Goal: Contribute content: Contribute content

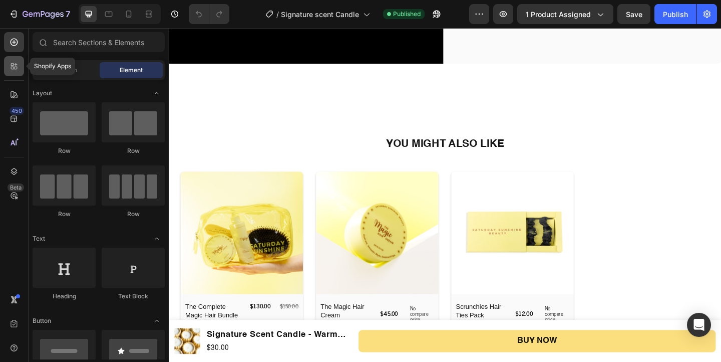
click at [13, 62] on icon at bounding box center [14, 66] width 10 height 10
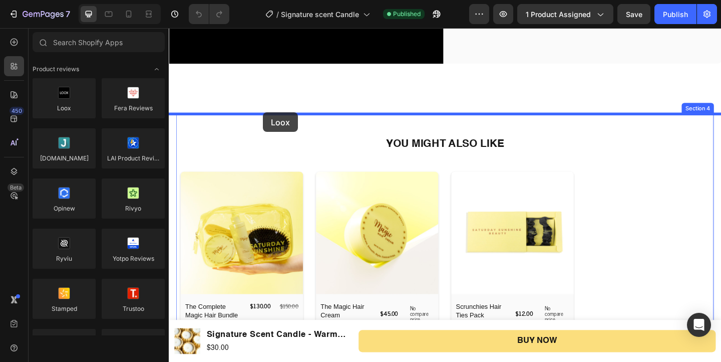
drag, startPoint x: 249, startPoint y: 120, endPoint x: 271, endPoint y: 120, distance: 22.5
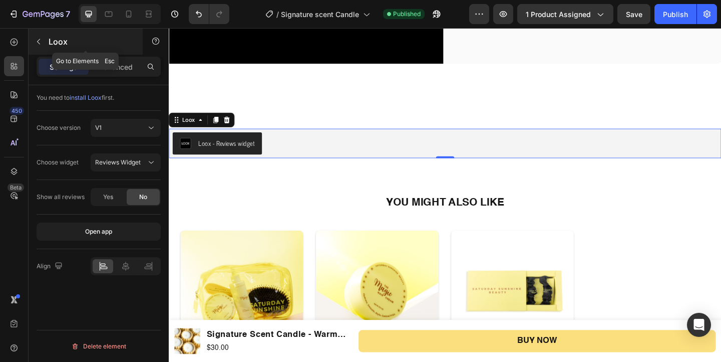
click at [44, 39] on button "button" at bounding box center [39, 42] width 16 height 16
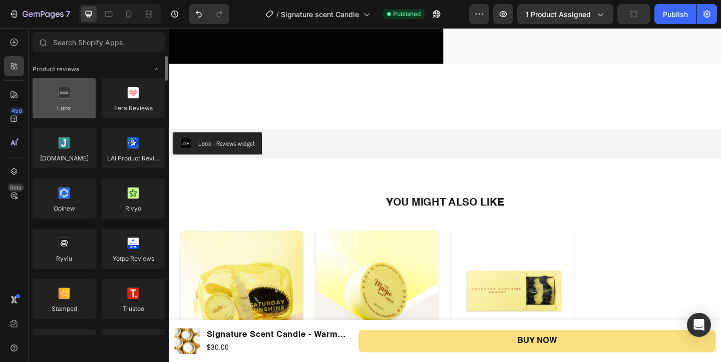
click at [68, 98] on div at bounding box center [64, 98] width 63 height 40
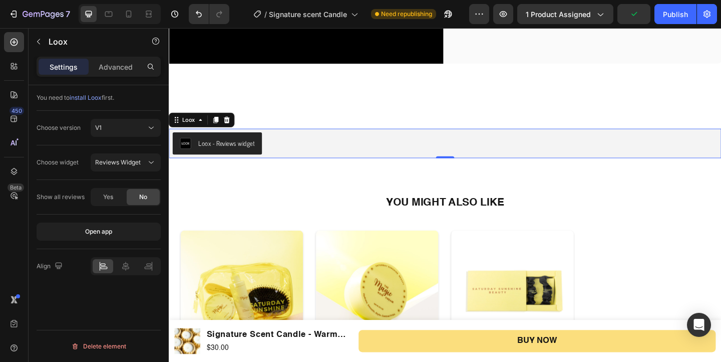
click at [231, 151] on div "Loox - Reviews widget" at bounding box center [231, 152] width 61 height 11
click at [131, 62] on p "Advanced" at bounding box center [116, 67] width 34 height 11
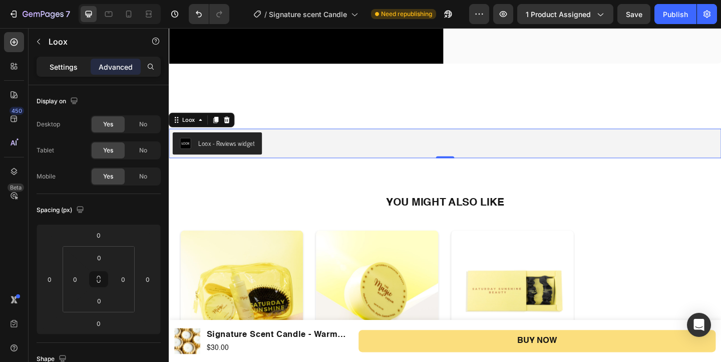
click at [43, 60] on div "Settings" at bounding box center [64, 67] width 50 height 16
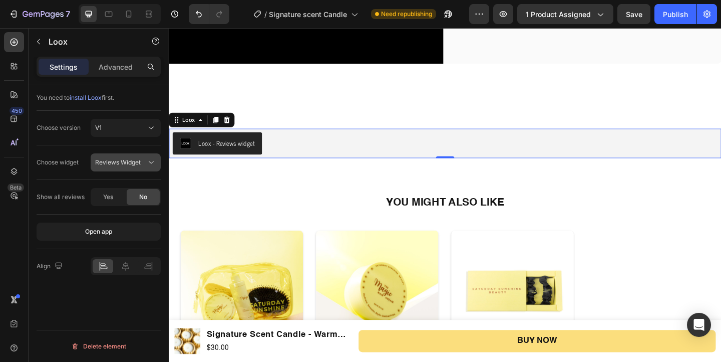
click at [139, 163] on span "Reviews Widget" at bounding box center [118, 162] width 46 height 8
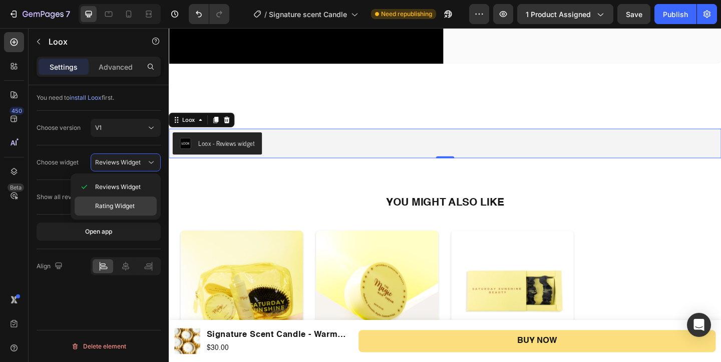
click at [136, 210] on div "Rating Widget" at bounding box center [116, 205] width 82 height 19
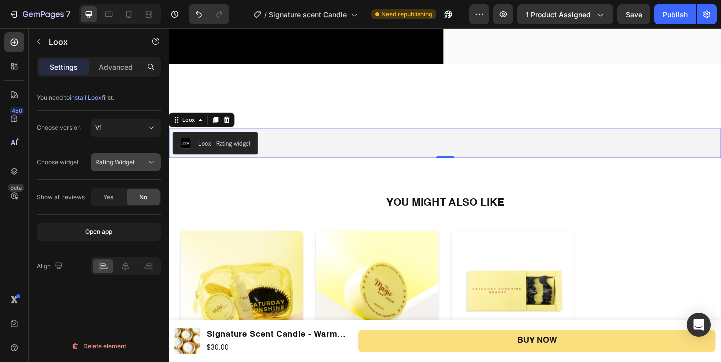
click at [133, 166] on span "Rating Widget" at bounding box center [115, 162] width 40 height 9
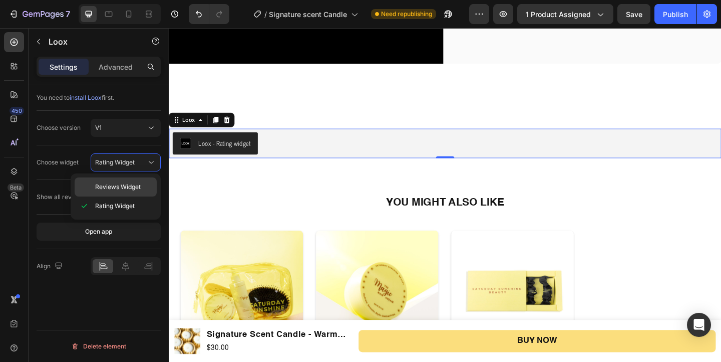
click at [131, 192] on div "Reviews Widget" at bounding box center [116, 186] width 82 height 19
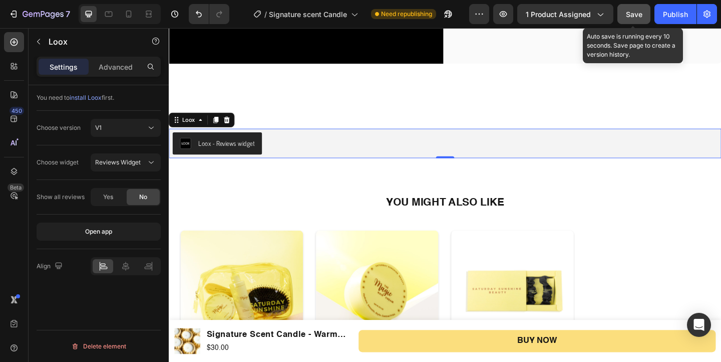
click at [632, 18] on div "Save" at bounding box center [634, 14] width 17 height 11
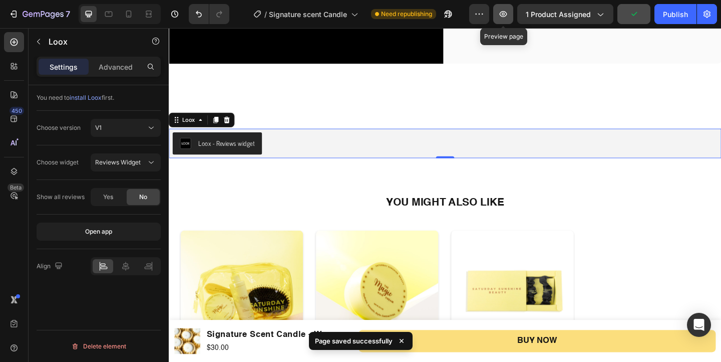
click at [513, 14] on button "button" at bounding box center [503, 14] width 20 height 20
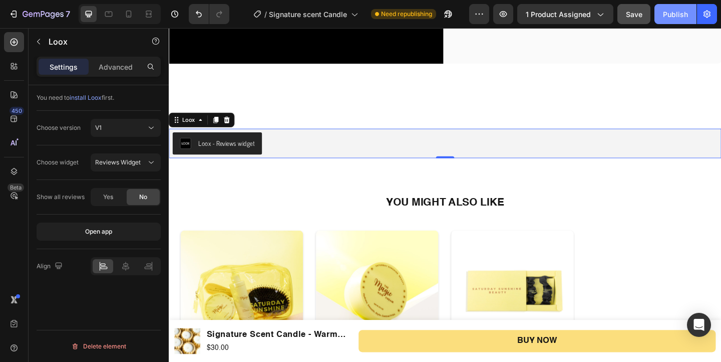
click at [668, 16] on div "Publish" at bounding box center [675, 14] width 25 height 11
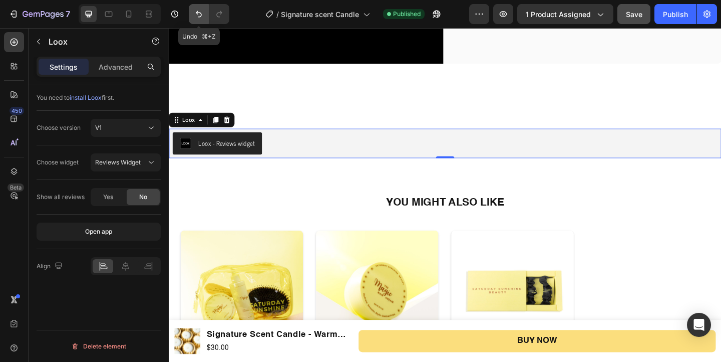
click at [202, 14] on icon "Undo/Redo" at bounding box center [199, 14] width 10 height 10
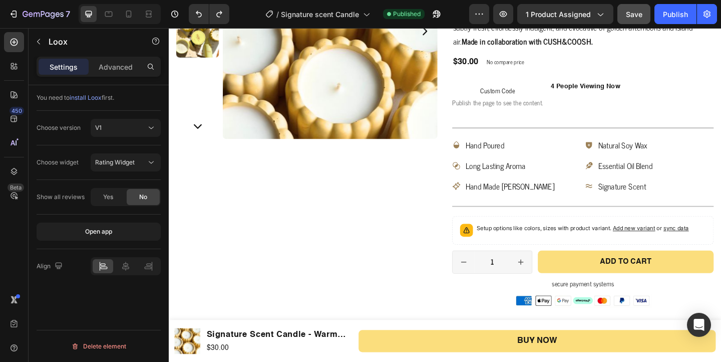
scroll to position [11, 0]
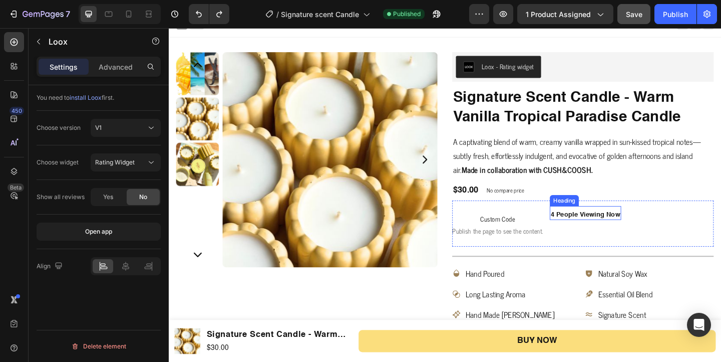
click at [607, 230] on h2 "4 people viewing now" at bounding box center [622, 230] width 78 height 11
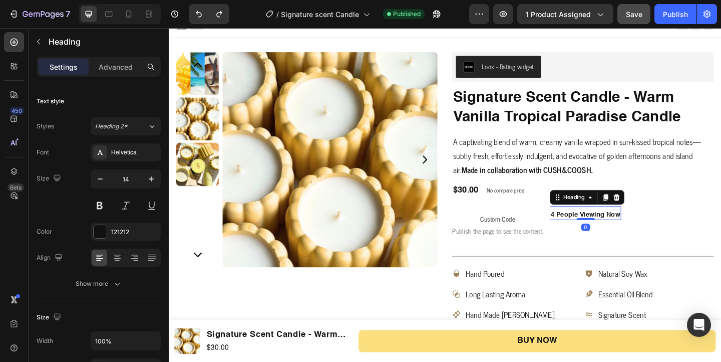
click at [607, 230] on h2 "4 people viewing now" at bounding box center [622, 230] width 78 height 11
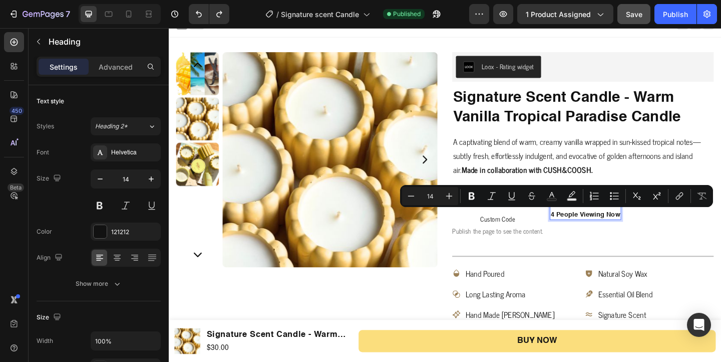
click at [594, 229] on p "4 people viewing now" at bounding box center [622, 230] width 76 height 9
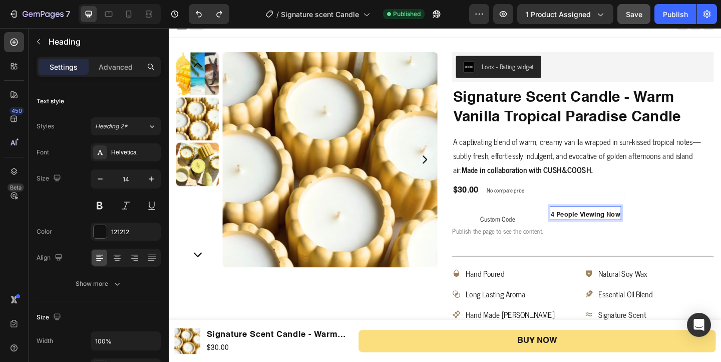
click at [588, 229] on p "4 people viewing now" at bounding box center [622, 230] width 76 height 9
click at [680, 16] on div "Publish" at bounding box center [675, 14] width 25 height 11
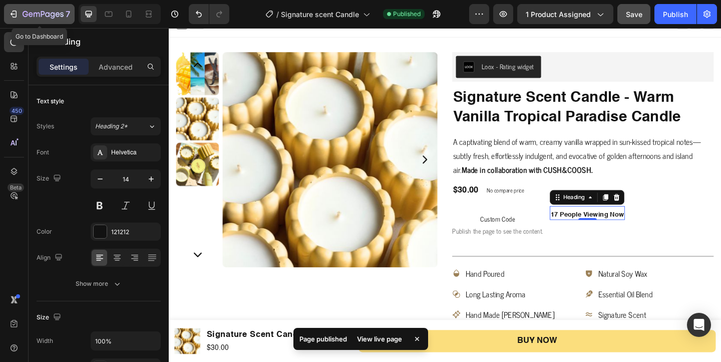
click at [17, 13] on icon "button" at bounding box center [14, 14] width 10 height 10
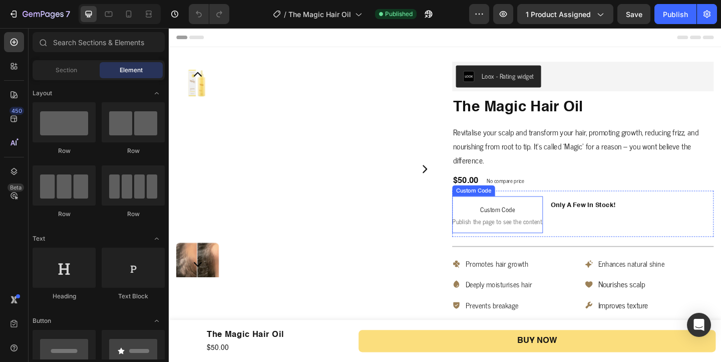
scroll to position [27, 0]
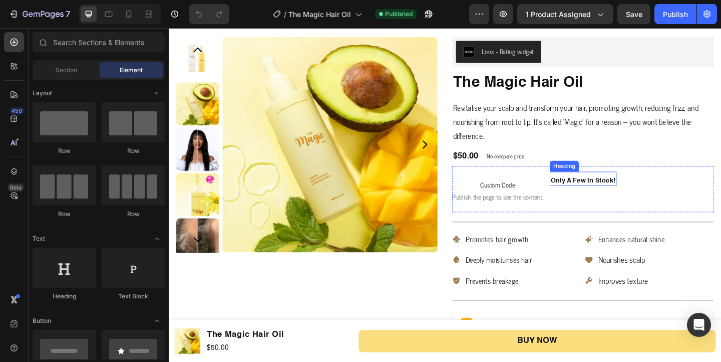
click at [598, 192] on h2 "only a few in stock!" at bounding box center [619, 193] width 73 height 11
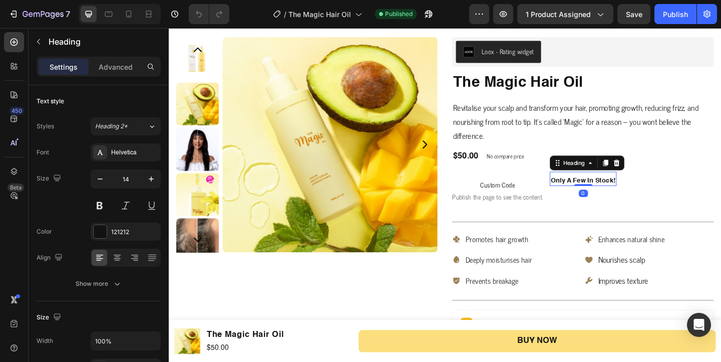
click at [644, 187] on div "only a few in stock! Heading 0" at bounding box center [619, 191] width 73 height 15
click at [645, 192] on h2 "only a few in stock!" at bounding box center [619, 193] width 73 height 11
click at [649, 193] on p "only a few in stock!" at bounding box center [619, 193] width 71 height 9
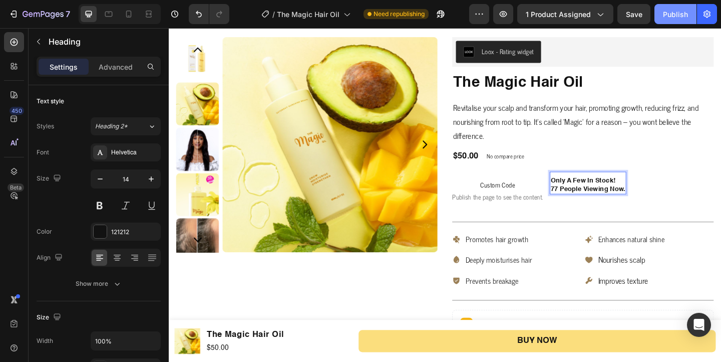
click at [669, 11] on div "Publish" at bounding box center [675, 14] width 25 height 11
drag, startPoint x: 660, startPoint y: 192, endPoint x: 584, endPoint y: 193, distance: 76.1
click at [584, 193] on p "only a few in stock! 77 people viewing now." at bounding box center [624, 198] width 81 height 18
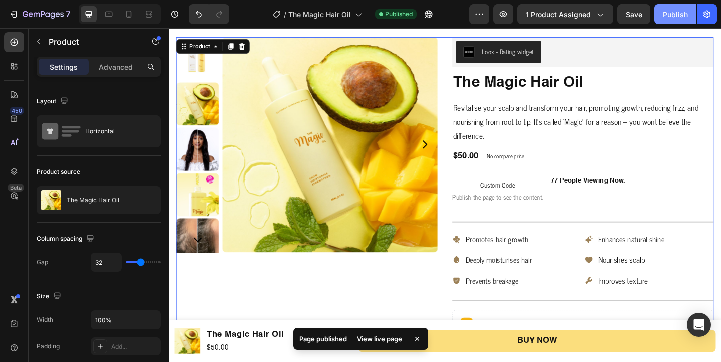
click at [660, 21] on button "Publish" at bounding box center [676, 14] width 42 height 20
click at [500, 17] on icon "button" at bounding box center [503, 14] width 10 height 10
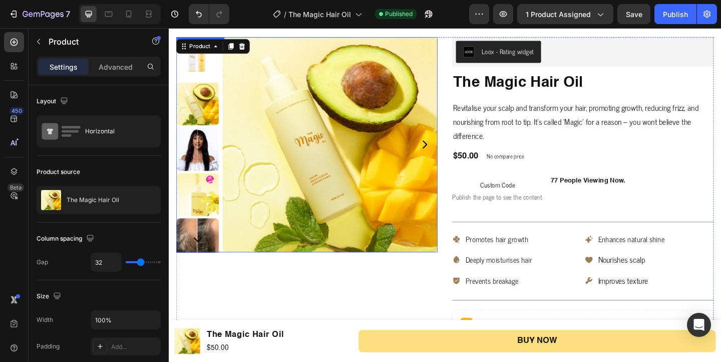
scroll to position [0, 0]
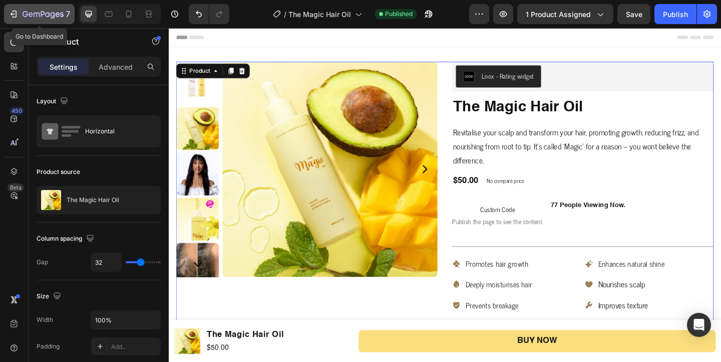
click at [11, 15] on icon "button" at bounding box center [14, 14] width 10 height 10
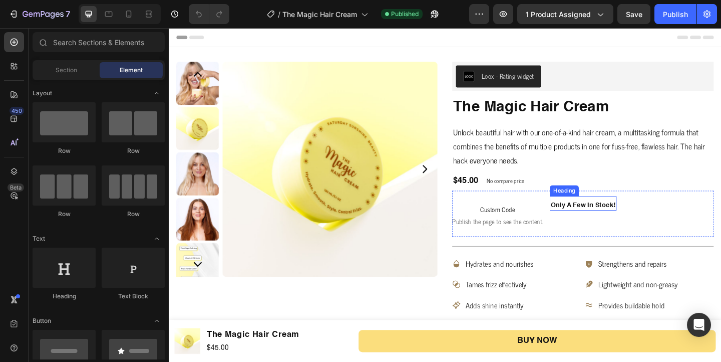
click at [625, 218] on h2 "only a few in stock!" at bounding box center [619, 220] width 73 height 11
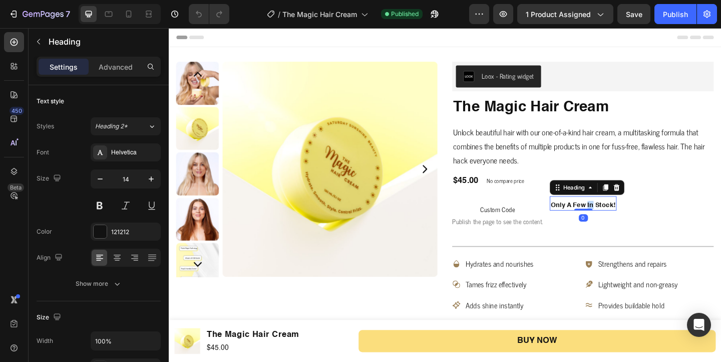
click at [625, 218] on h2 "only a few in stock!" at bounding box center [619, 220] width 73 height 11
click at [650, 219] on p "only a few in stock!" at bounding box center [619, 220] width 71 height 9
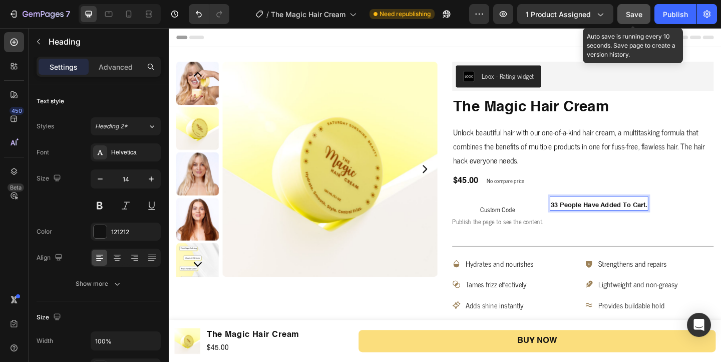
click at [642, 15] on span "Save" at bounding box center [634, 14] width 17 height 9
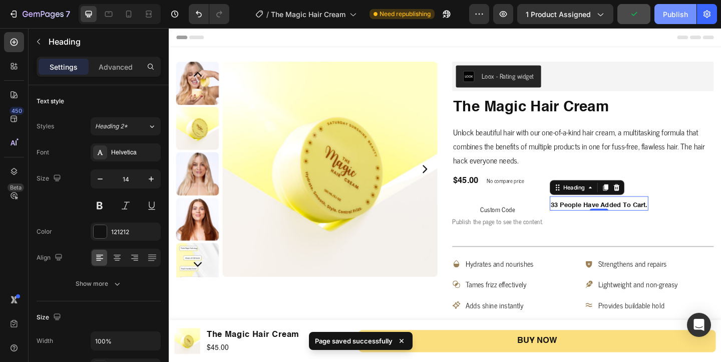
click at [691, 11] on button "Publish" at bounding box center [676, 14] width 42 height 20
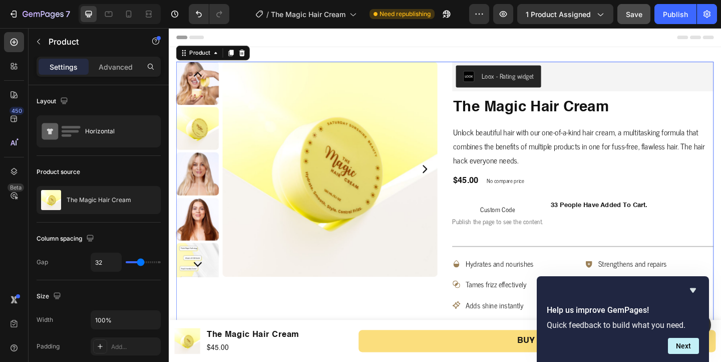
click at [689, 282] on div "Help us improve GemPages! Quick feedback to build what you need. Next" at bounding box center [623, 319] width 172 height 86
click at [691, 288] on icon "Hide survey" at bounding box center [693, 290] width 6 height 5
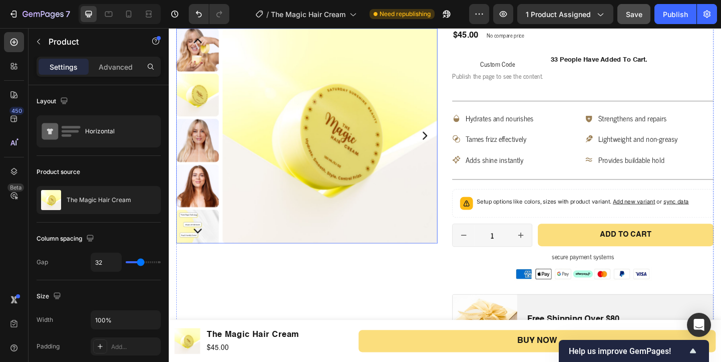
scroll to position [291, 0]
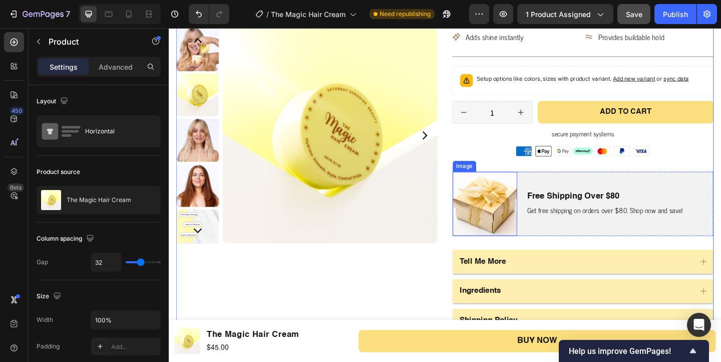
click at [503, 212] on img at bounding box center [513, 219] width 70 height 70
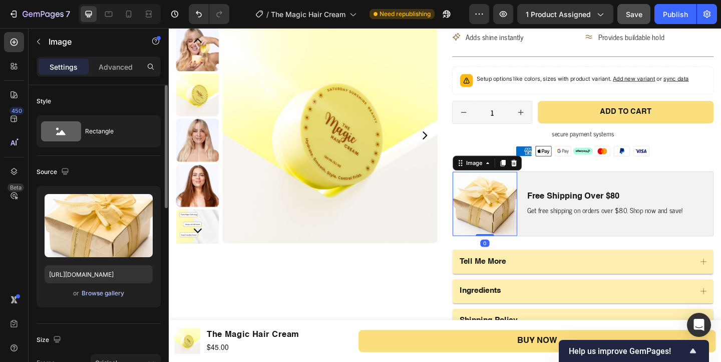
click at [103, 298] on button "Browse gallery" at bounding box center [103, 293] width 44 height 10
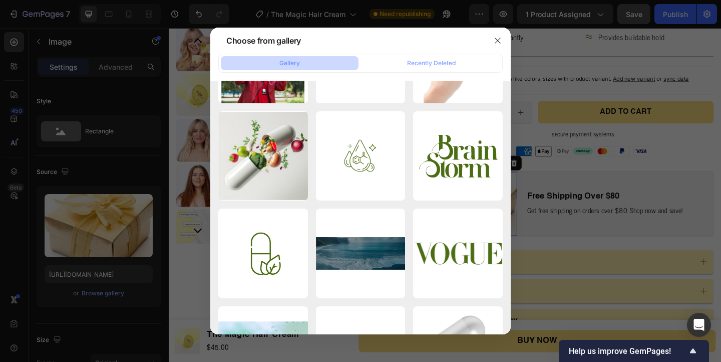
scroll to position [0, 0]
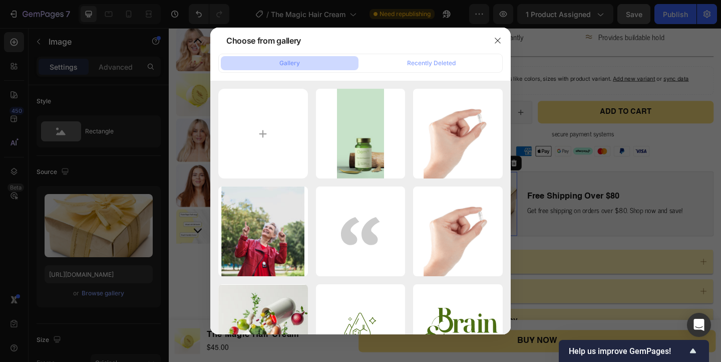
click at [323, 58] on button "Gallery" at bounding box center [290, 63] width 138 height 14
click at [262, 118] on input "file" at bounding box center [263, 134] width 90 height 90
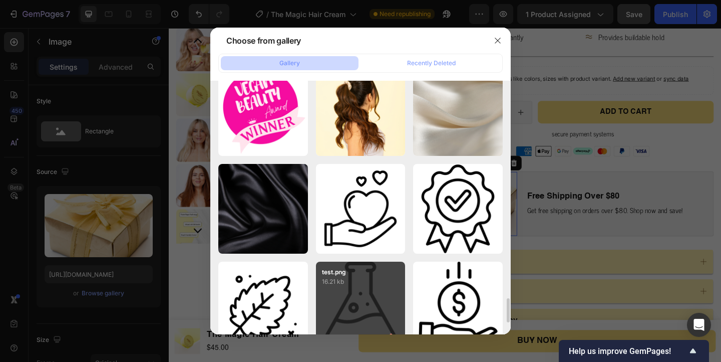
scroll to position [2387, 0]
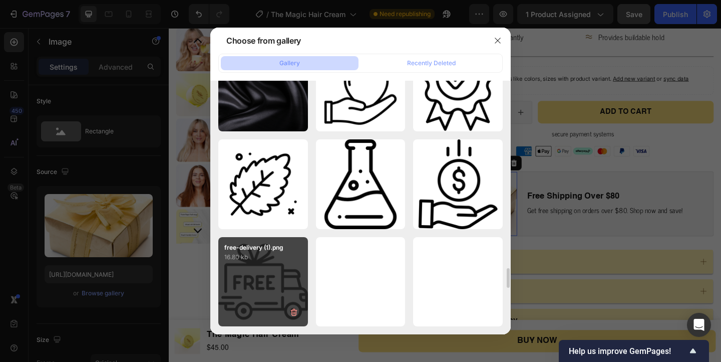
click at [265, 285] on div "free-delivery (1).png 16.80 kb" at bounding box center [263, 282] width 90 height 90
type input "https://cdn.shopify.com/s/files/1/0599/8890/2076/files/gempages_555543041566311…"
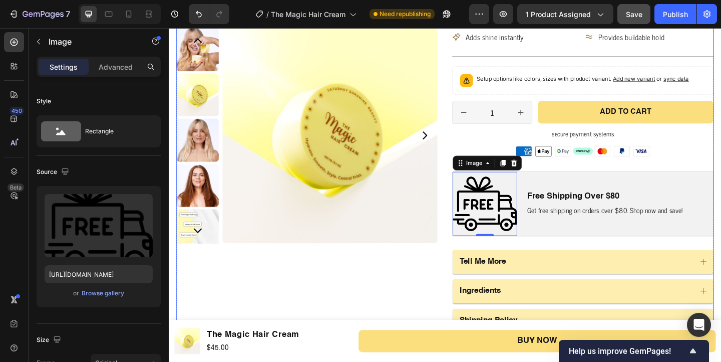
click at [372, 286] on div "Product Images" at bounding box center [319, 130] width 284 height 714
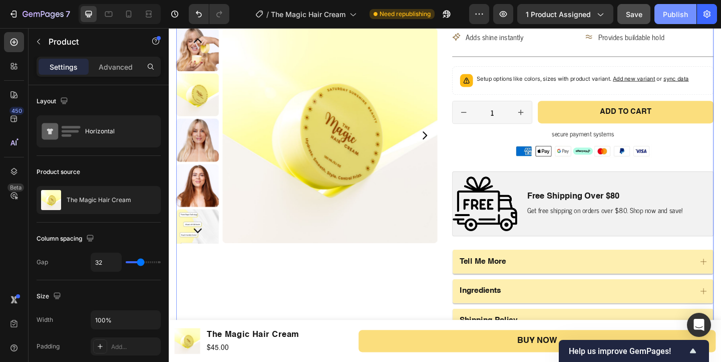
click at [678, 13] on div "Publish" at bounding box center [675, 14] width 25 height 11
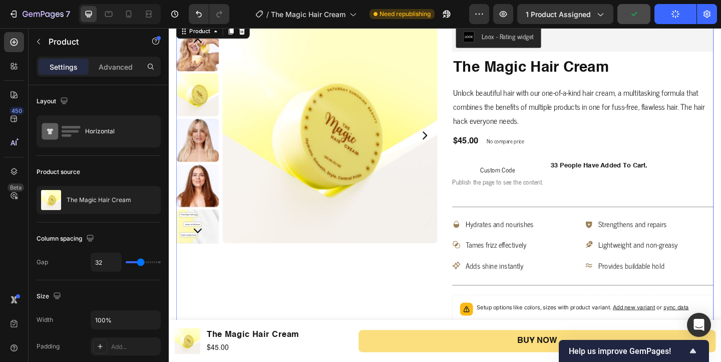
scroll to position [0, 0]
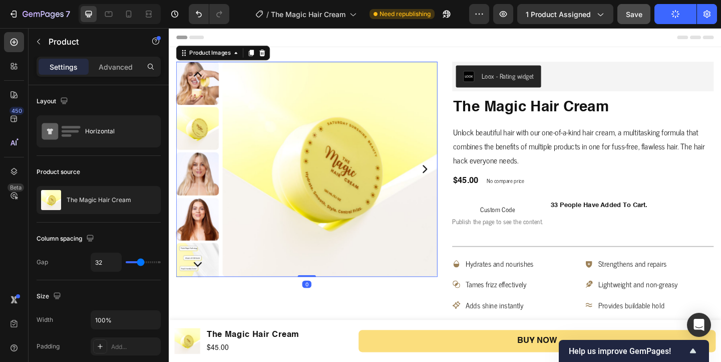
click at [451, 181] on icon "Carousel Next Arrow" at bounding box center [447, 181] width 12 height 12
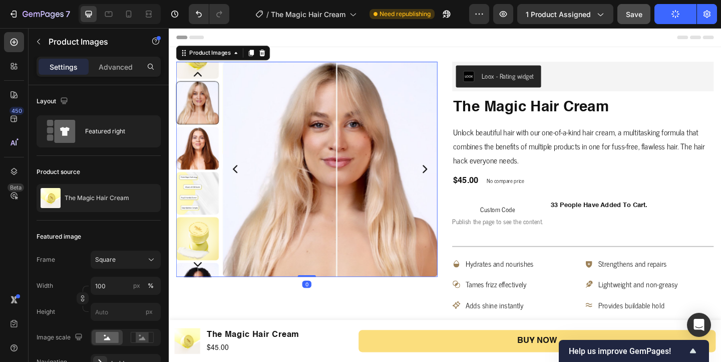
click at [451, 181] on icon "Carousel Next Arrow" at bounding box center [447, 181] width 12 height 12
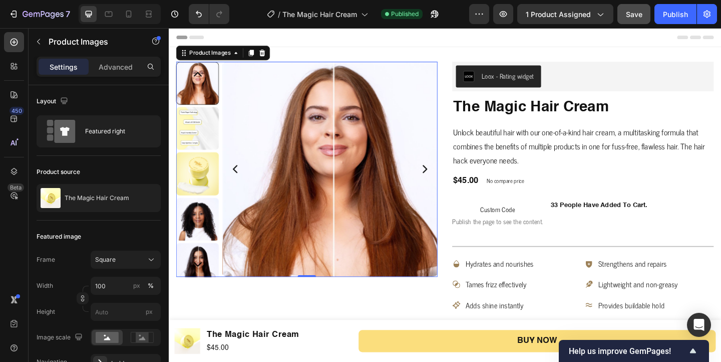
click at [451, 181] on icon "Carousel Next Arrow" at bounding box center [447, 181] width 12 height 12
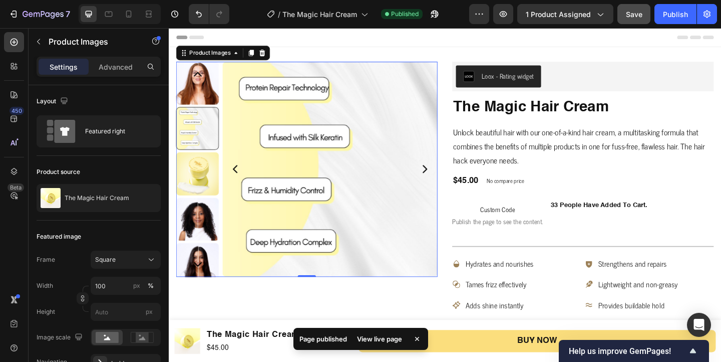
click at [451, 181] on icon "Carousel Next Arrow" at bounding box center [447, 181] width 12 height 12
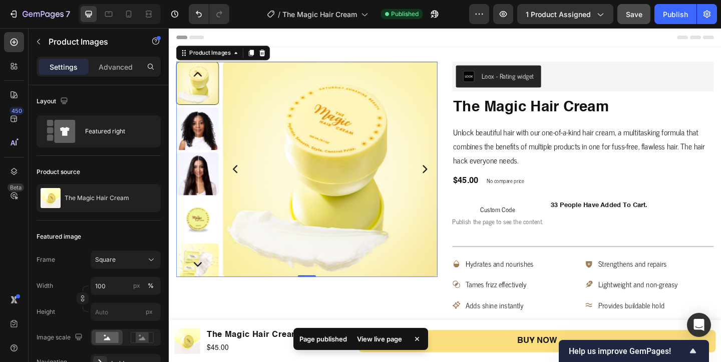
click at [451, 181] on icon "Carousel Next Arrow" at bounding box center [447, 181] width 12 height 12
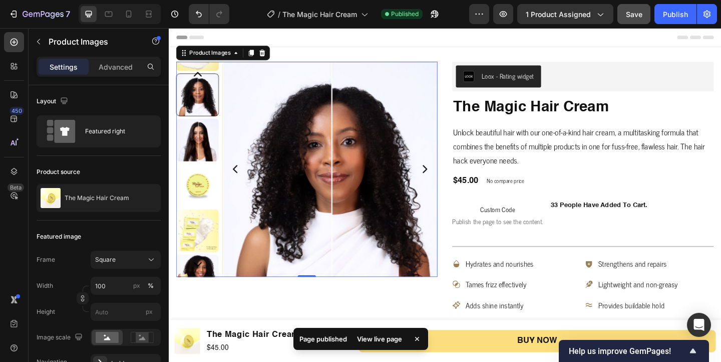
click at [451, 181] on icon "Carousel Next Arrow" at bounding box center [447, 181] width 12 height 12
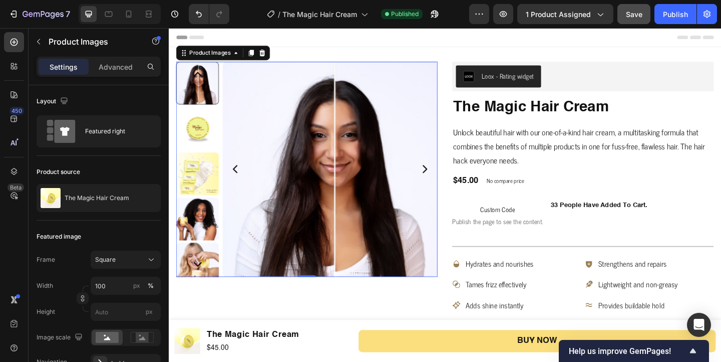
click at [451, 181] on icon "Carousel Next Arrow" at bounding box center [447, 181] width 12 height 12
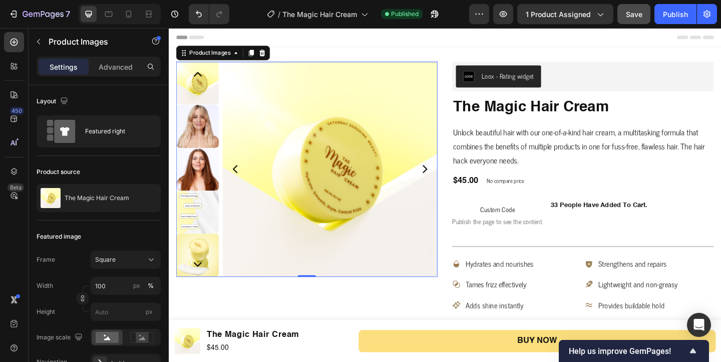
click at [451, 181] on icon "Carousel Next Arrow" at bounding box center [447, 181] width 12 height 12
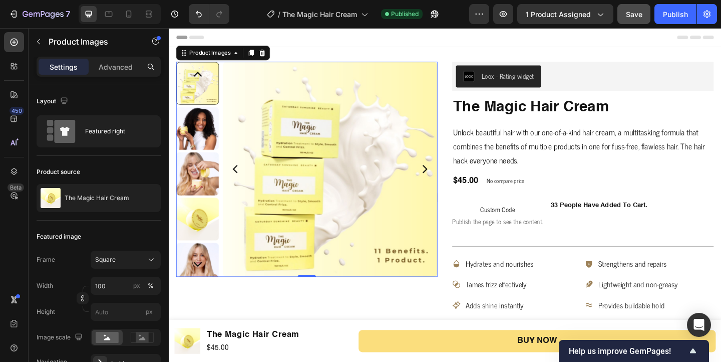
click at [451, 181] on icon "Carousel Next Arrow" at bounding box center [447, 181] width 12 height 12
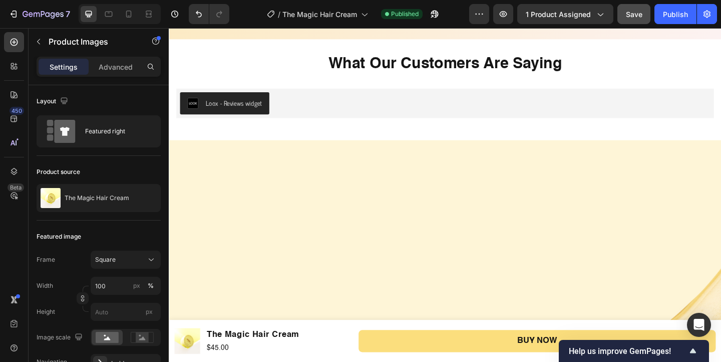
scroll to position [1327, 0]
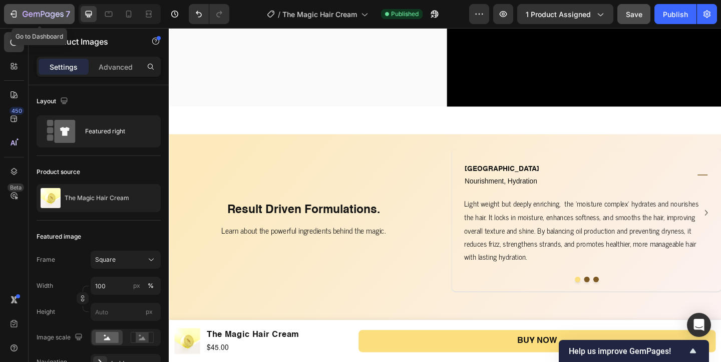
click at [20, 17] on div "7" at bounding box center [40, 14] width 62 height 12
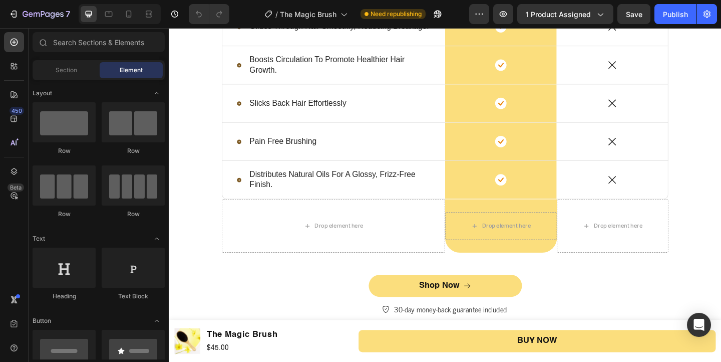
scroll to position [1651, 0]
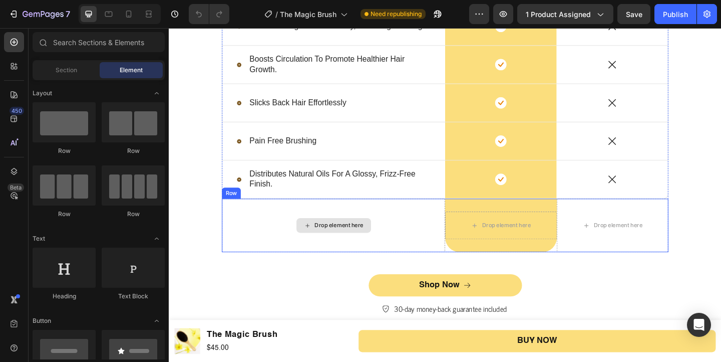
click at [341, 246] on div "Drop element here" at bounding box center [354, 242] width 53 height 8
click at [343, 244] on div "Drop element here" at bounding box center [354, 242] width 53 height 8
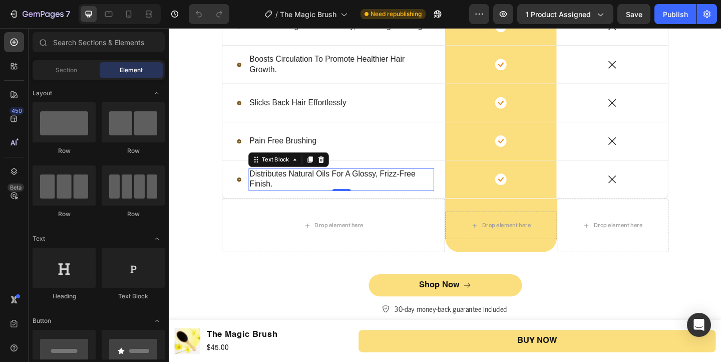
click at [311, 186] on p "distributes natural oils for a glossy, frizz-free finish." at bounding box center [356, 192] width 200 height 22
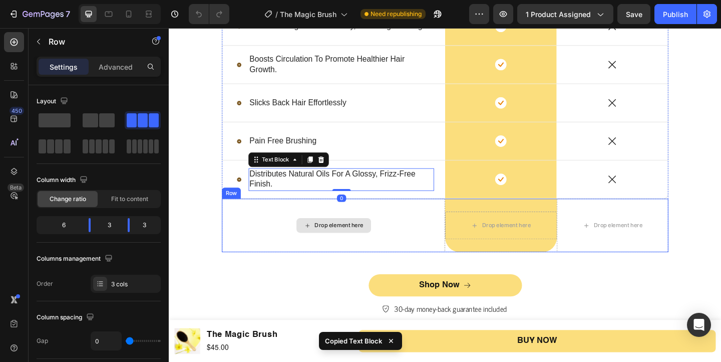
click at [323, 231] on div "Drop element here" at bounding box center [347, 242] width 243 height 58
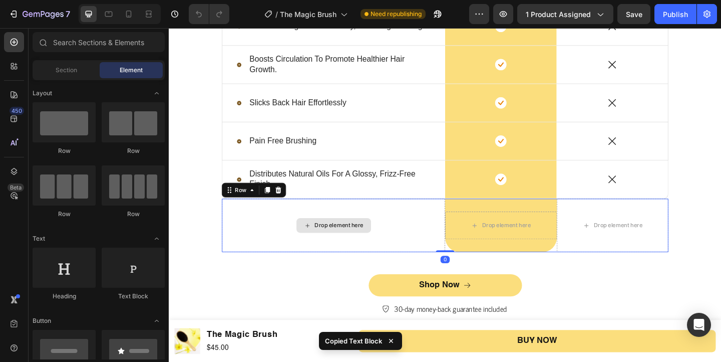
click at [328, 241] on div "Drop element here" at bounding box center [354, 242] width 53 height 8
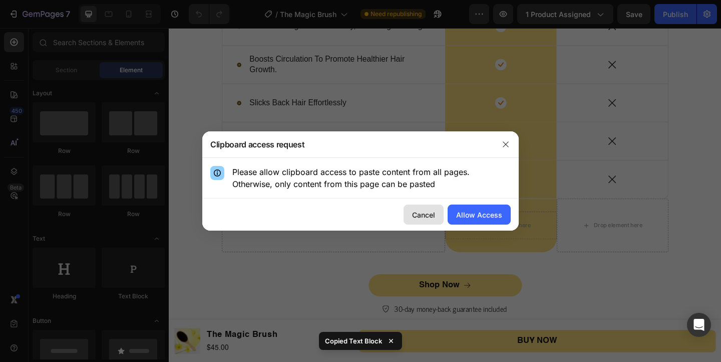
click at [413, 213] on div "Cancel" at bounding box center [423, 214] width 23 height 11
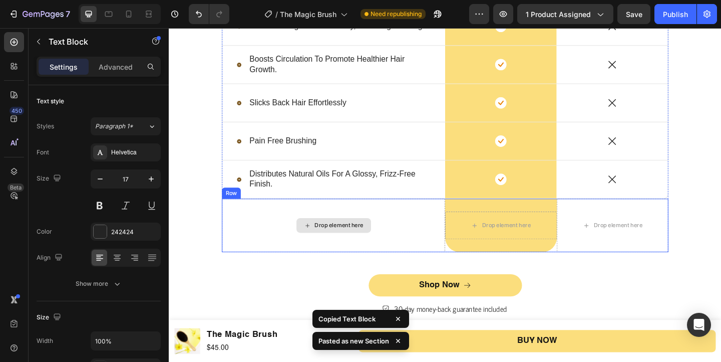
click at [323, 241] on div "Drop element here" at bounding box center [348, 242] width 81 height 16
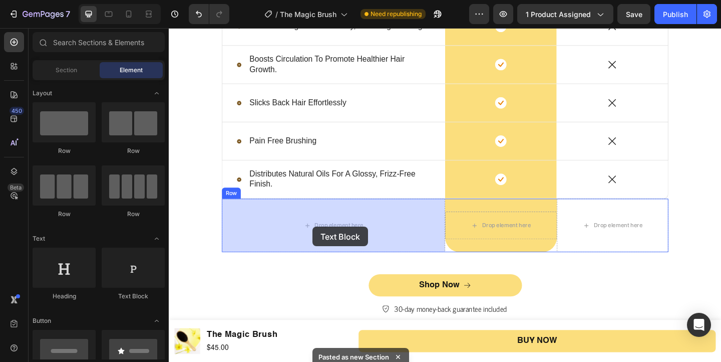
drag, startPoint x: 302, startPoint y: 292, endPoint x: 325, endPoint y: 249, distance: 48.4
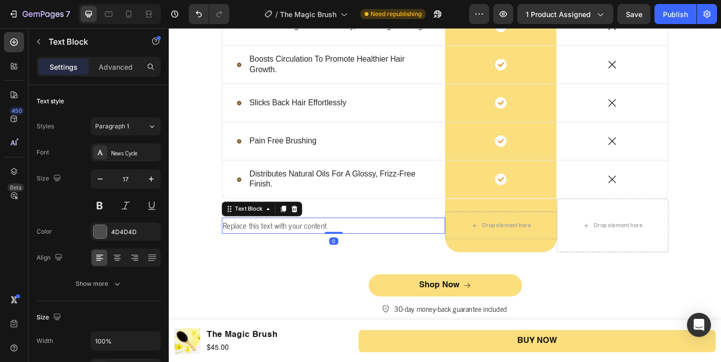
click at [309, 245] on div "Replace this text with your content" at bounding box center [347, 243] width 243 height 18
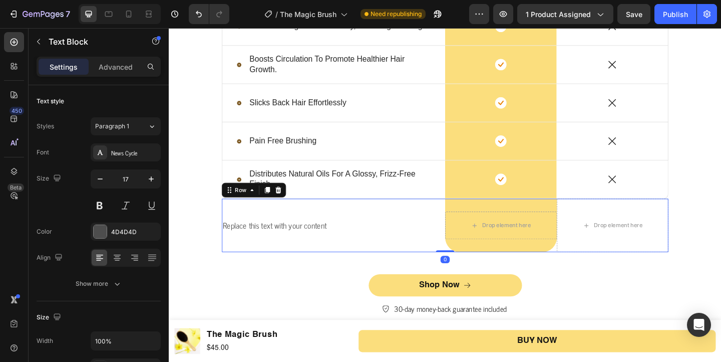
click at [262, 271] on div "Replace this text with your content Text Block" at bounding box center [347, 242] width 243 height 58
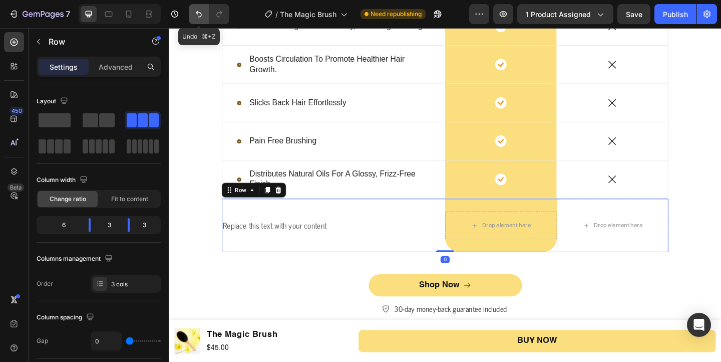
click at [196, 14] on icon "Undo/Redo" at bounding box center [199, 14] width 10 height 10
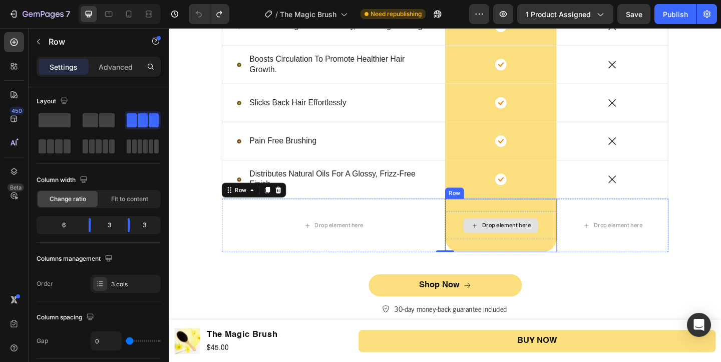
click at [528, 236] on div "Drop element here" at bounding box center [529, 242] width 81 height 16
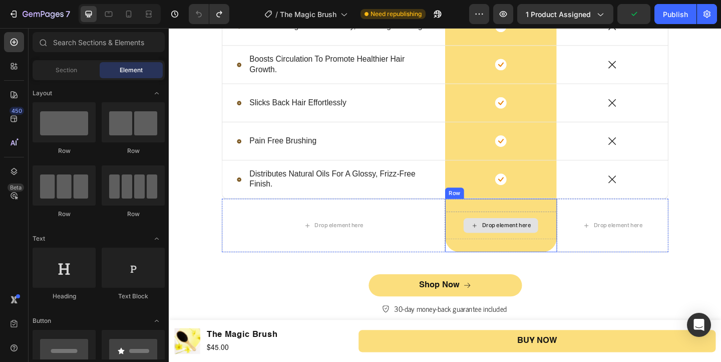
click at [532, 243] on div "Drop element here" at bounding box center [535, 242] width 53 height 8
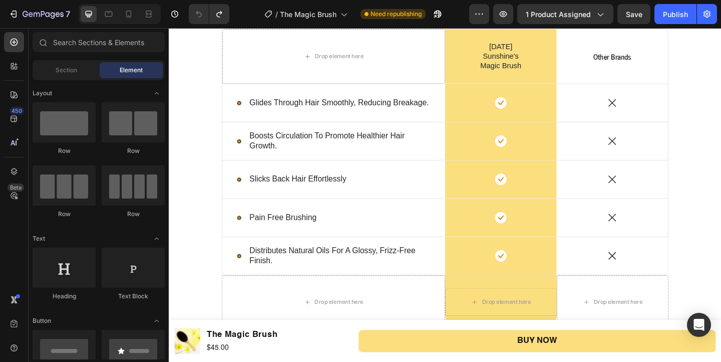
scroll to position [1556, 0]
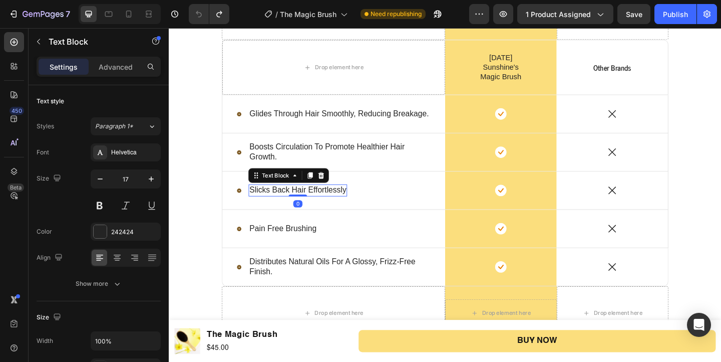
click at [279, 202] on p "slicks back hair effortlessly" at bounding box center [308, 204] width 105 height 11
click at [258, 204] on p "slicks back hair effortlessly" at bounding box center [308, 204] width 105 height 11
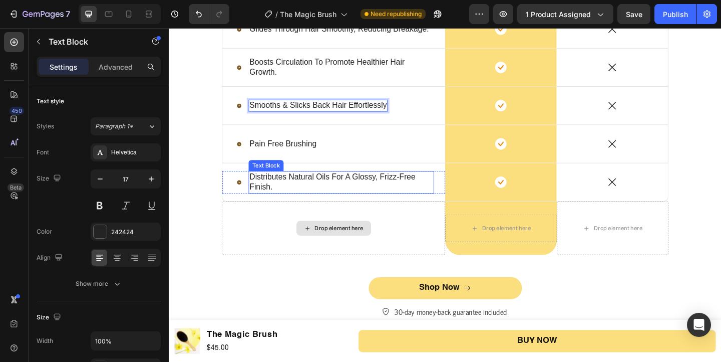
scroll to position [1661, 0]
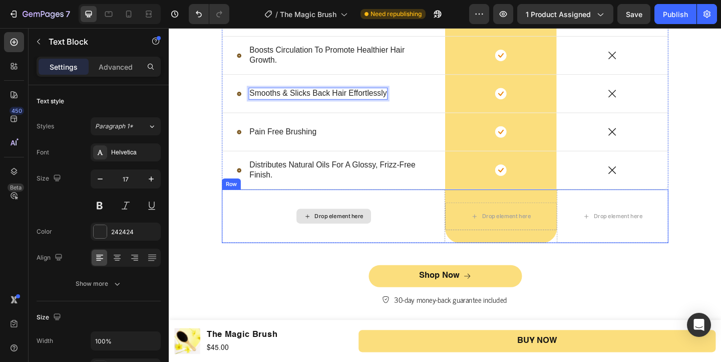
click at [344, 235] on div "Drop element here" at bounding box center [354, 232] width 53 height 8
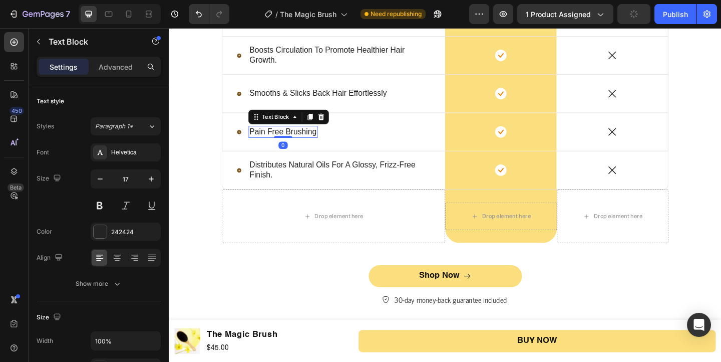
click at [319, 139] on p "pain free brushing" at bounding box center [292, 140] width 73 height 11
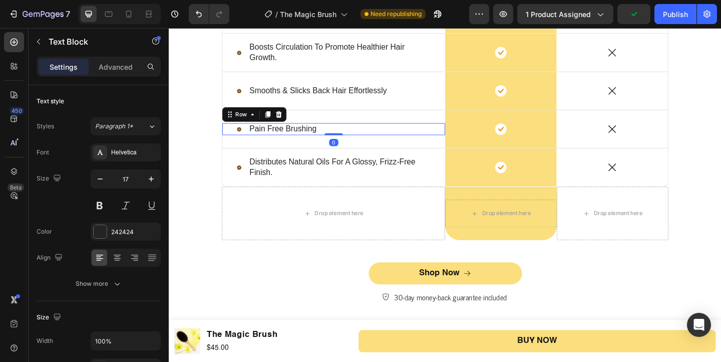
click at [357, 140] on div "Icon pain free brushing Text Block Row 0" at bounding box center [348, 137] width 242 height 13
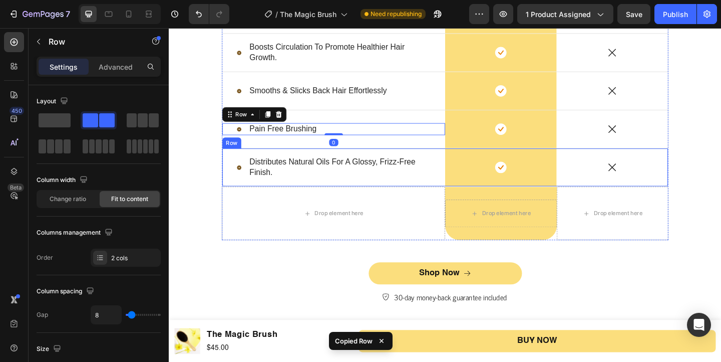
click at [318, 202] on div "Drop element here" at bounding box center [347, 229] width 243 height 58
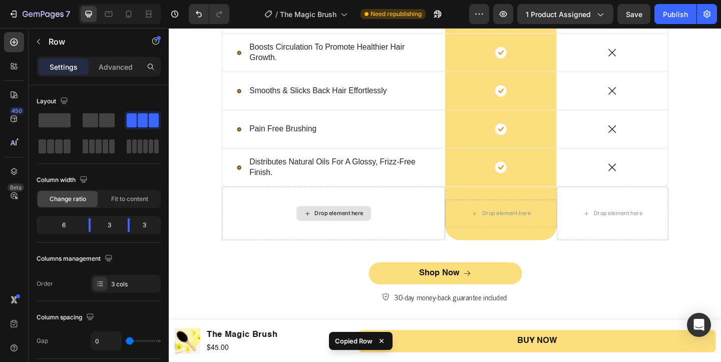
click at [337, 229] on div "Drop element here" at bounding box center [354, 229] width 53 height 8
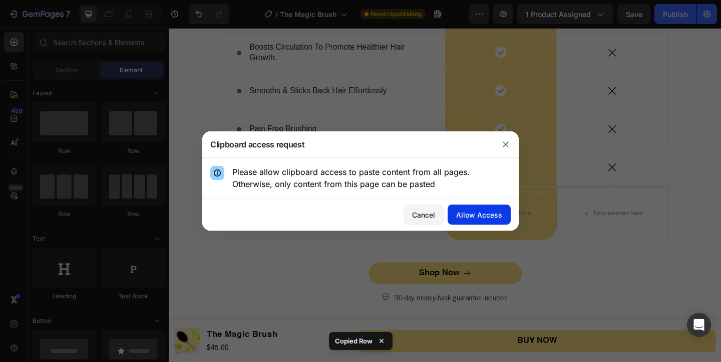
click at [477, 211] on div "Allow Access" at bounding box center [479, 214] width 46 height 11
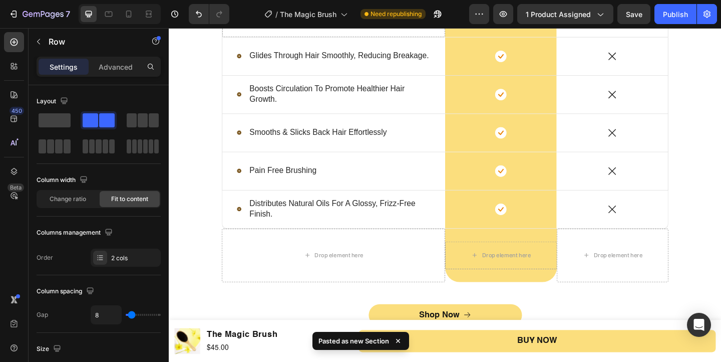
scroll to position [1709, 0]
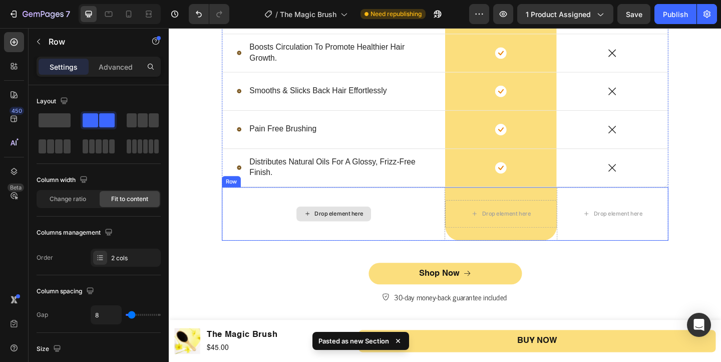
click at [365, 222] on div "Drop element here" at bounding box center [348, 230] width 81 height 16
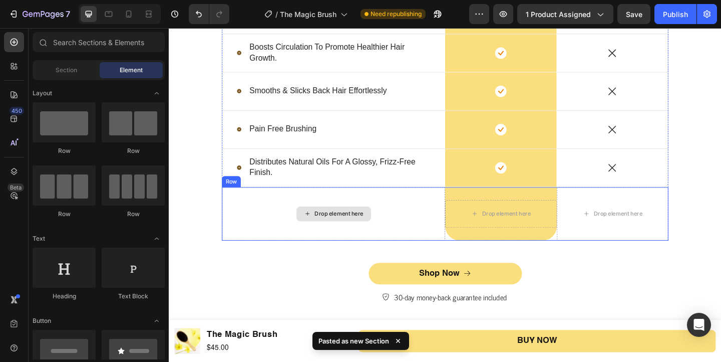
click at [356, 234] on div "Drop element here" at bounding box center [348, 230] width 81 height 16
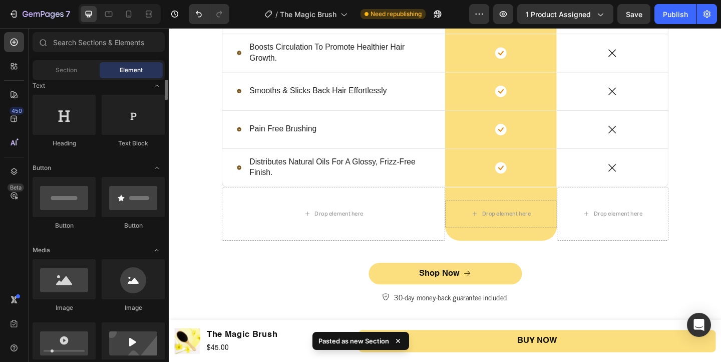
scroll to position [153, 0]
drag, startPoint x: 142, startPoint y: 199, endPoint x: 124, endPoint y: 202, distance: 18.3
click at [124, 202] on div at bounding box center [133, 196] width 63 height 40
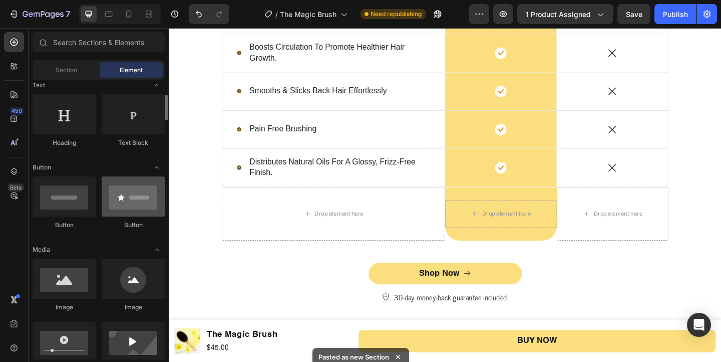
scroll to position [256, 0]
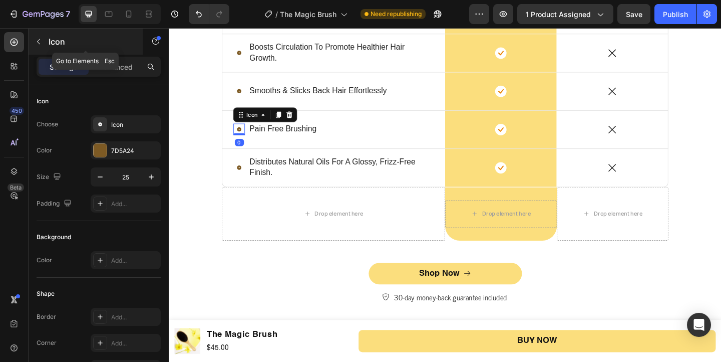
click at [32, 34] on button "button" at bounding box center [39, 42] width 16 height 16
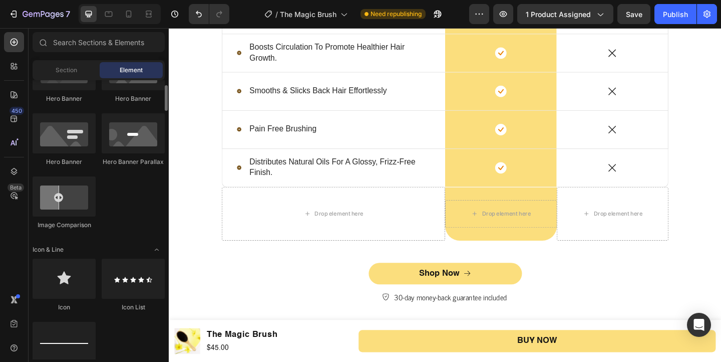
scroll to position [488, 0]
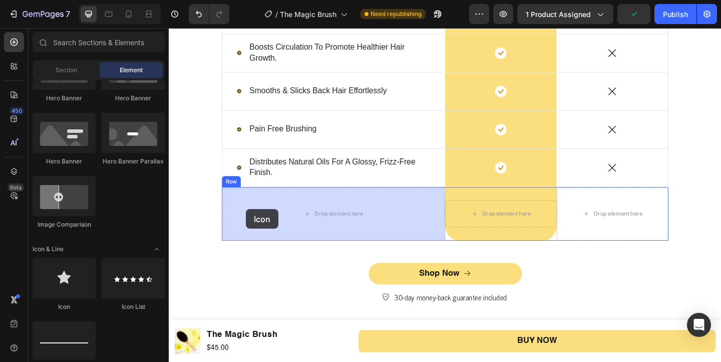
drag, startPoint x: 238, startPoint y: 306, endPoint x: 252, endPoint y: 225, distance: 81.8
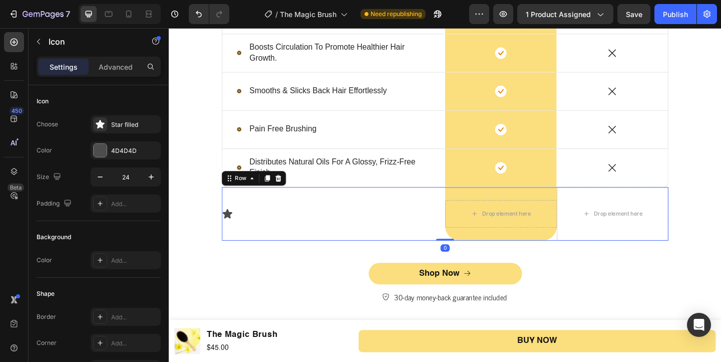
click at [238, 252] on div "Icon" at bounding box center [347, 230] width 243 height 58
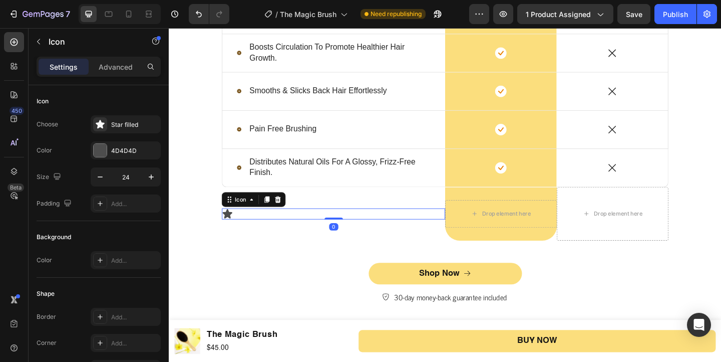
click at [232, 225] on icon at bounding box center [232, 229] width 11 height 10
click at [45, 45] on button "button" at bounding box center [39, 42] width 16 height 16
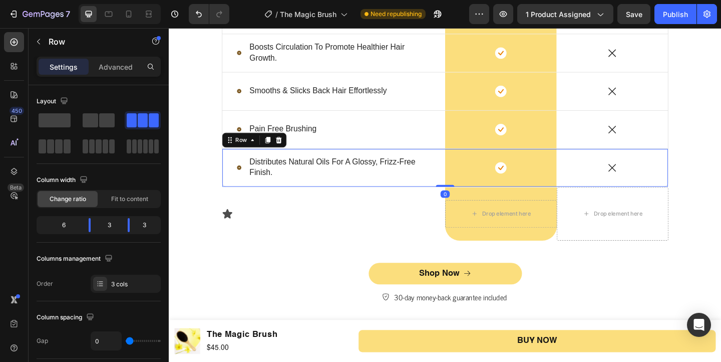
click at [298, 195] on div "Icon distributes natural oils for a glossy, frizz-free finish. Text Block Row" at bounding box center [348, 179] width 242 height 41
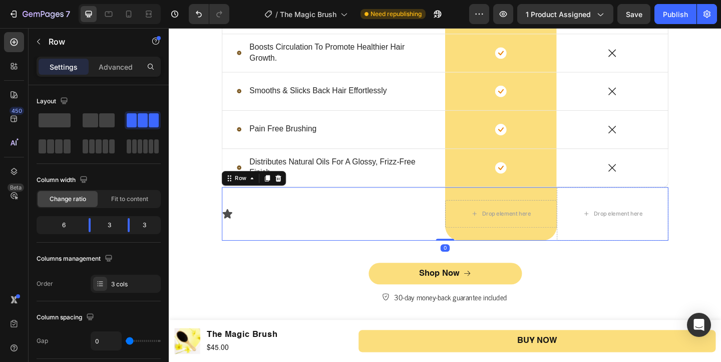
click at [238, 237] on div "Icon" at bounding box center [347, 230] width 243 height 58
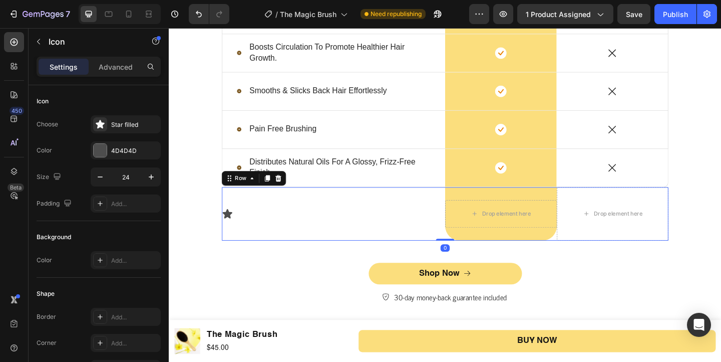
click at [234, 232] on icon at bounding box center [232, 229] width 11 height 10
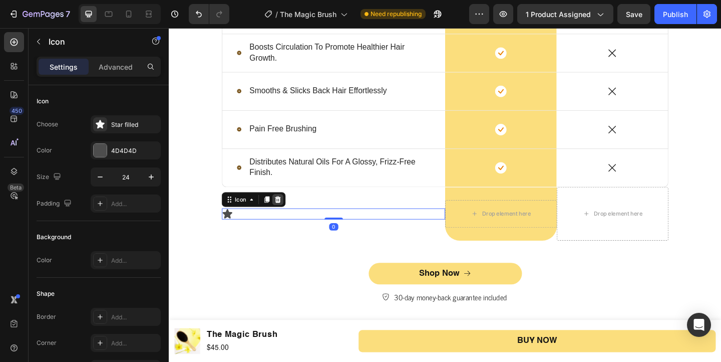
click at [285, 214] on icon at bounding box center [287, 213] width 7 height 7
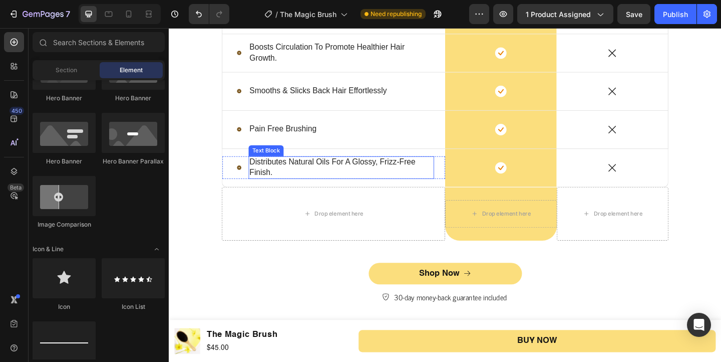
click at [383, 183] on p "distributes natural oils for a glossy, frizz-free finish." at bounding box center [356, 179] width 200 height 22
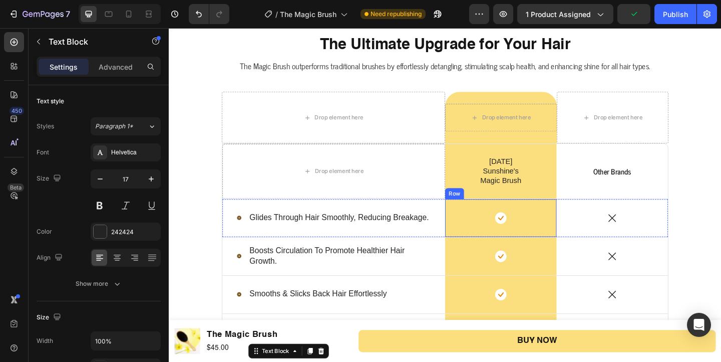
scroll to position [1476, 0]
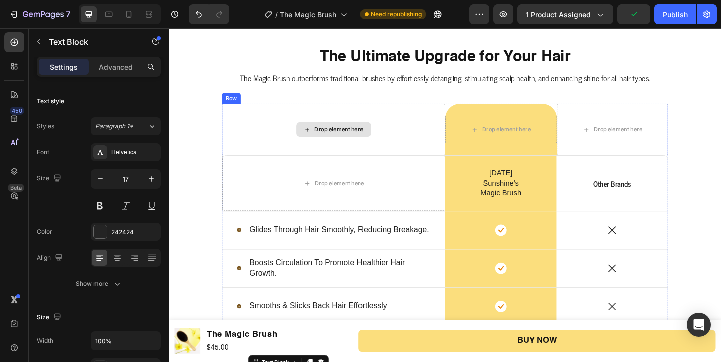
click at [424, 110] on div "The Ultimate Upgrade for Your Hair Heading The Magic Brush outperforms traditio…" at bounding box center [469, 274] width 486 height 452
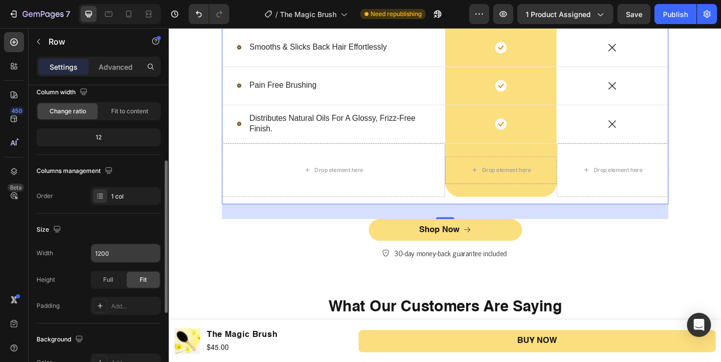
scroll to position [118, 0]
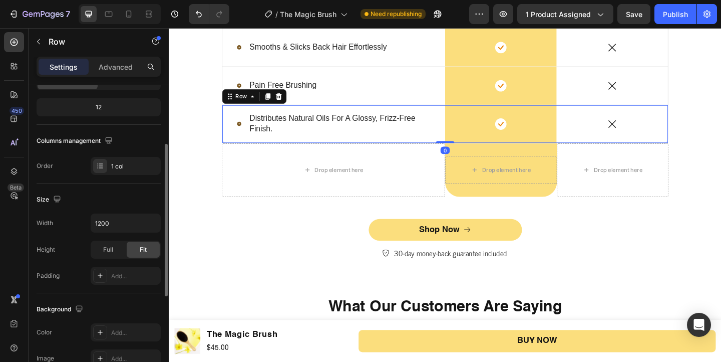
click at [330, 147] on div "Icon distributes natural oils for a glossy, frizz-free finish. Text Block Row" at bounding box center [348, 132] width 242 height 41
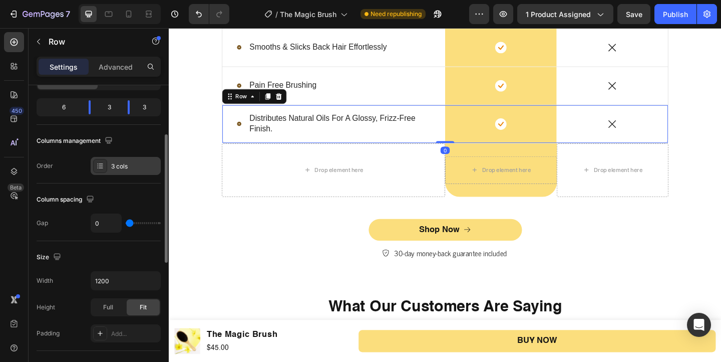
scroll to position [75, 0]
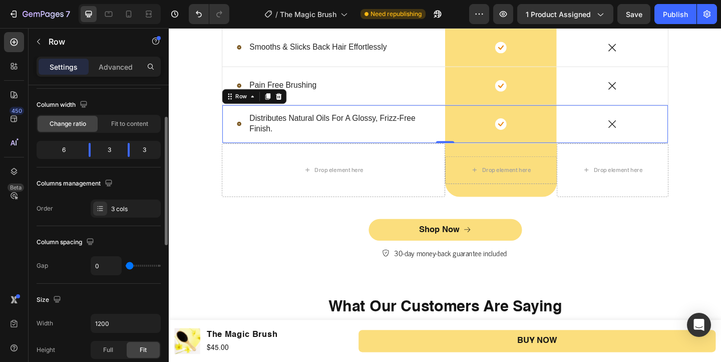
click at [69, 150] on div "6" at bounding box center [60, 150] width 42 height 14
click at [67, 150] on div "6" at bounding box center [60, 150] width 42 height 14
click at [113, 213] on div "3 cols" at bounding box center [134, 208] width 47 height 9
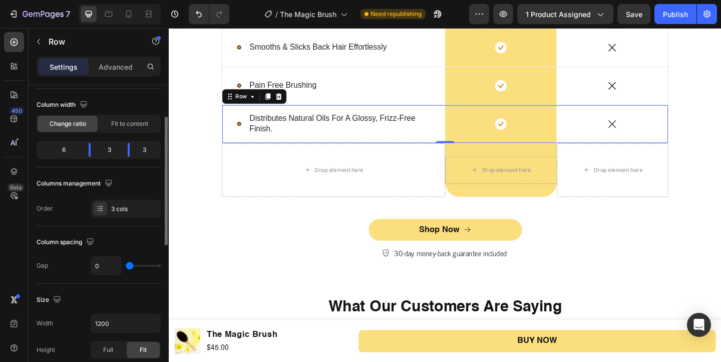
click at [49, 133] on div "Column width Change ratio Fit to content 6 3 3" at bounding box center [99, 132] width 124 height 71
click at [60, 144] on div "6" at bounding box center [60, 150] width 42 height 14
click at [64, 148] on div "6" at bounding box center [60, 150] width 42 height 14
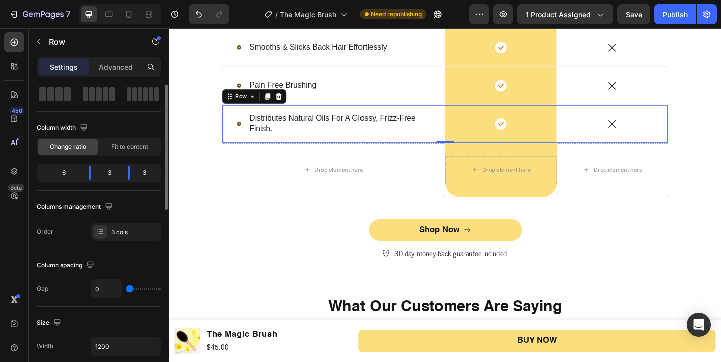
scroll to position [28, 0]
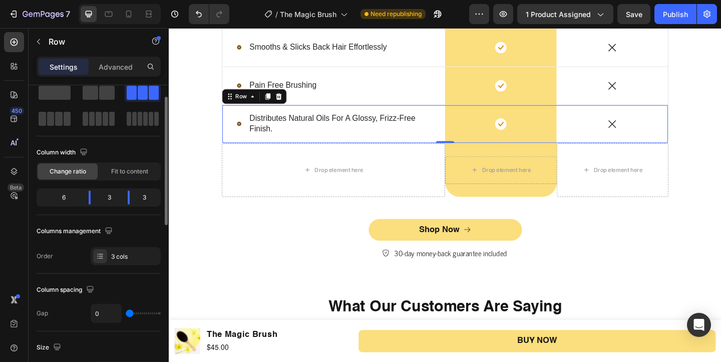
click at [109, 198] on div "3" at bounding box center [109, 197] width 21 height 14
click at [71, 191] on div "6" at bounding box center [60, 197] width 42 height 14
click at [67, 198] on div "6" at bounding box center [60, 197] width 42 height 14
click at [71, 198] on div "6" at bounding box center [60, 197] width 42 height 14
click at [106, 204] on div "3" at bounding box center [109, 197] width 21 height 14
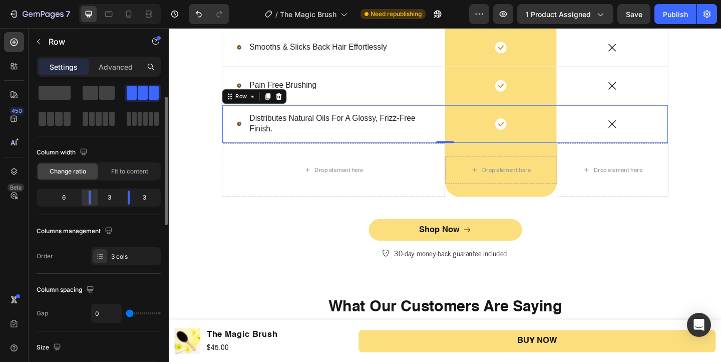
click at [94, 0] on body "7 Version history / The Magic Brush Need republishing Preview 1 product assigne…" at bounding box center [360, 0] width 721 height 0
click at [96, 0] on body "7 Version history / The Magic Brush Need republishing Preview 1 product assigne…" at bounding box center [360, 0] width 721 height 0
click at [64, 196] on div "6" at bounding box center [60, 197] width 42 height 14
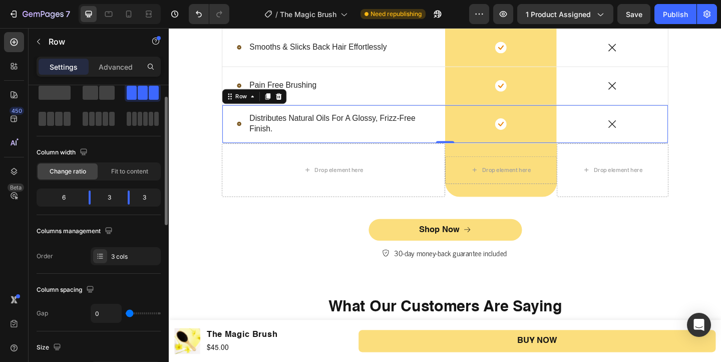
click at [48, 204] on div "6 3 3" at bounding box center [99, 197] width 124 height 18
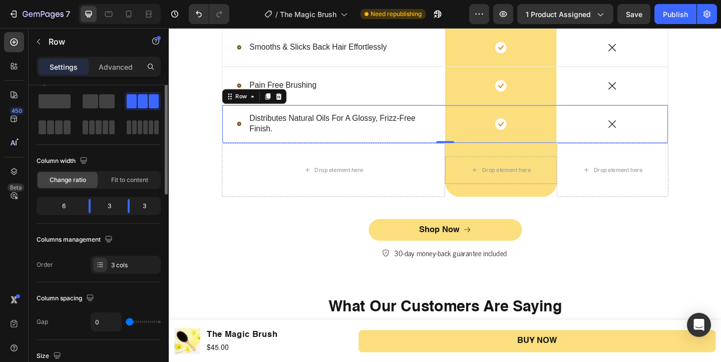
scroll to position [0, 0]
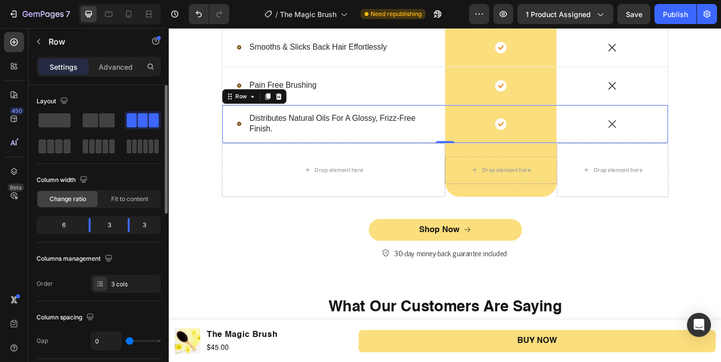
click at [113, 233] on div "6 3 3" at bounding box center [99, 225] width 124 height 18
click at [113, 225] on div "3" at bounding box center [109, 225] width 21 height 14
click at [120, 204] on div "Fit to content" at bounding box center [130, 199] width 60 height 16
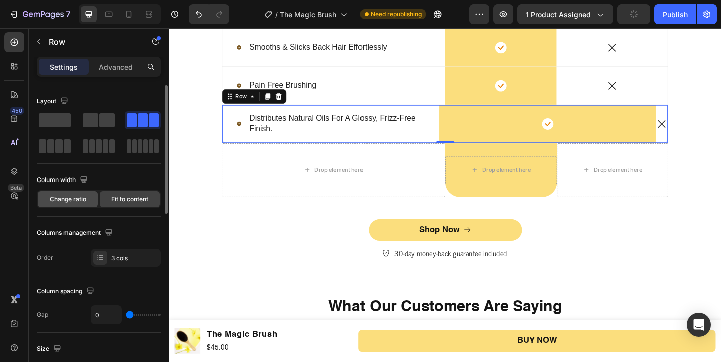
click at [83, 196] on span "Change ratio" at bounding box center [68, 198] width 37 height 9
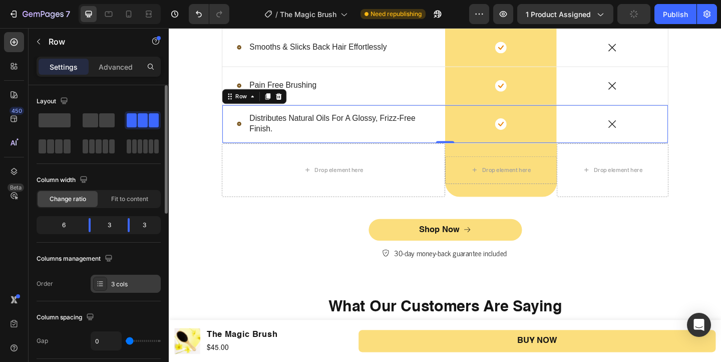
click at [98, 281] on icon at bounding box center [100, 283] width 8 height 8
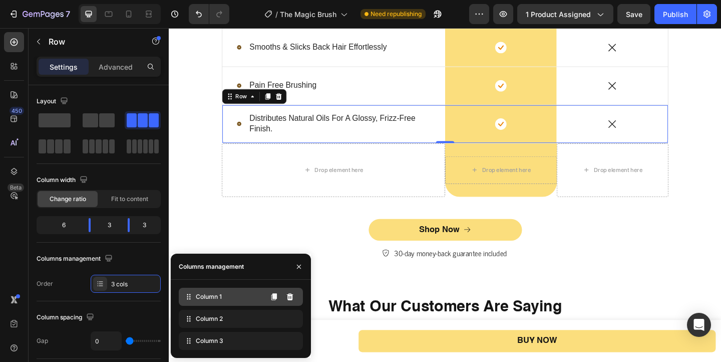
click at [212, 303] on div "Column 1" at bounding box center [241, 296] width 124 height 18
click at [186, 295] on icon at bounding box center [189, 296] width 10 height 10
click at [270, 300] on icon at bounding box center [274, 296] width 8 height 8
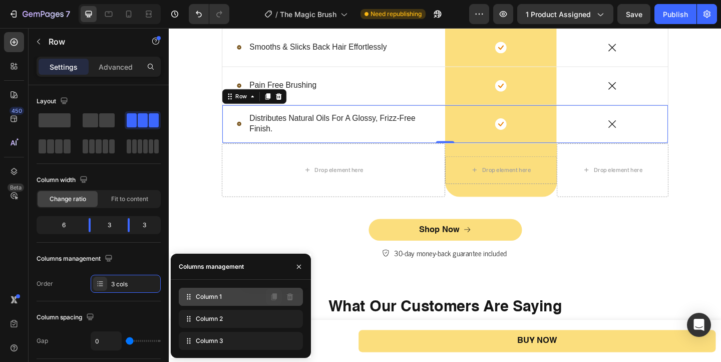
click at [270, 300] on icon at bounding box center [274, 296] width 8 height 8
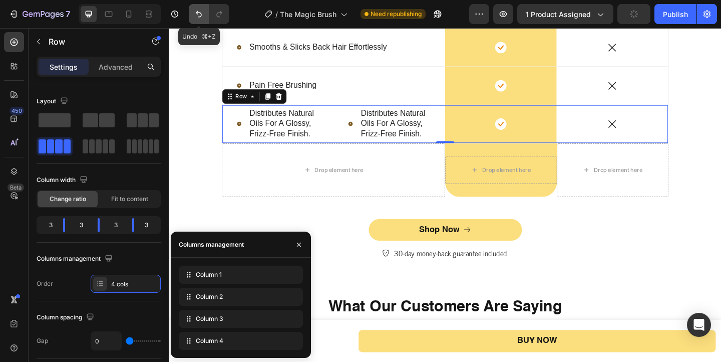
click at [198, 18] on icon "Undo/Redo" at bounding box center [199, 14] width 10 height 10
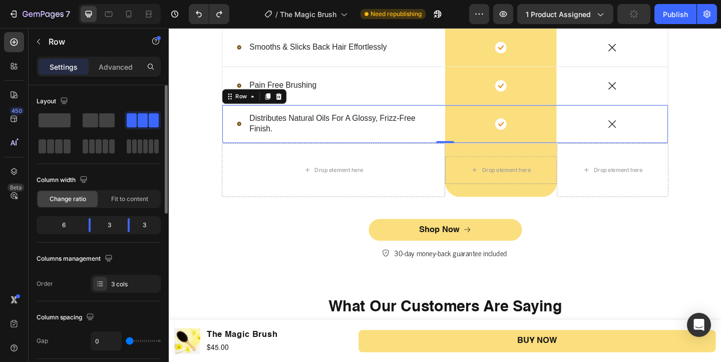
click at [64, 223] on div "6" at bounding box center [60, 225] width 42 height 14
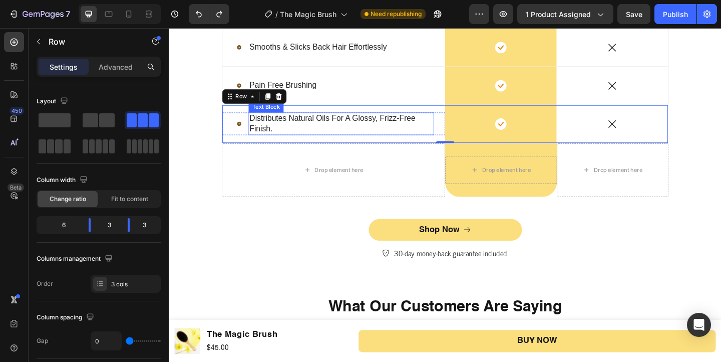
click at [291, 143] on p "distributes natural oils for a glossy, frizz-free finish." at bounding box center [356, 132] width 200 height 22
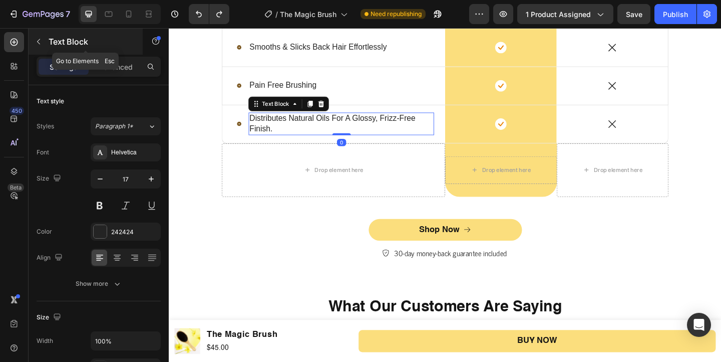
click at [39, 36] on button "button" at bounding box center [39, 42] width 16 height 16
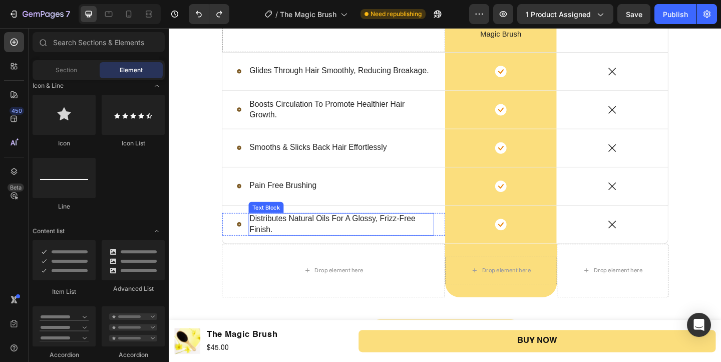
scroll to position [1647, 0]
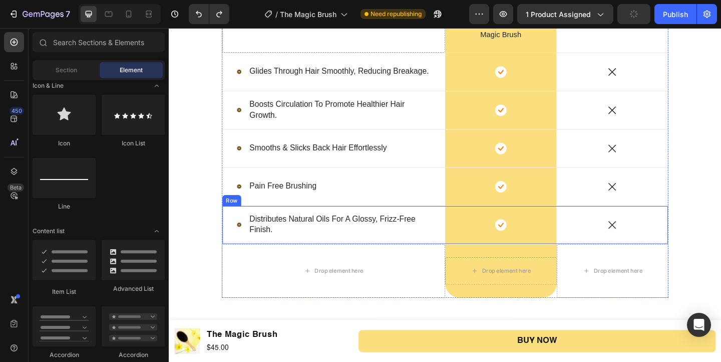
click at [229, 258] on div "Icon distributes natural oils for a glossy, frizz-free finish. Text Block Row" at bounding box center [348, 241] width 242 height 41
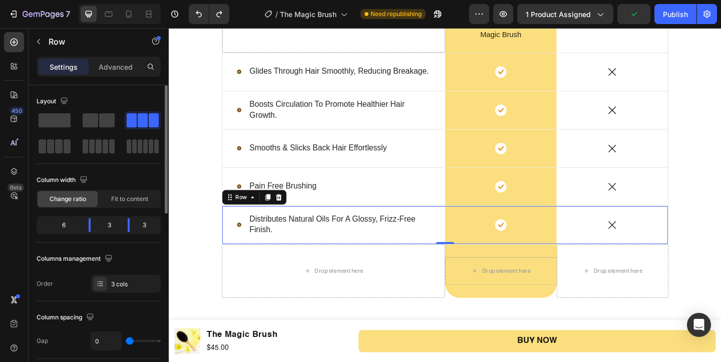
click at [67, 226] on div "6" at bounding box center [60, 225] width 42 height 14
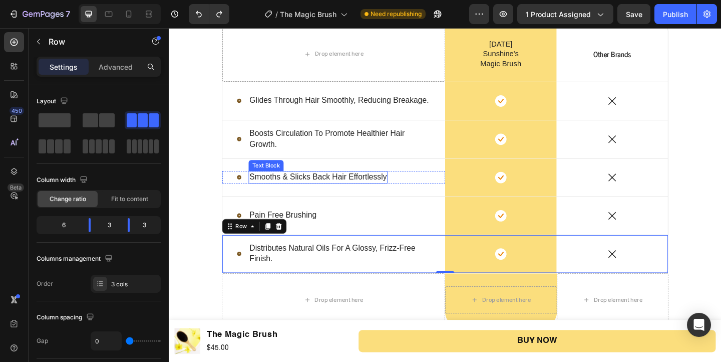
scroll to position [1611, 0]
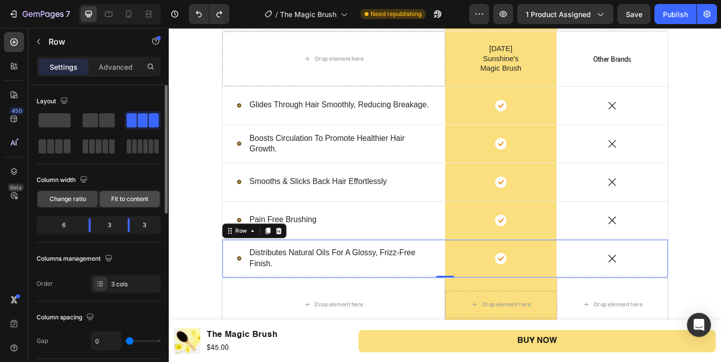
click at [119, 204] on div "Fit to content" at bounding box center [130, 199] width 60 height 16
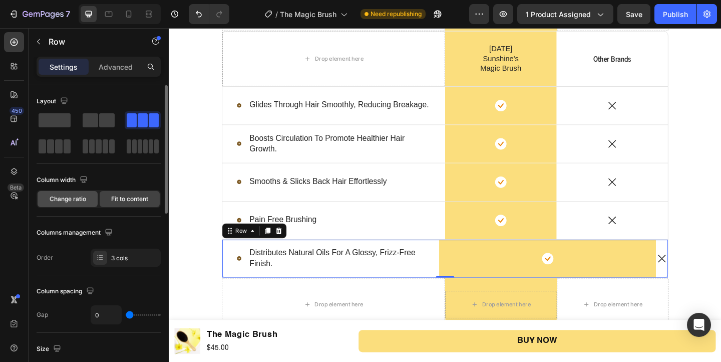
click at [80, 200] on span "Change ratio" at bounding box center [68, 198] width 37 height 9
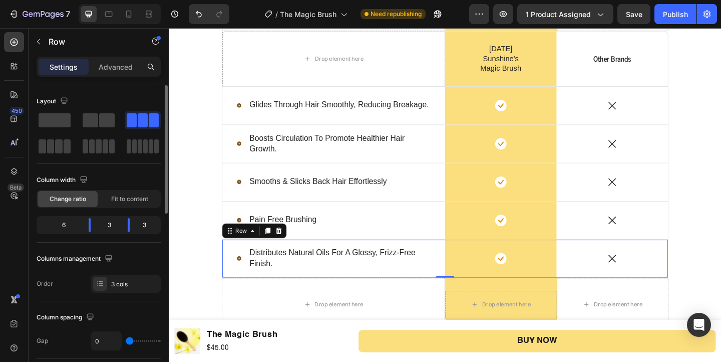
click at [62, 229] on div "6" at bounding box center [60, 225] width 42 height 14
click at [65, 226] on div "6" at bounding box center [60, 225] width 42 height 14
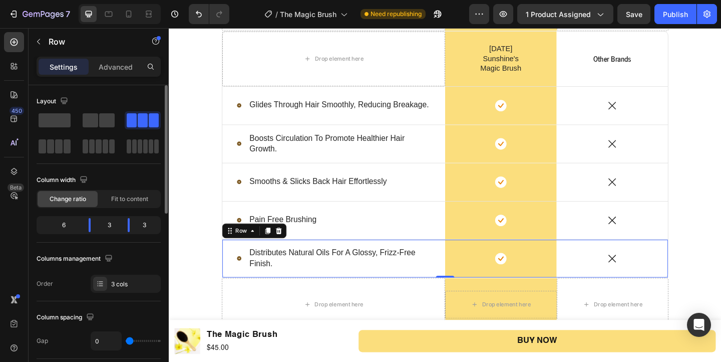
click at [83, 216] on div "6 3 3" at bounding box center [99, 225] width 124 height 18
click at [56, 226] on div "6" at bounding box center [60, 225] width 42 height 14
click at [61, 226] on div "6" at bounding box center [60, 225] width 42 height 14
click at [63, 219] on div "6" at bounding box center [60, 225] width 42 height 14
click at [106, 69] on p "Advanced" at bounding box center [116, 67] width 34 height 11
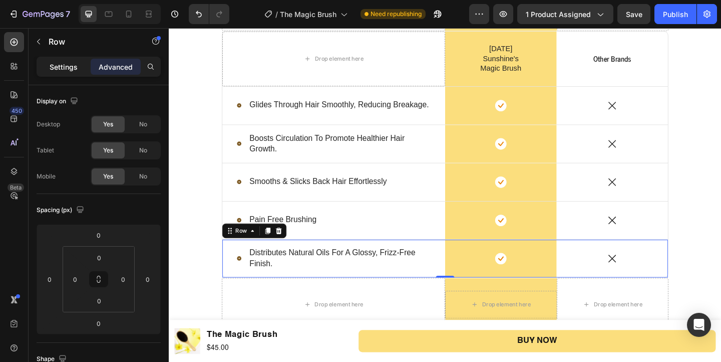
click at [77, 64] on p "Settings" at bounding box center [64, 67] width 28 height 11
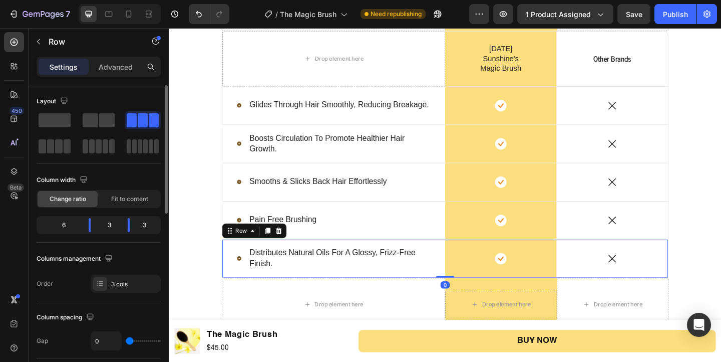
click at [112, 230] on div "3" at bounding box center [109, 225] width 21 height 14
click at [110, 223] on div "3" at bounding box center [109, 225] width 21 height 14
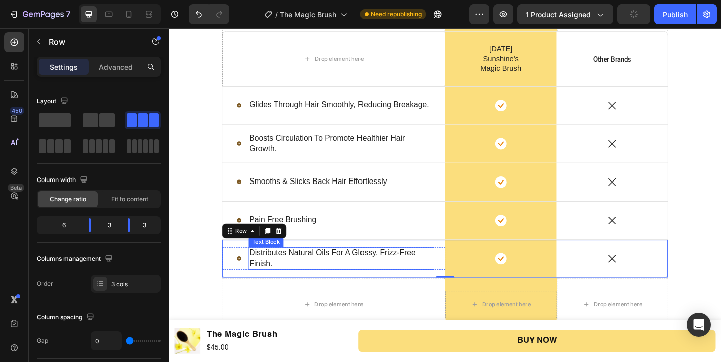
click at [359, 283] on p "distributes natural oils for a glossy, frizz-free finish." at bounding box center [356, 278] width 200 height 22
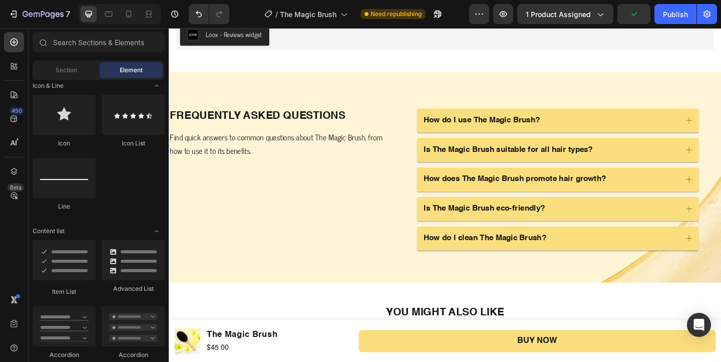
scroll to position [2097, 0]
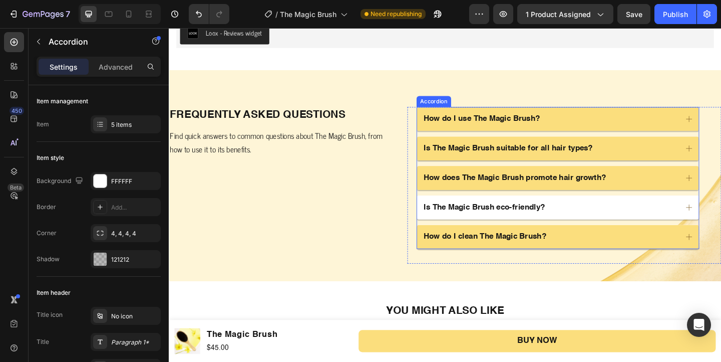
click at [571, 219] on p "Is The Magic Brush eco-friendly?" at bounding box center [512, 222] width 132 height 11
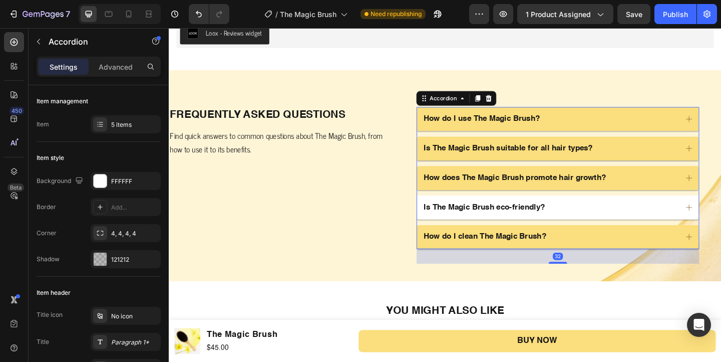
click at [573, 219] on p "Is The Magic Brush eco-friendly?" at bounding box center [512, 222] width 132 height 11
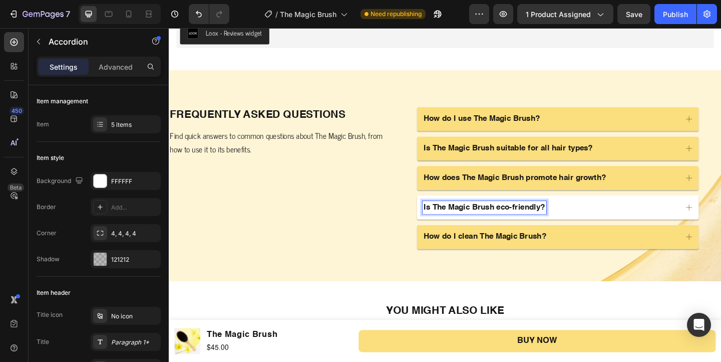
click at [525, 222] on p "Is The Magic Brush eco-friendly?" at bounding box center [512, 222] width 132 height 11
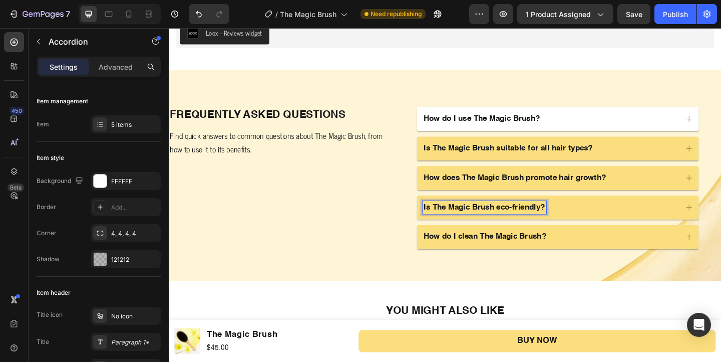
click at [608, 118] on div "How do I use The Magic Brush?" at bounding box center [592, 127] width 307 height 26
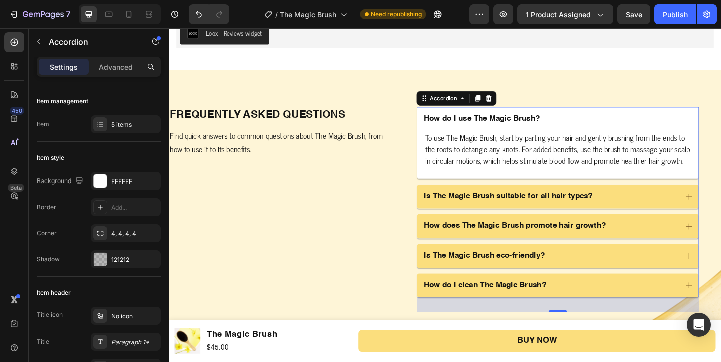
click at [608, 118] on div "How do I use The Magic Brush?" at bounding box center [592, 127] width 307 height 26
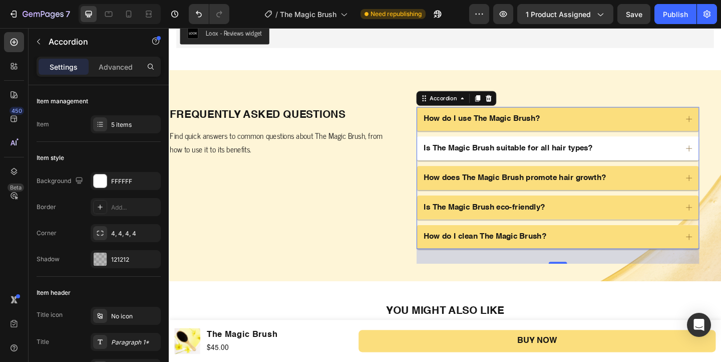
click at [546, 161] on p "Is The Magic Brush suitable for all hair types?" at bounding box center [538, 158] width 184 height 11
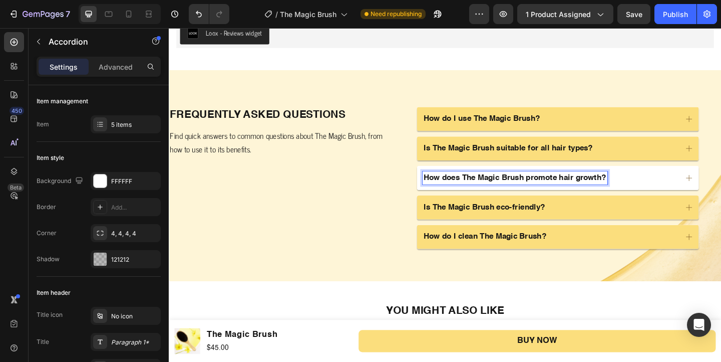
click at [550, 191] on p "How does The Magic Brush promote hair growth?" at bounding box center [545, 190] width 198 height 11
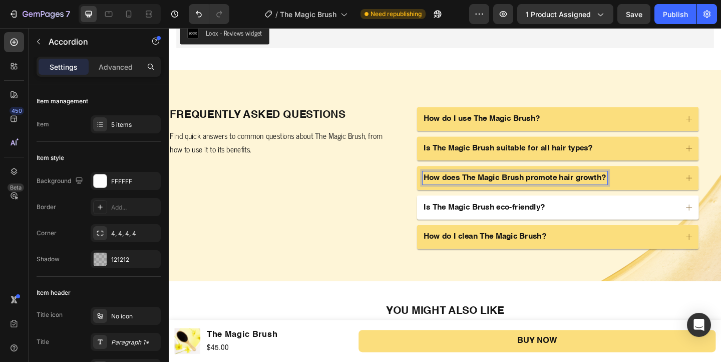
click at [641, 234] on div "Is The Magic Brush eco-friendly?" at bounding box center [592, 223] width 307 height 26
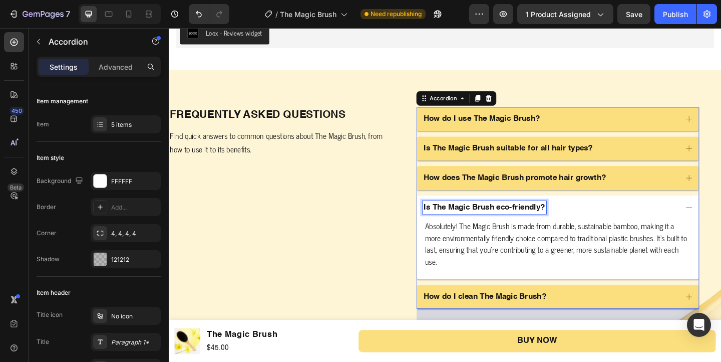
click at [559, 224] on p "Is The Magic Brush eco-friendly?" at bounding box center [512, 222] width 132 height 11
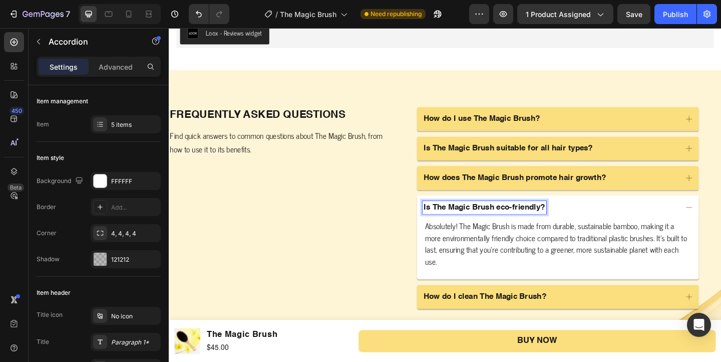
click at [524, 222] on p "Is The Magic Brush eco-friendly?" at bounding box center [512, 222] width 132 height 11
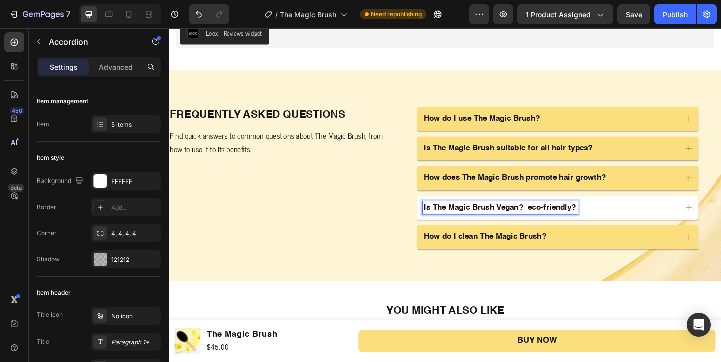
click at [612, 221] on p "Is The Magic Brush Vegan? eco-friendly?" at bounding box center [529, 222] width 166 height 11
drag, startPoint x: 615, startPoint y: 221, endPoint x: 564, endPoint y: 222, distance: 50.6
click at [564, 222] on p "Is The Magic Brush Vegan? eco-friendly?" at bounding box center [529, 222] width 166 height 11
click at [721, 221] on icon at bounding box center [734, 222] width 9 height 9
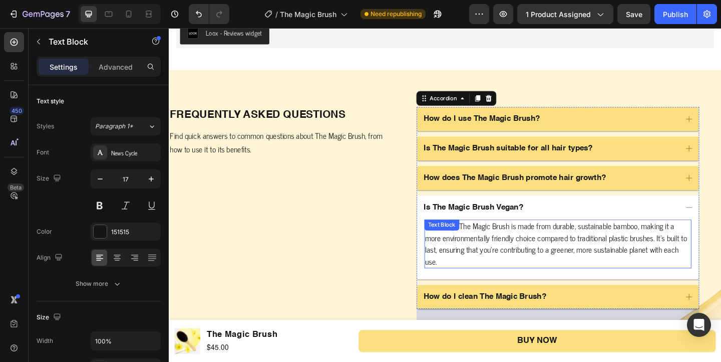
click at [650, 244] on p "Absolutely! The Magic Brush is made from durable, sustainable bamboo, making it…" at bounding box center [592, 262] width 289 height 51
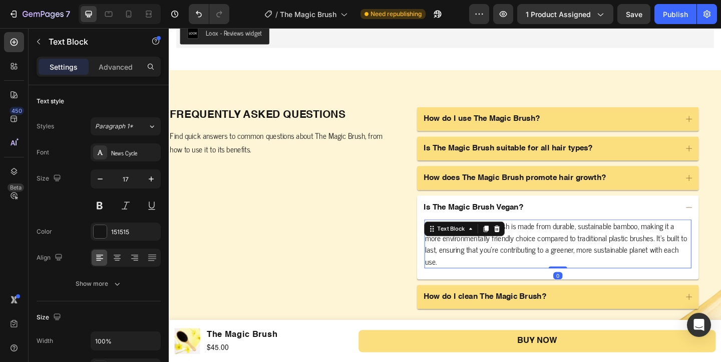
click at [656, 244] on p "Absolutely! The Magic Brush is made from durable, sustainable bamboo, making it…" at bounding box center [592, 262] width 289 height 51
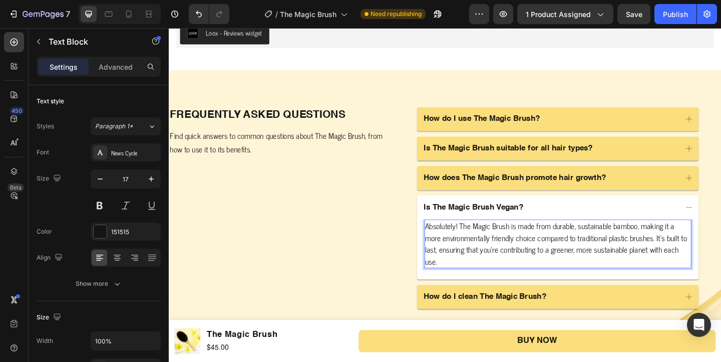
click at [682, 243] on p "Absolutely! The Magic Brush is made from durable, sustainable bamboo, making it…" at bounding box center [592, 262] width 289 height 51
click at [525, 279] on p "Absolutely! The Magic Brush is made from durable, sustainable Nylon bristles, m…" at bounding box center [592, 262] width 289 height 51
click at [701, 243] on p "Absolutely! The Magic Brush is made from durable, sustainable Nylon bristles, m…" at bounding box center [592, 262] width 289 height 51
click at [477, 247] on p "Absolutely! The Magic Brush is made from durable, sustainable Nylon bristles an…" at bounding box center [592, 262] width 289 height 51
drag, startPoint x: 486, startPoint y: 243, endPoint x: 463, endPoint y: 243, distance: 23.0
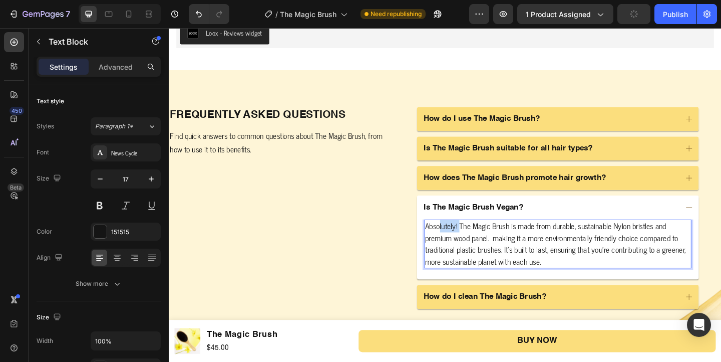
click at [463, 243] on p "Absolutely! The Magic Brush is made from durable, sustainable Nylon bristles an…" at bounding box center [592, 262] width 289 height 51
click at [515, 252] on p "Absolutely! The Magic Brush is made from durable, sustainable Nylon bristles an…" at bounding box center [592, 262] width 289 height 51
click at [611, 241] on p "Absolutely! The Magic Brush is made from durable, sustainable Nylon bristles an…" at bounding box center [592, 262] width 289 height 51
click at [655, 243] on p "Absolutely! The Magic Brush is made from durable, sustainable Nylon bristles an…" at bounding box center [592, 262] width 289 height 51
click at [615, 243] on p "Absolutely! The Magic Brush is made from durable, sustainable Nylon bristles an…" at bounding box center [592, 262] width 289 height 51
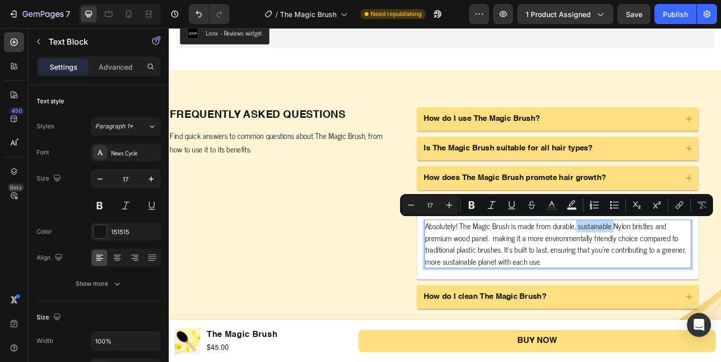
drag, startPoint x: 656, startPoint y: 244, endPoint x: 614, endPoint y: 247, distance: 41.7
click at [614, 247] on p "Absolutely! The Magic Brush is made from durable, sustainable Nylon bristles an…" at bounding box center [592, 262] width 289 height 51
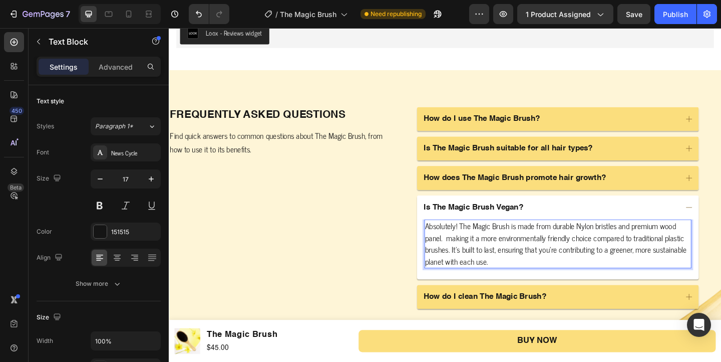
click at [619, 245] on p "Absolutely! The Magic Brush is made from durable Nylon bristles and premium woo…" at bounding box center [592, 262] width 289 height 51
click at [612, 255] on p "Absolutely! The Magic Brush is made from durable nylon bristles and premium woo…" at bounding box center [592, 262] width 289 height 51
click at [470, 256] on p "Absolutely! The Magic Brush is made from durable nylon bristles and premium woo…" at bounding box center [592, 262] width 289 height 51
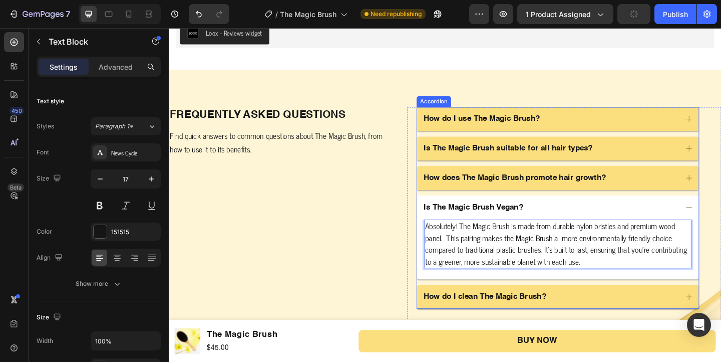
click at [687, 284] on p "Absolutely! The Magic Brush is made from durable nylon bristles and premium woo…" at bounding box center [592, 262] width 289 height 51
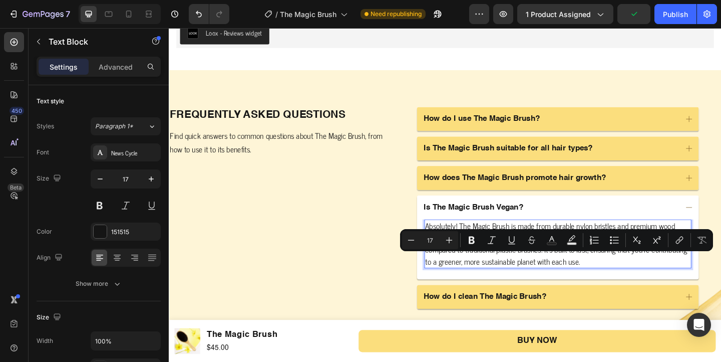
drag, startPoint x: 675, startPoint y: 282, endPoint x: 560, endPoint y: 282, distance: 114.2
click at [560, 282] on p "Absolutely! The Magic Brush is made from durable nylon bristles and premium woo…" at bounding box center [592, 262] width 289 height 51
click at [668, 279] on p "Absolutely! The Magic Brush is made from durable nylon bristles and premium woo…" at bounding box center [592, 262] width 289 height 51
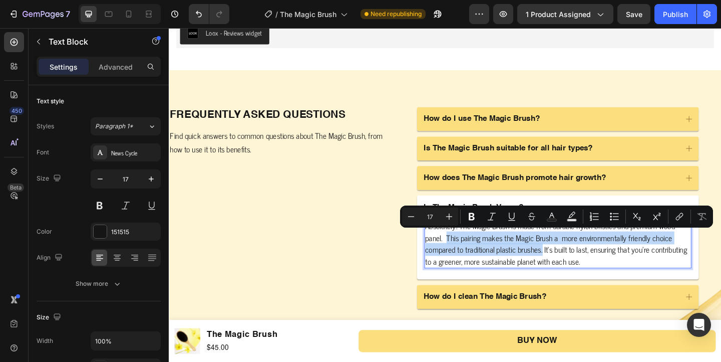
drag, startPoint x: 577, startPoint y: 269, endPoint x: 471, endPoint y: 251, distance: 107.2
click at [471, 251] on p "Absolutely! The Magic Brush is made from durable nylon bristles and premium woo…" at bounding box center [592, 262] width 289 height 51
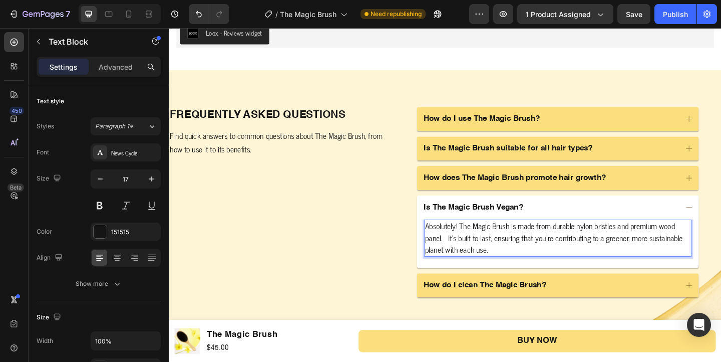
click at [544, 268] on p "Absolutely! The Magic Brush is made from durable nylon bristles and premium woo…" at bounding box center [592, 256] width 289 height 39
click at [476, 257] on p "Absolutely! The Magic Brush is made from durable nylon bristles and premium woo…" at bounding box center [592, 256] width 289 height 39
click at [472, 257] on p "Absolutely! The Magic Brush is made from durable nylon bristles and premium woo…" at bounding box center [592, 256] width 289 height 39
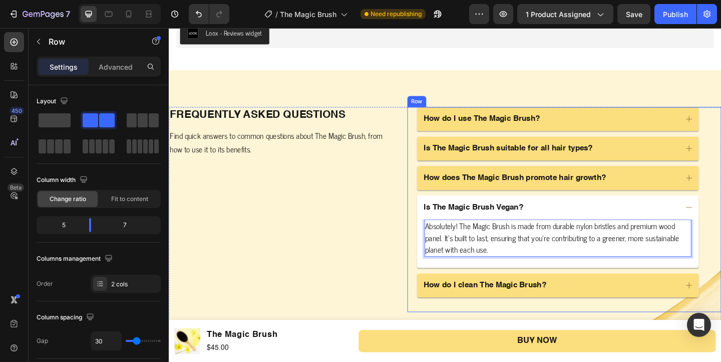
click at [393, 237] on div "Image Frequently asked questions Heading Find quick answers to common questions…" at bounding box center [291, 235] width 244 height 242
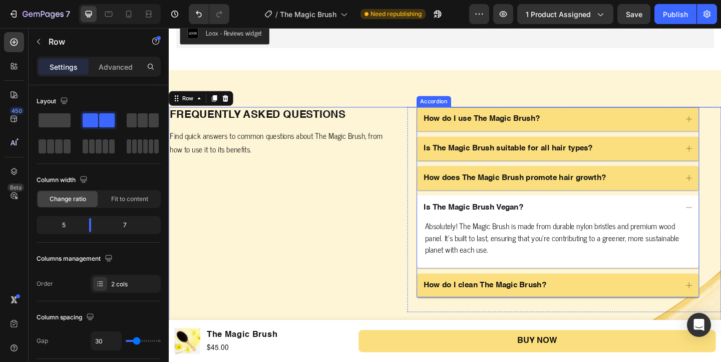
click at [570, 211] on div "Is The Magic Brush Vegan?" at bounding box center [592, 223] width 307 height 26
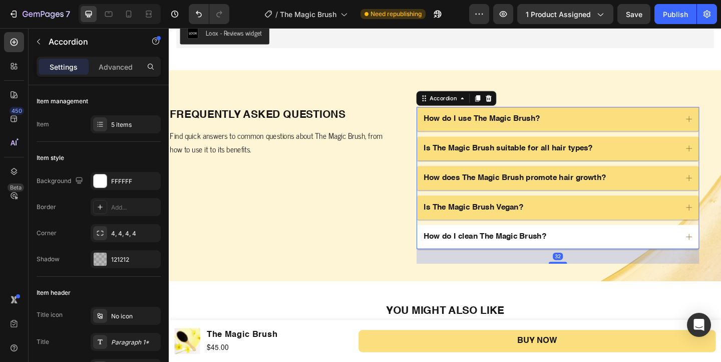
click at [581, 248] on div "How do I clean The Magic Brush?" at bounding box center [513, 255] width 136 height 14
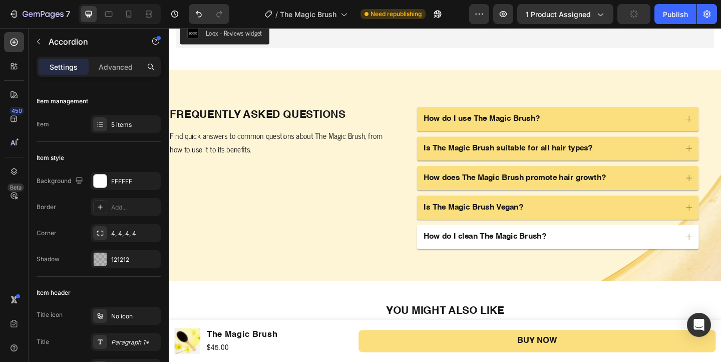
click at [721, 255] on icon at bounding box center [734, 254] width 9 height 9
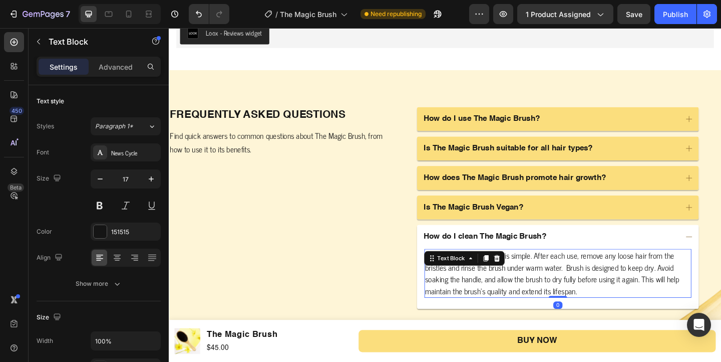
click at [492, 291] on p "Cleaning The Magic Brush is simple. After each use, remove any loose hair from …" at bounding box center [592, 294] width 289 height 51
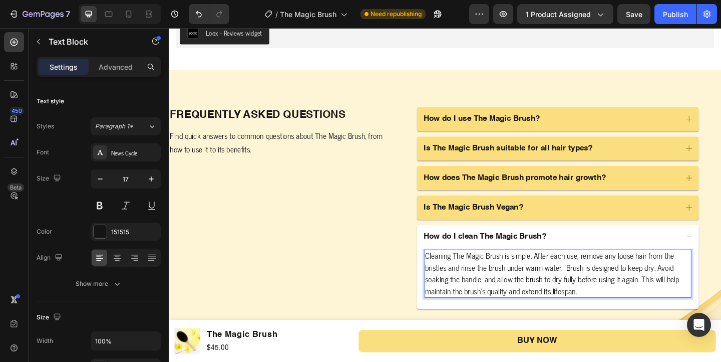
click at [482, 289] on p "Cleaning The Magic Brush is simple. After each use, remove any loose hair from …" at bounding box center [592, 294] width 289 height 51
click at [491, 288] on p "Cleaning The Magic Brush is simple. After each use, remove any loose hair from …" at bounding box center [592, 294] width 289 height 51
click at [484, 287] on p "Cleaning The Magic Brush is simple. After each use, remove any loose hair from …" at bounding box center [592, 294] width 289 height 51
click at [621, 278] on p "Cleaning The Magic Brush is simple. After each use, remove any loose hair from …" at bounding box center [592, 294] width 289 height 51
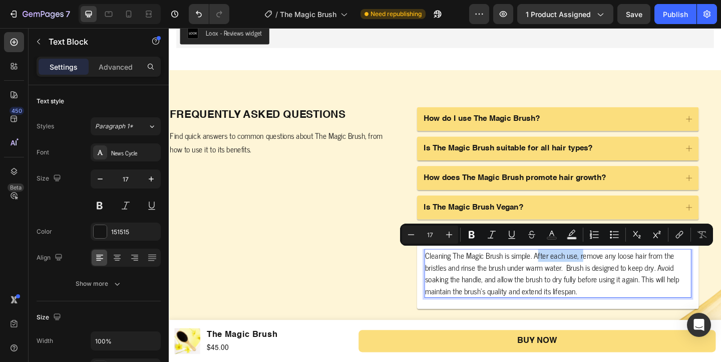
drag, startPoint x: 621, startPoint y: 278, endPoint x: 572, endPoint y: 277, distance: 48.6
click at [572, 277] on p "Cleaning The Magic Brush is simple. After each use, remove any loose hair from …" at bounding box center [592, 294] width 289 height 51
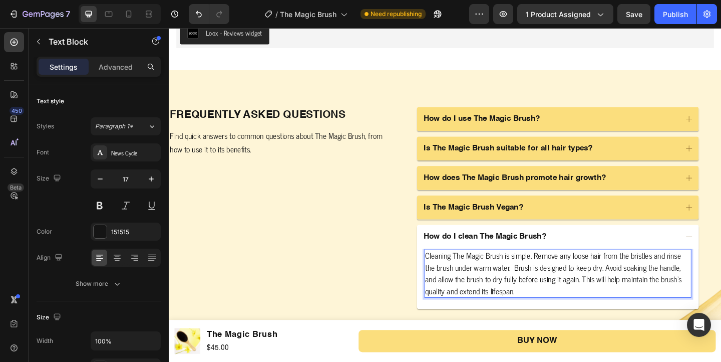
click at [477, 291] on p "Cleaning The Magic Brush is simple. Remove any loose hair from the bristles and…" at bounding box center [592, 294] width 289 height 51
click at [604, 307] on p "Cleaning The Magic Brush is simple. Remove any loose hair from the bristles and…" at bounding box center [592, 294] width 289 height 51
click at [374, 279] on div "Image Frequently asked questions Heading Find quick answers to common questions…" at bounding box center [291, 241] width 244 height 254
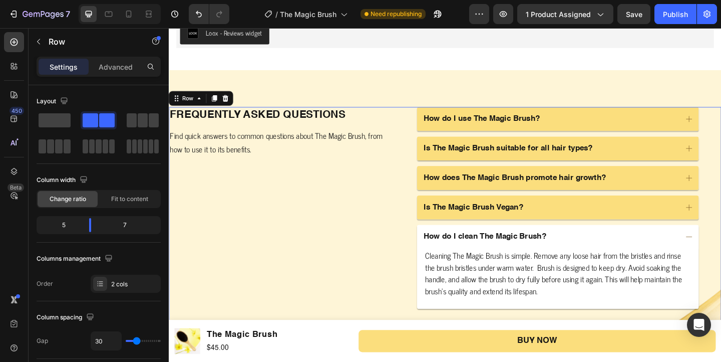
click at [374, 279] on div "Image Frequently asked questions Heading Find quick answers to common questions…" at bounding box center [291, 241] width 244 height 254
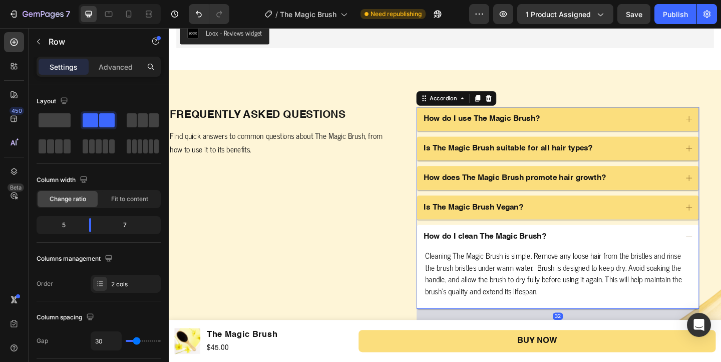
click at [721, 255] on icon at bounding box center [734, 254] width 9 height 9
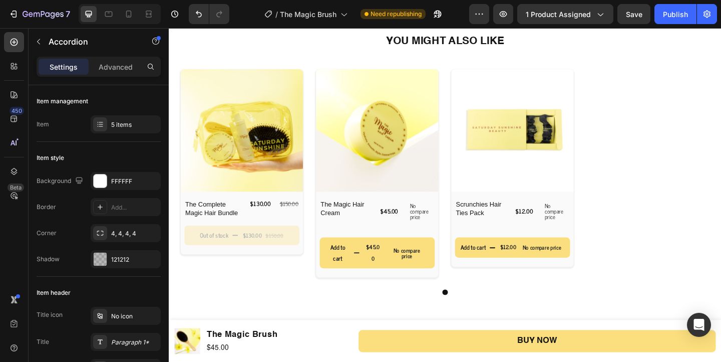
scroll to position [2391, 0]
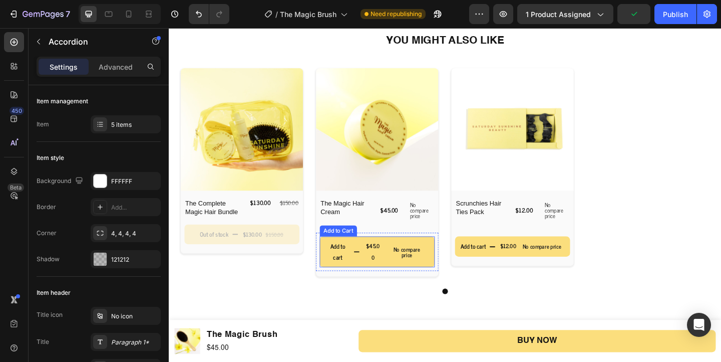
click at [427, 276] on p "No compare price" at bounding box center [427, 271] width 41 height 12
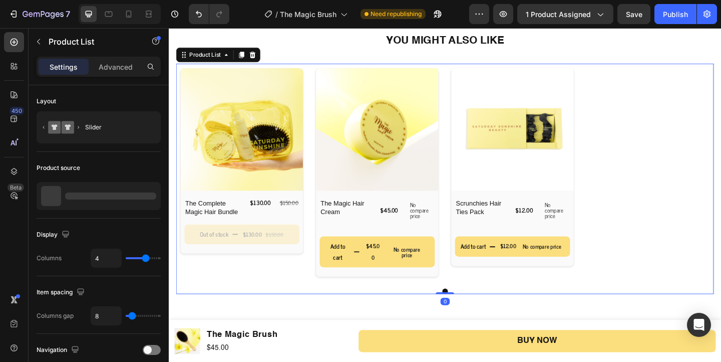
click at [669, 247] on div "Product Images The Complete Magic Hair Bundle Product Title $130.00 Product Pri…" at bounding box center [469, 185] width 585 height 236
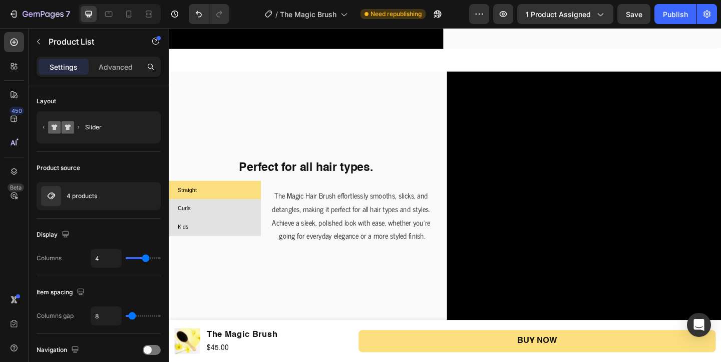
scroll to position [1080, 0]
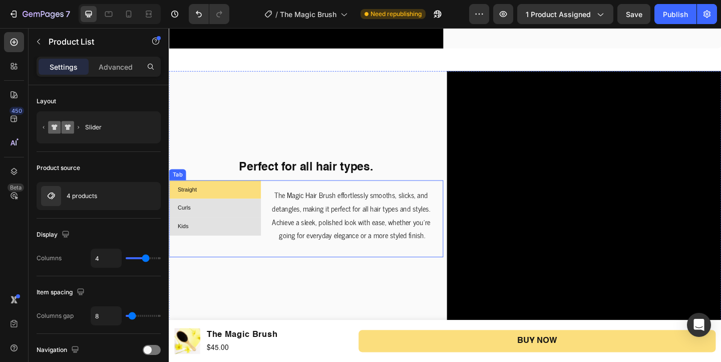
click at [236, 221] on li "Curls" at bounding box center [219, 223] width 100 height 20
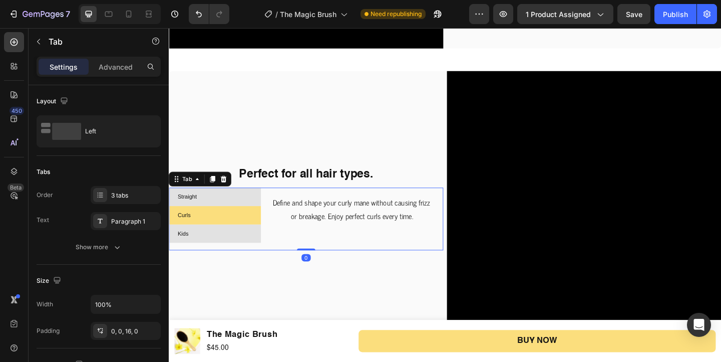
click at [226, 256] on li "Kids" at bounding box center [219, 251] width 100 height 20
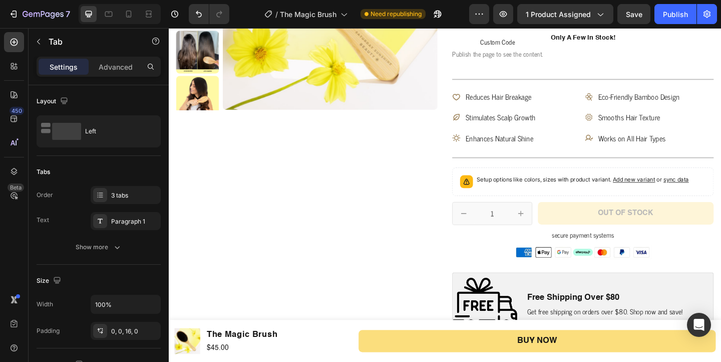
scroll to position [0, 0]
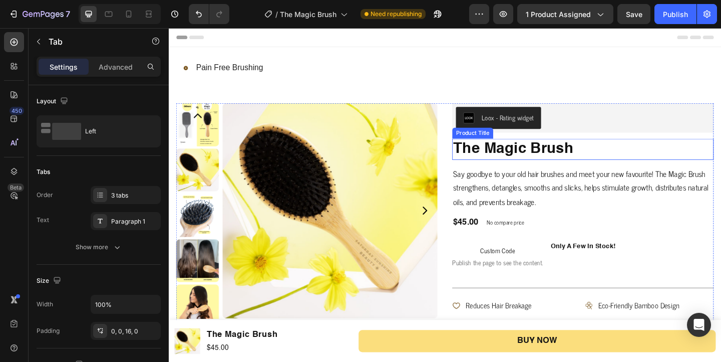
click at [518, 165] on h1 "The Magic Brush" at bounding box center [619, 159] width 284 height 23
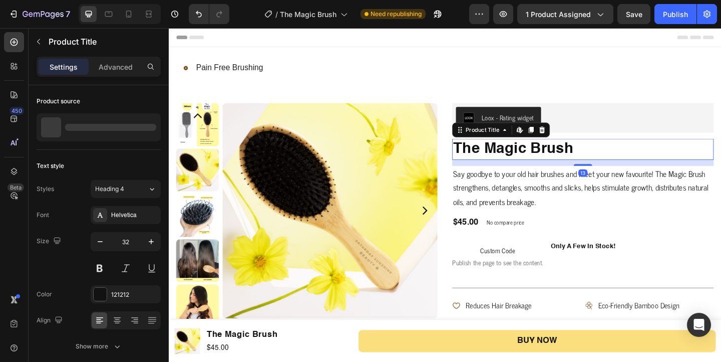
click at [485, 160] on h1 "The Magic Brush" at bounding box center [619, 159] width 284 height 23
click at [482, 158] on h1 "The Magic Brush" at bounding box center [619, 159] width 284 height 23
click at [481, 157] on h1 "The Magic Brush" at bounding box center [619, 159] width 284 height 23
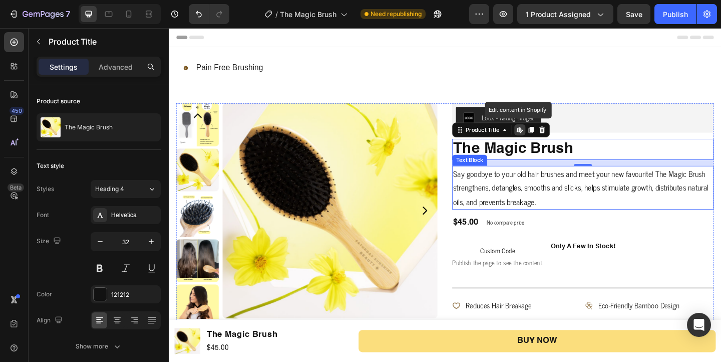
click at [644, 217] on p "Say goodbye to your old hair brushes and meet your new favourite! The Magic Bru…" at bounding box center [619, 202] width 282 height 46
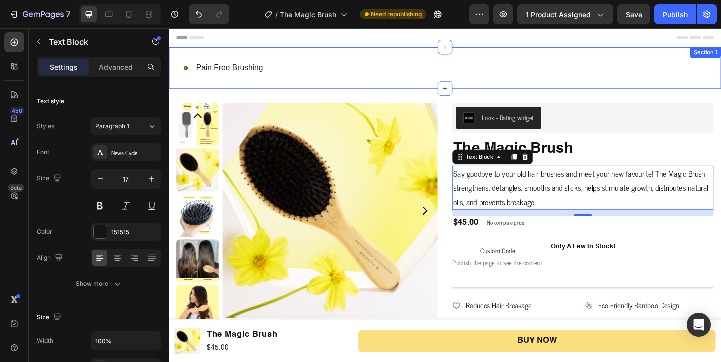
click at [348, 79] on div "Icon pain free brushing Text Block Row Section 1" at bounding box center [469, 71] width 601 height 45
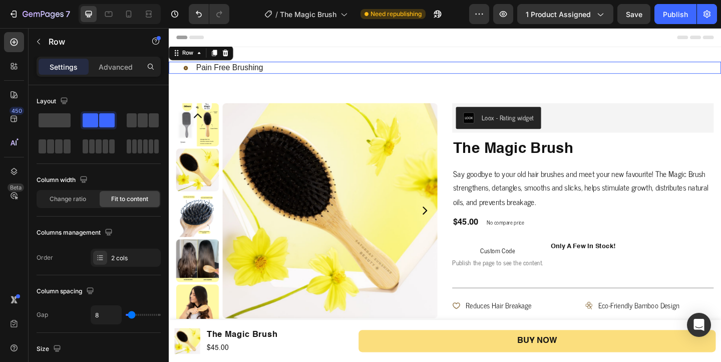
click at [318, 71] on div "Icon pain free brushing Text Block Row 0" at bounding box center [469, 71] width 601 height 13
click at [233, 56] on icon at bounding box center [230, 55] width 8 height 8
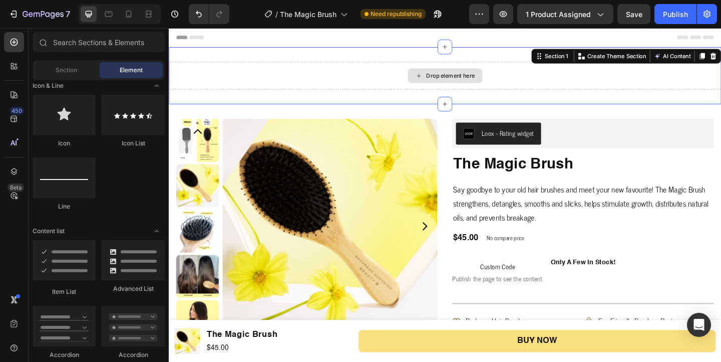
click at [238, 75] on div "Drop element here" at bounding box center [469, 80] width 601 height 30
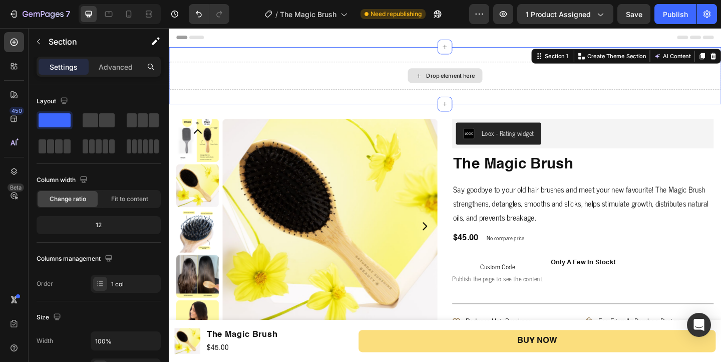
click at [293, 81] on div "Drop element here" at bounding box center [469, 80] width 601 height 30
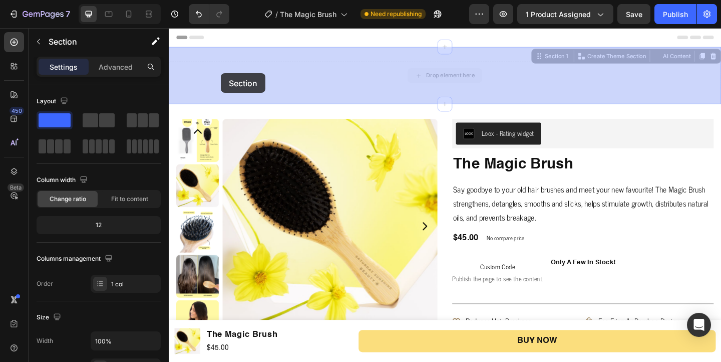
drag, startPoint x: 293, startPoint y: 81, endPoint x: 221, endPoint y: 78, distance: 71.7
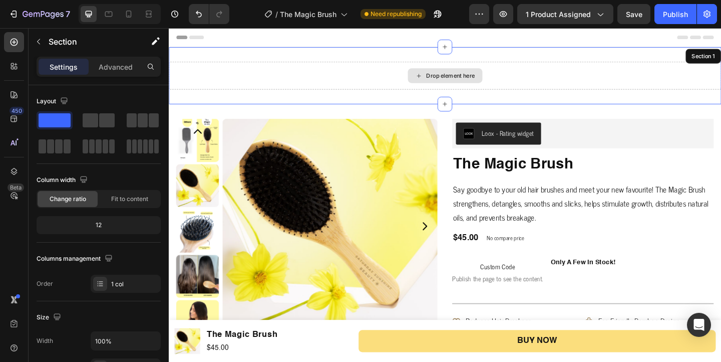
click at [227, 78] on div "Drop element here" at bounding box center [469, 80] width 601 height 30
click at [236, 44] on div "Header" at bounding box center [469, 38] width 585 height 20
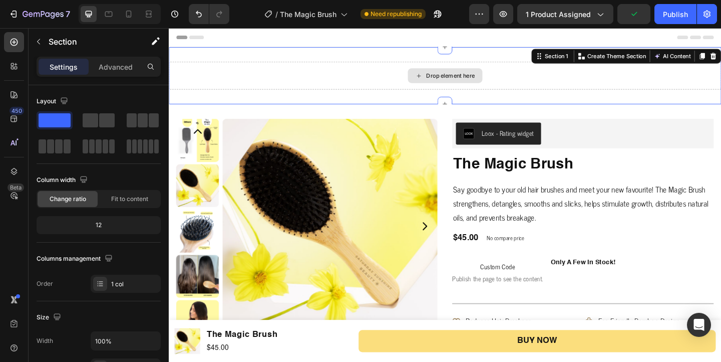
click at [260, 76] on div "Drop element here" at bounding box center [469, 80] width 601 height 30
click at [572, 59] on icon at bounding box center [573, 59] width 2 height 2
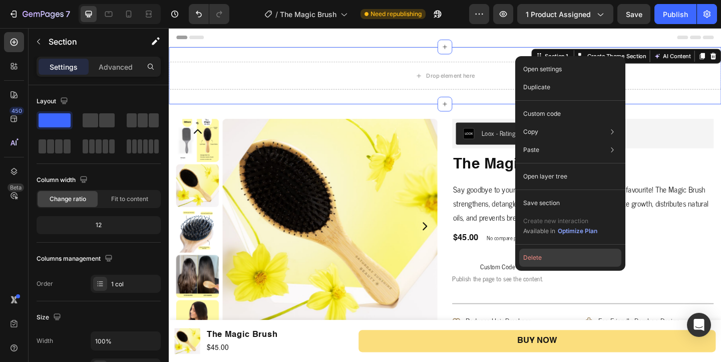
click at [543, 257] on button "Delete" at bounding box center [570, 257] width 102 height 18
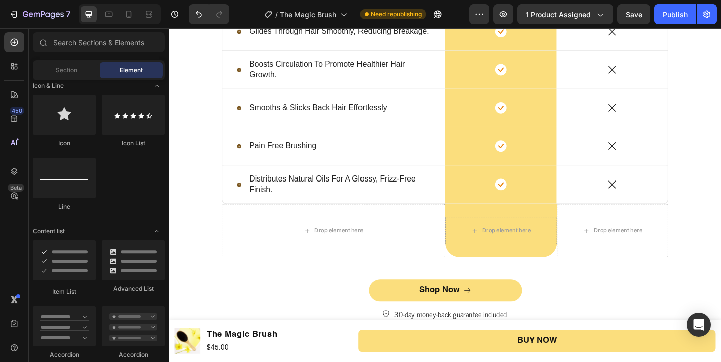
scroll to position [1640, 0]
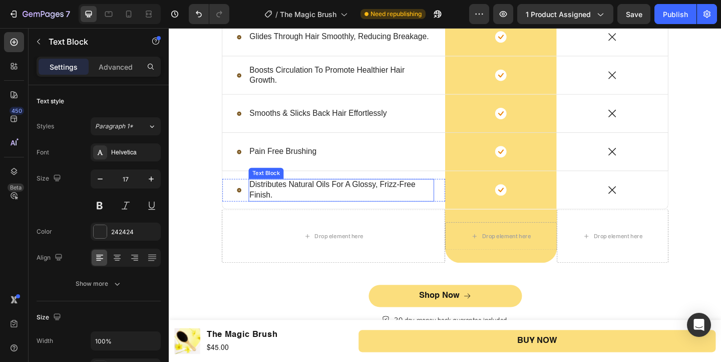
click at [348, 207] on p "distributes natural oils for a glossy, frizz-free finish." at bounding box center [356, 204] width 200 height 22
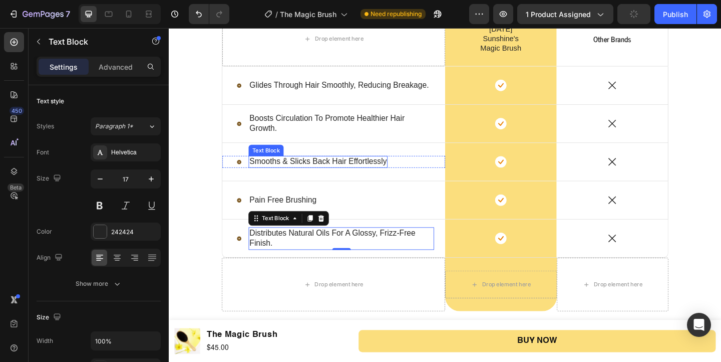
scroll to position [1546, 0]
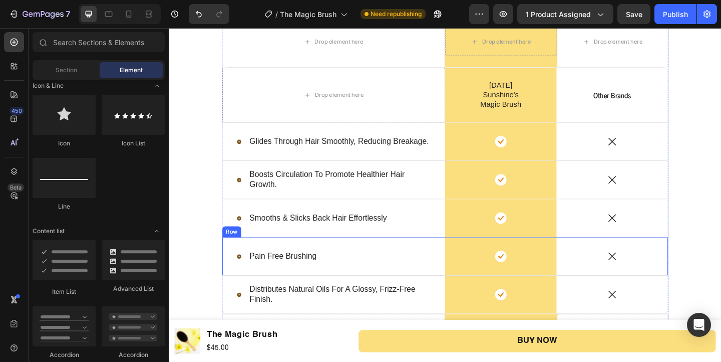
scroll to position [1531, 0]
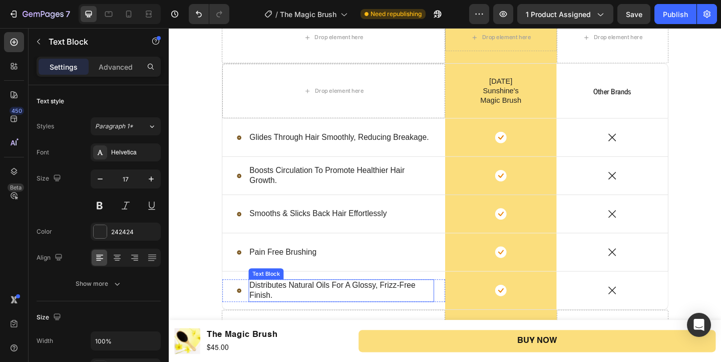
click at [294, 314] on p "distributes natural oils for a glossy, frizz-free finish." at bounding box center [356, 313] width 200 height 22
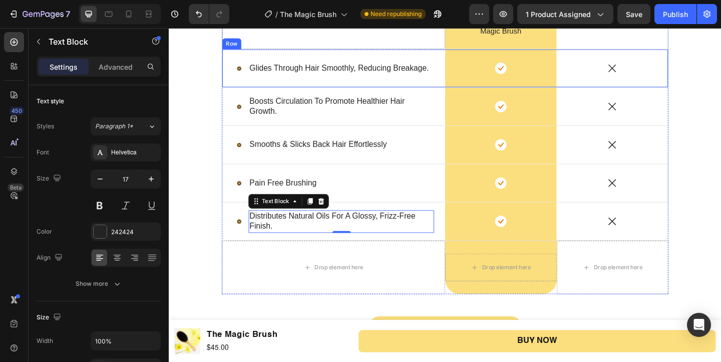
scroll to position [1611, 0]
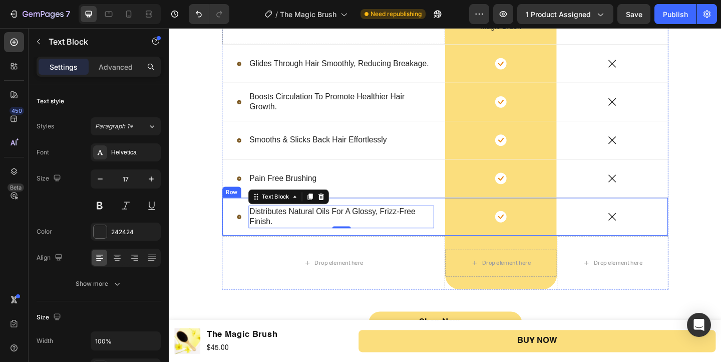
click at [359, 251] on div "0" at bounding box center [357, 253] width 10 height 8
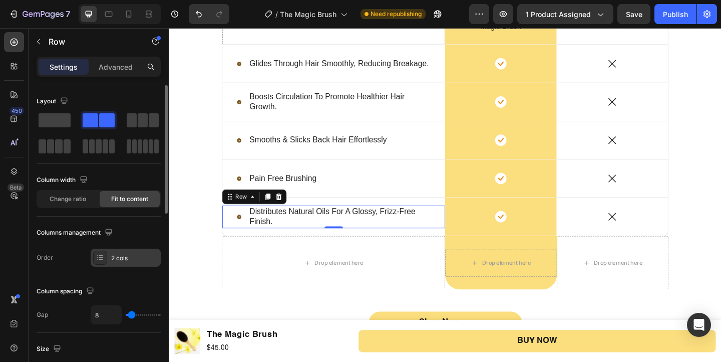
click at [128, 259] on div "2 cols" at bounding box center [134, 257] width 47 height 9
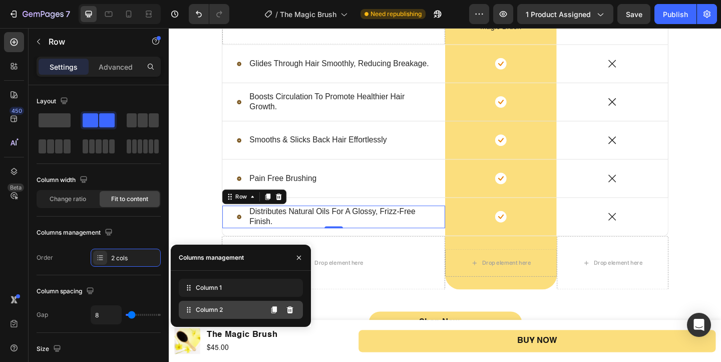
click at [221, 313] on span "Column 2" at bounding box center [209, 309] width 27 height 9
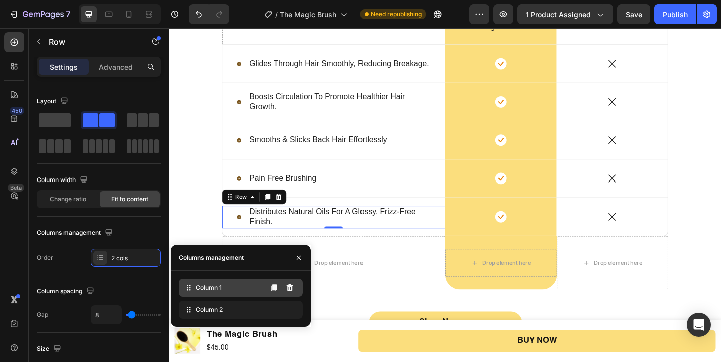
click at [229, 289] on div "Column 1" at bounding box center [241, 287] width 124 height 18
click at [198, 288] on span "Column 1" at bounding box center [209, 287] width 26 height 9
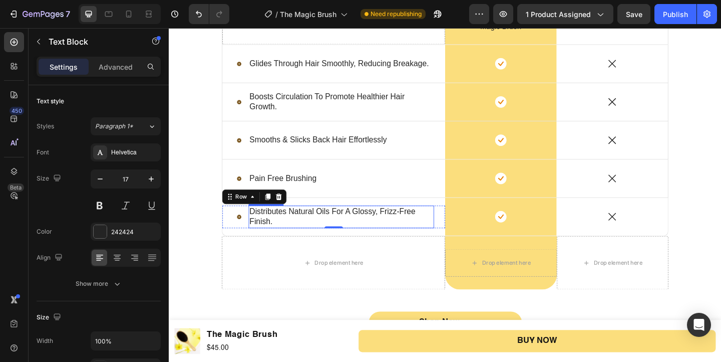
click at [393, 234] on p "distributes natural oils for a glossy, frizz-free finish." at bounding box center [356, 233] width 200 height 22
click at [353, 239] on p "distributes natural oils for a glossy, frizz-free finish." at bounding box center [356, 233] width 200 height 22
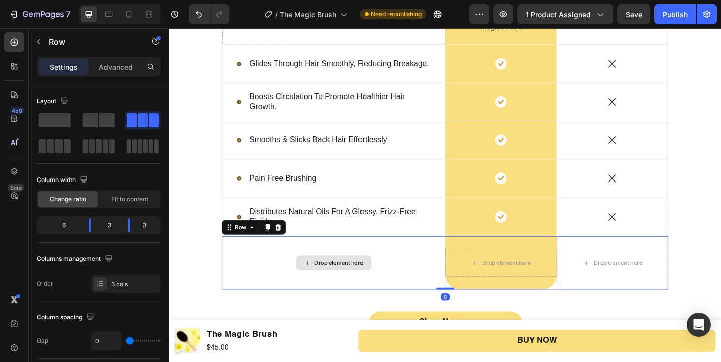
click at [247, 273] on div "Drop element here" at bounding box center [347, 283] width 243 height 58
click at [63, 231] on div "6" at bounding box center [60, 225] width 42 height 14
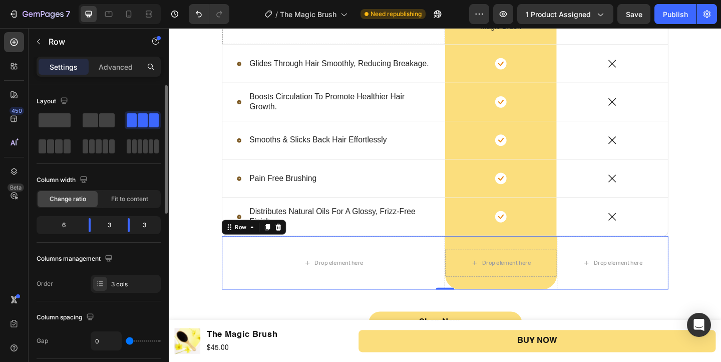
click at [66, 219] on div "6" at bounding box center [60, 225] width 42 height 14
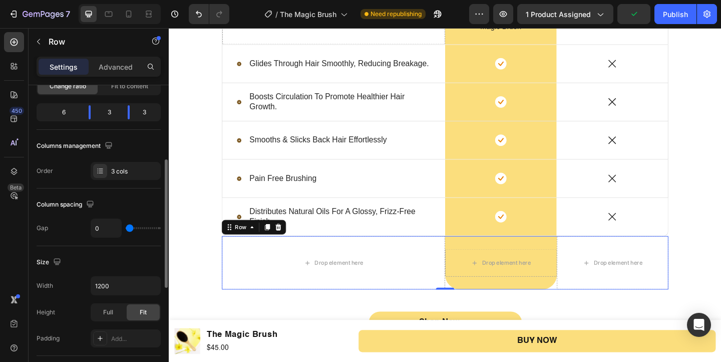
scroll to position [142, 0]
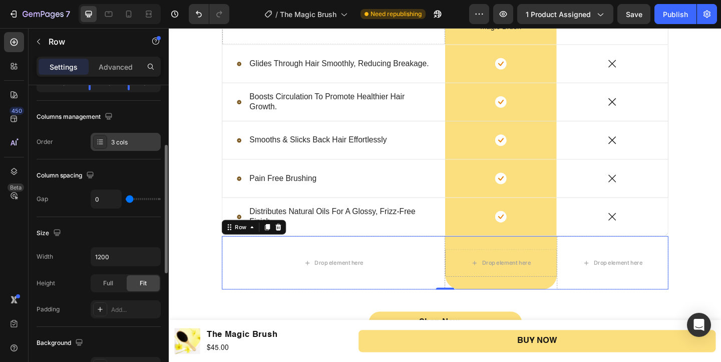
click at [116, 141] on div "3 cols" at bounding box center [134, 142] width 47 height 9
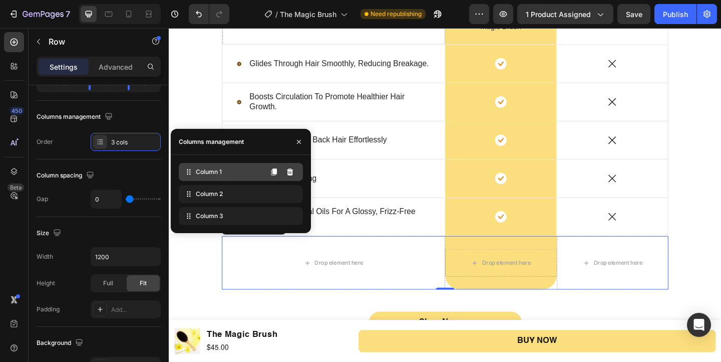
click at [188, 174] on icon at bounding box center [189, 172] width 10 height 10
click at [275, 170] on icon at bounding box center [274, 171] width 6 height 7
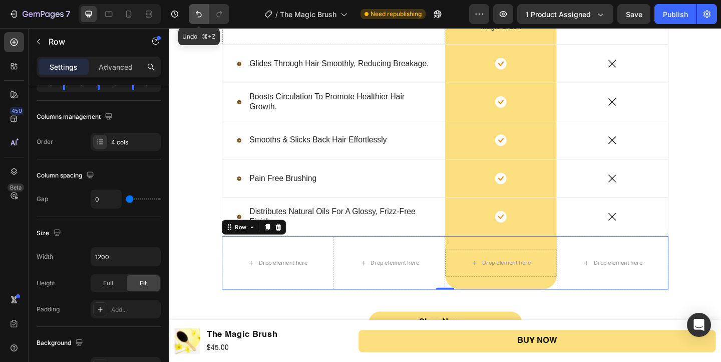
click at [204, 10] on icon "Undo/Redo" at bounding box center [199, 14] width 10 height 10
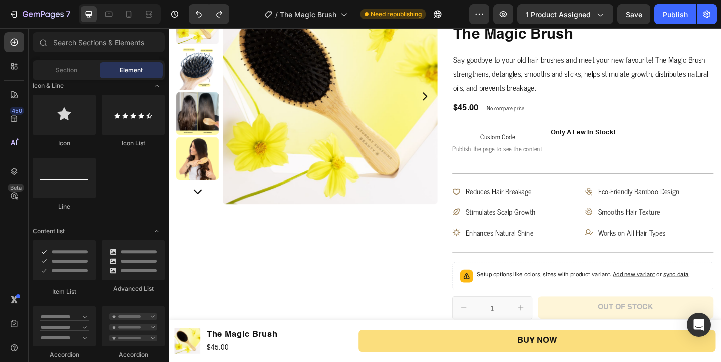
scroll to position [0, 0]
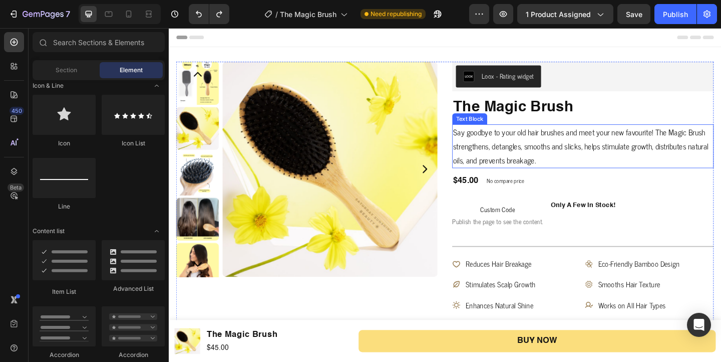
click at [553, 153] on p "Say goodbye to your old hair brushes and meet your new favourite! The Magic Bru…" at bounding box center [619, 157] width 282 height 46
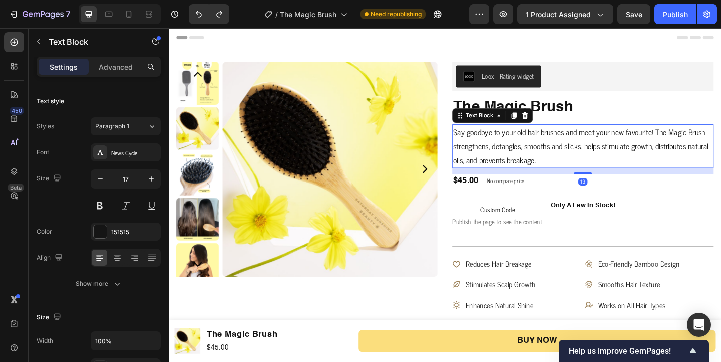
click at [598, 164] on p "Say goodbye to your old hair brushes and meet your new favourite! The Magic Bru…" at bounding box center [619, 157] width 282 height 46
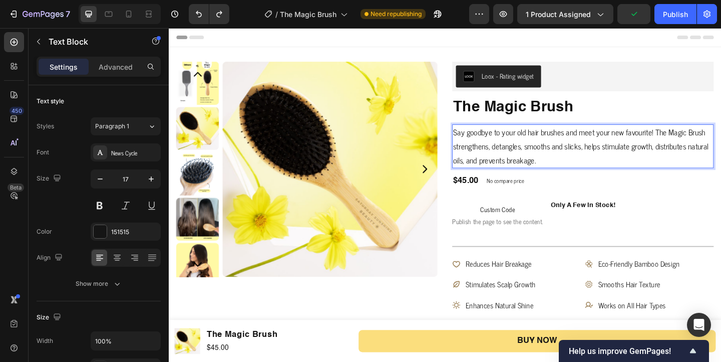
click at [579, 170] on p "Say goodbye to your old hair brushes and meet your new favourite! The Magic Bru…" at bounding box center [619, 157] width 282 height 46
click at [702, 138] on p "Say goodbye to your old hair brushes and meet your new favourite! The Magic Bru…" at bounding box center [619, 157] width 282 height 46
click at [606, 166] on p "Say goodbye to your old hair brushes and meet your new favourite! The Magic Bru…" at bounding box center [619, 157] width 282 height 46
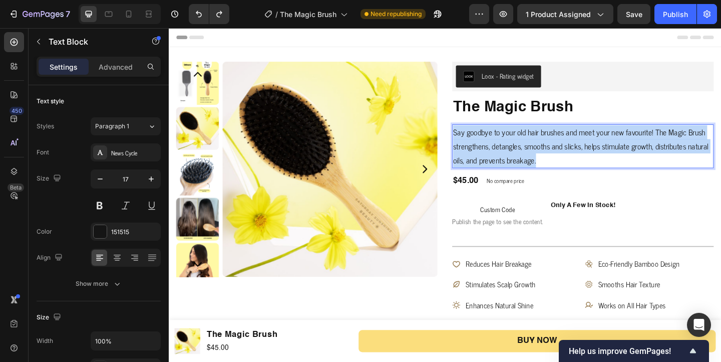
drag, startPoint x: 579, startPoint y: 172, endPoint x: 478, endPoint y: 142, distance: 105.4
click at [478, 142] on p "Say goodbye to your old hair brushes and meet your new favourite! The Magic Bru…" at bounding box center [619, 157] width 282 height 46
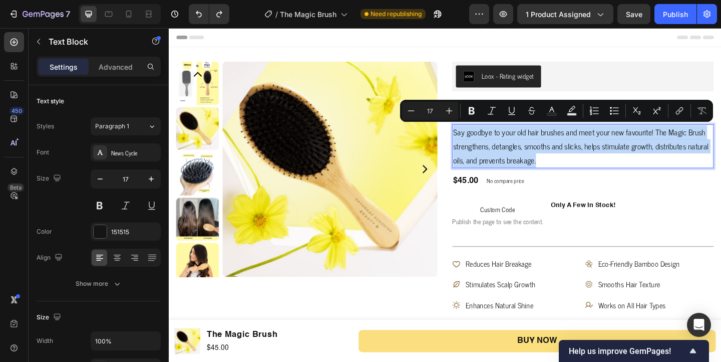
copy p "Say goodbye to your old hair brushes and meet your new favourite! The Magic Bru…"
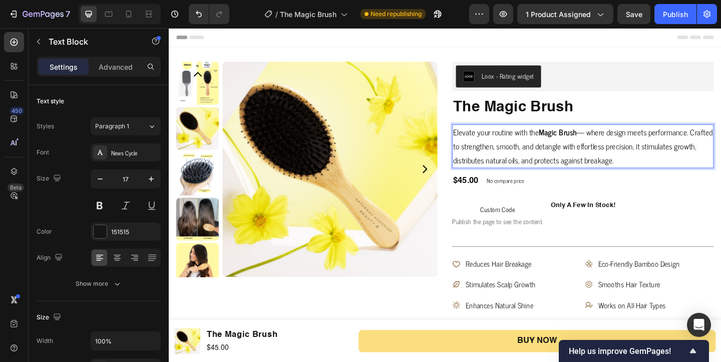
click at [697, 170] on p "Elevate your routine with the Magic Brush — where design meets performance. Cra…" at bounding box center [619, 157] width 282 height 46
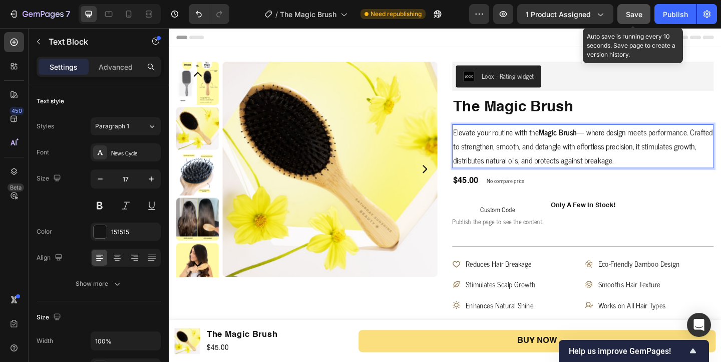
click at [638, 12] on span "Save" at bounding box center [634, 14] width 17 height 9
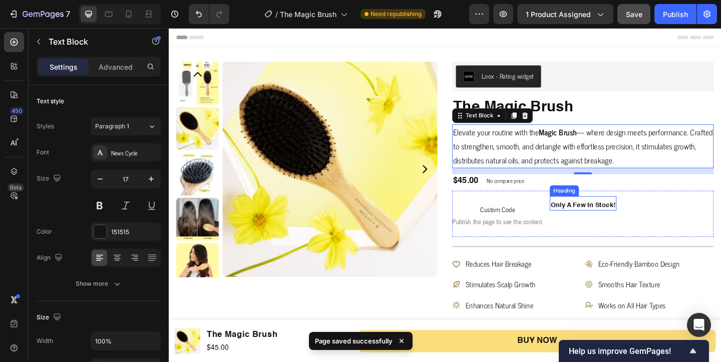
click at [638, 219] on h2 "only a few in stock!" at bounding box center [619, 220] width 73 height 11
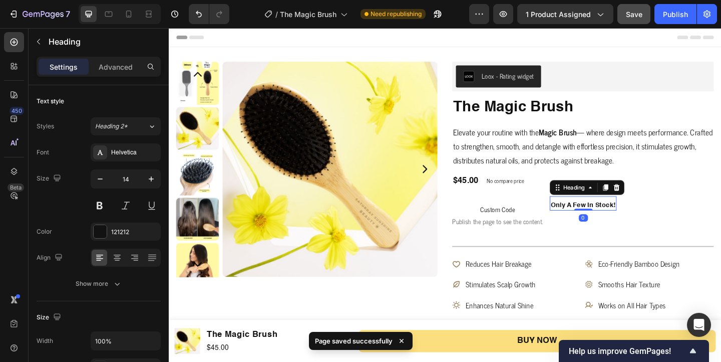
click at [638, 219] on h2 "only a few in stock!" at bounding box center [619, 220] width 73 height 11
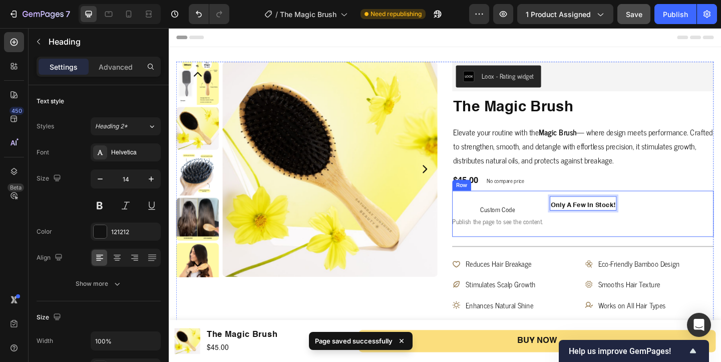
click at [691, 239] on div "Custom Code Publish the page to see the content. Custom Code only a few in stoc…" at bounding box center [619, 230] width 284 height 50
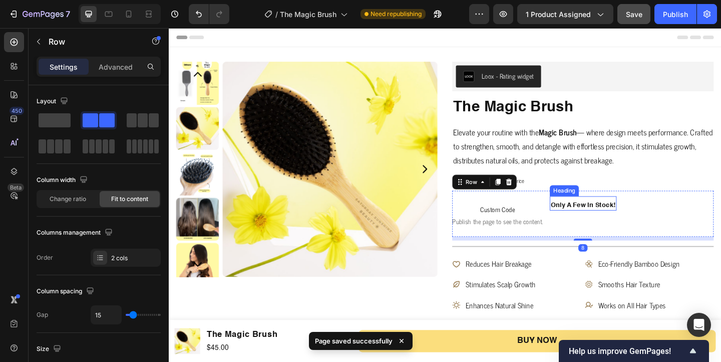
click at [640, 223] on p "only a few in stock!" at bounding box center [619, 220] width 71 height 9
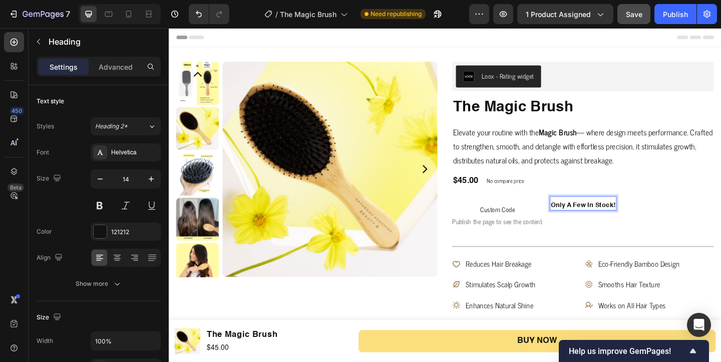
click at [650, 219] on p "only a few in stock!" at bounding box center [619, 220] width 71 height 9
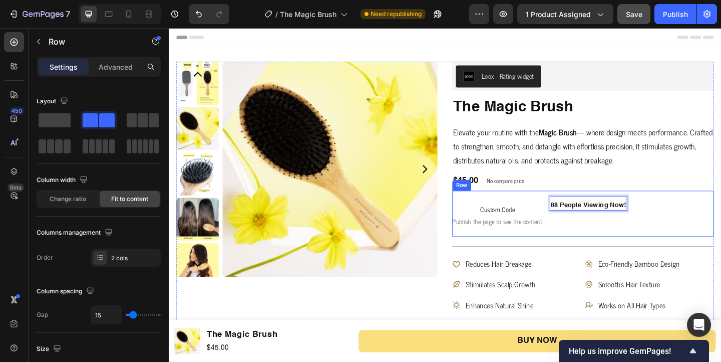
click at [634, 209] on div "Custom Code Publish the page to see the content. Custom Code 88 People Viewing …" at bounding box center [619, 230] width 284 height 50
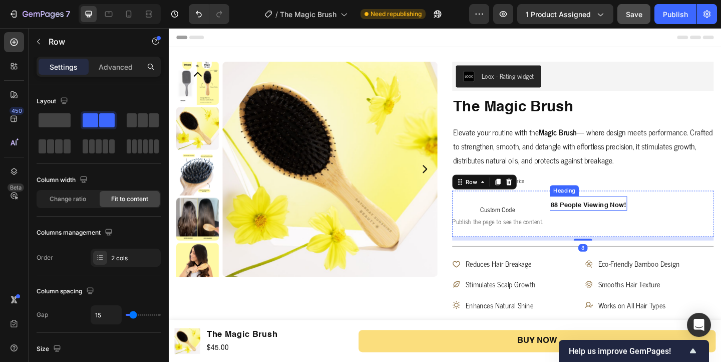
click at [631, 225] on div "88 People Viewing now! Heading" at bounding box center [625, 218] width 84 height 15
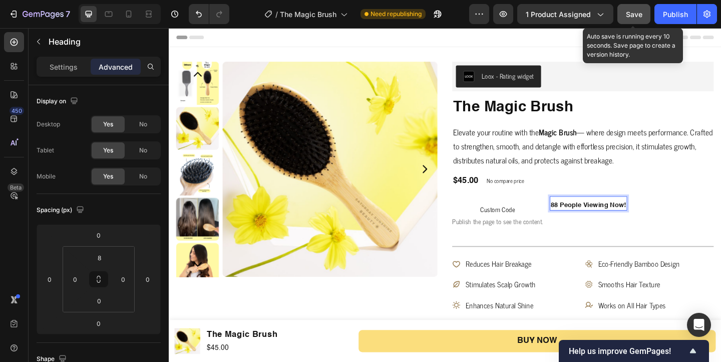
click at [637, 17] on span "Save" at bounding box center [634, 14] width 17 height 9
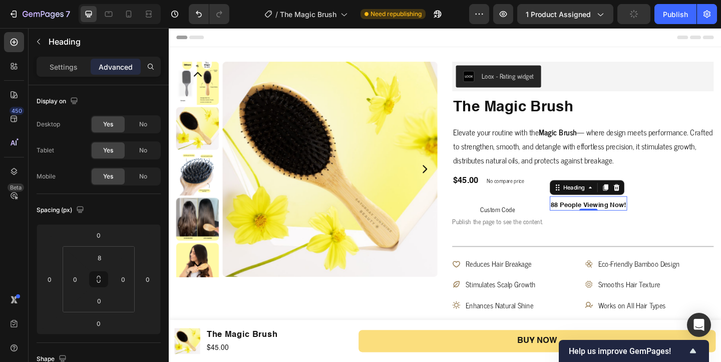
click at [656, 218] on p "88 People Viewing now!" at bounding box center [625, 220] width 82 height 9
click at [662, 221] on p "88 People Viewing now!" at bounding box center [625, 220] width 82 height 9
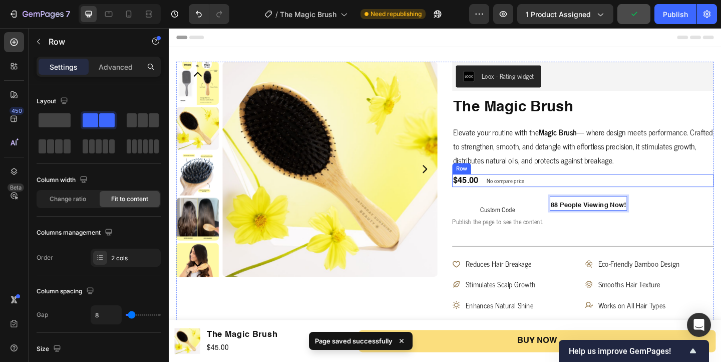
click at [678, 192] on div "$45.00 Product Price Product Price No compare price Product Price Row" at bounding box center [619, 194] width 284 height 14
click at [663, 36] on div "Header" at bounding box center [469, 38] width 585 height 20
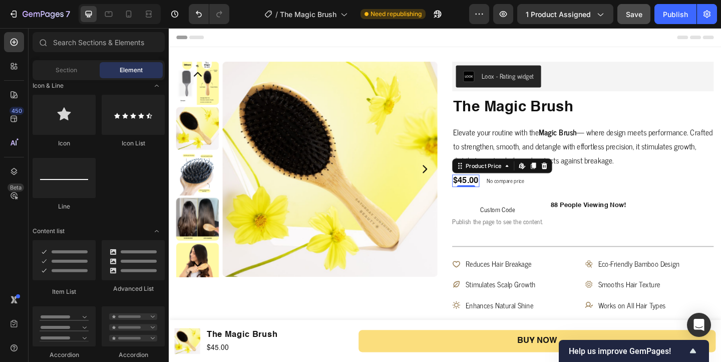
click at [494, 195] on div "$45.00" at bounding box center [492, 194] width 30 height 14
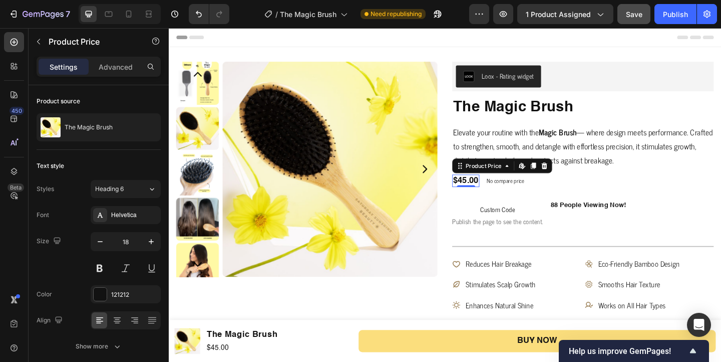
click at [494, 195] on div "$45.00" at bounding box center [492, 194] width 30 height 14
click at [484, 194] on div "$45.00" at bounding box center [492, 194] width 30 height 14
click at [490, 193] on div "$45.00" at bounding box center [492, 194] width 30 height 14
click at [494, 193] on div "$45.00" at bounding box center [492, 194] width 30 height 14
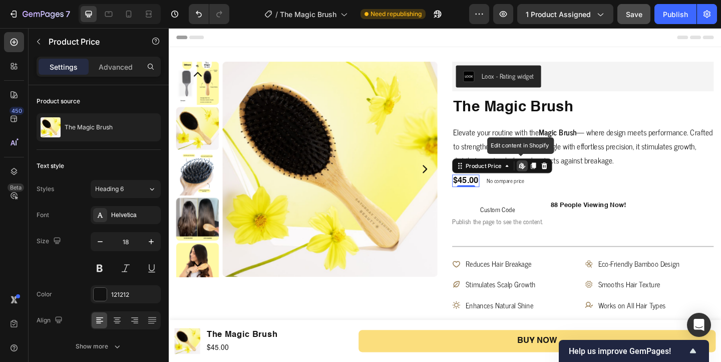
click at [494, 193] on div "$45.00" at bounding box center [492, 194] width 30 height 14
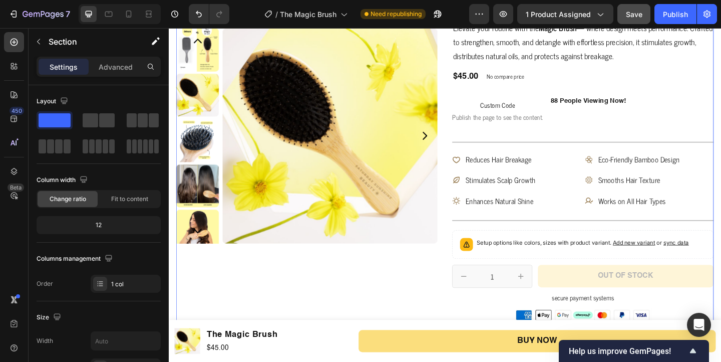
scroll to position [114, 0]
click at [652, 177] on p "Eco-Friendly Bamboo Design" at bounding box center [680, 170] width 89 height 16
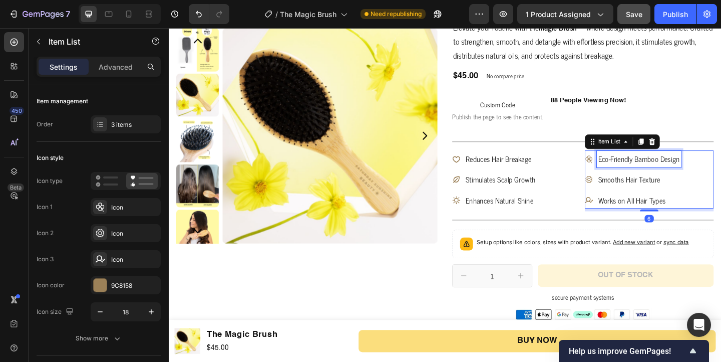
click at [652, 170] on span "Eco-Friendly Bamboo Design" at bounding box center [680, 169] width 89 height 13
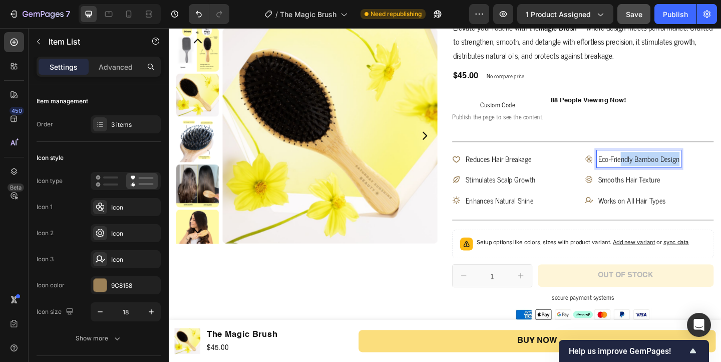
drag, startPoint x: 725, startPoint y: 173, endPoint x: 660, endPoint y: 167, distance: 64.9
click at [660, 167] on div "Eco-Friendly Bamboo Design" at bounding box center [681, 170] width 92 height 19
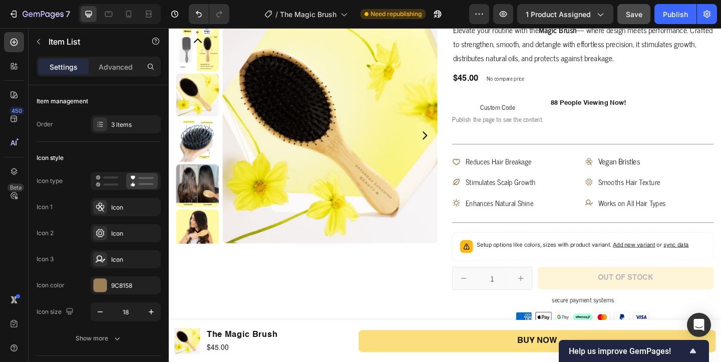
click at [712, 143] on div "Custom Code Publish the page to see the content. Custom Code 88 People Viewing …" at bounding box center [619, 119] width 284 height 50
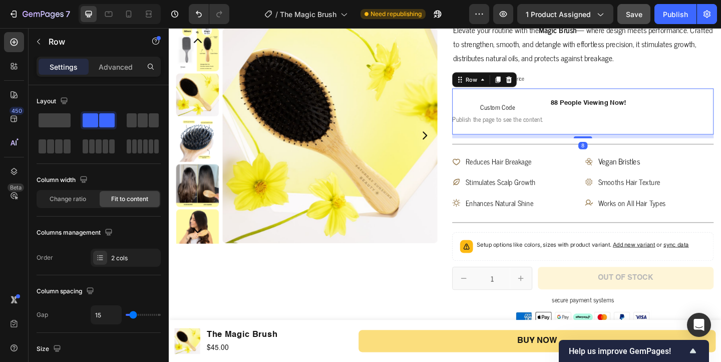
click at [721, 201] on div "Vegan Bristles Smooths Hair Texture Works on All Hair Types" at bounding box center [692, 195] width 140 height 63
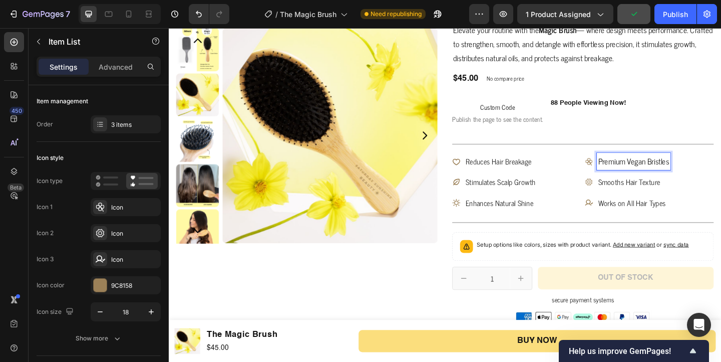
click at [636, 176] on p "Premium Vegan Bristles" at bounding box center [674, 173] width 77 height 16
click at [652, 175] on p "Premium Vegan Bristles" at bounding box center [674, 173] width 77 height 16
click at [715, 132] on div "Custom Code Publish the page to see the content. Custom Code 88 People Viewing …" at bounding box center [619, 119] width 284 height 50
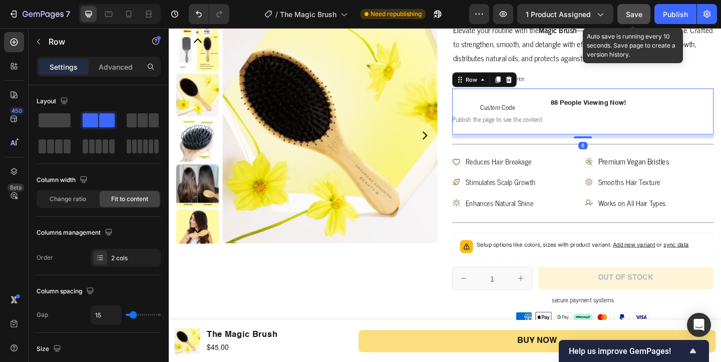
click at [634, 15] on span "Save" at bounding box center [634, 14] width 17 height 9
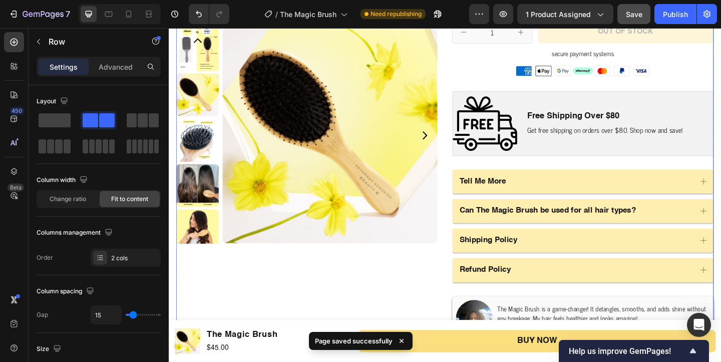
scroll to position [379, 0]
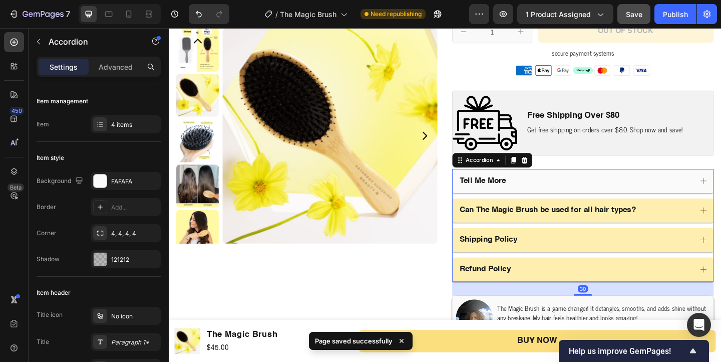
click at [589, 197] on div "Tell Me More" at bounding box center [611, 194] width 254 height 14
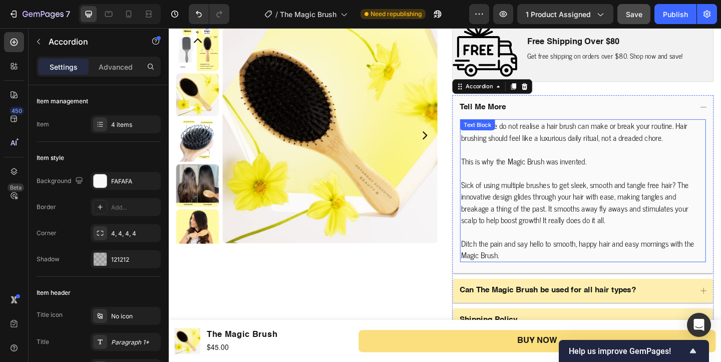
scroll to position [463, 0]
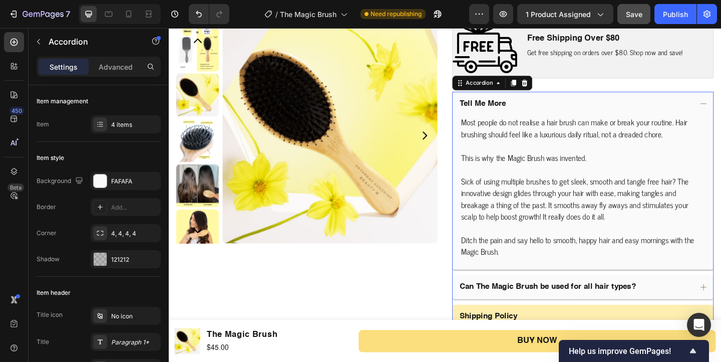
click at [578, 300] on div "Can The Magic Brush be used for all hair types?" at bounding box center [619, 310] width 283 height 26
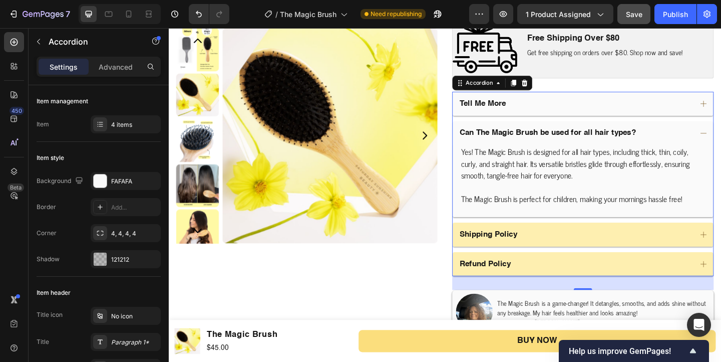
click at [568, 105] on div "Tell Me More" at bounding box center [611, 110] width 254 height 14
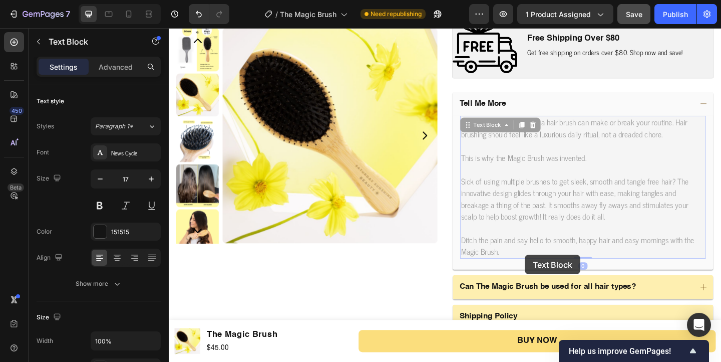
drag, startPoint x: 556, startPoint y: 274, endPoint x: 541, endPoint y: 273, distance: 14.6
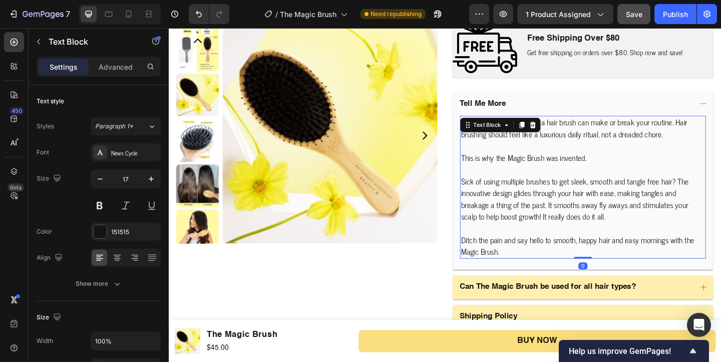
click at [532, 273] on p "Ditch the pain and say hello to smooth, happy hair and easy mornings with the M…" at bounding box center [619, 265] width 265 height 26
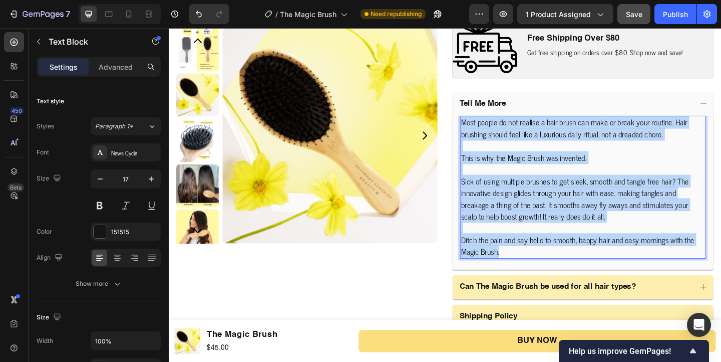
drag, startPoint x: 532, startPoint y: 273, endPoint x: 486, endPoint y: 131, distance: 149.5
click at [486, 131] on div "Most people do not realise a hair brush can make or break your routine. Hair br…" at bounding box center [619, 200] width 267 height 155
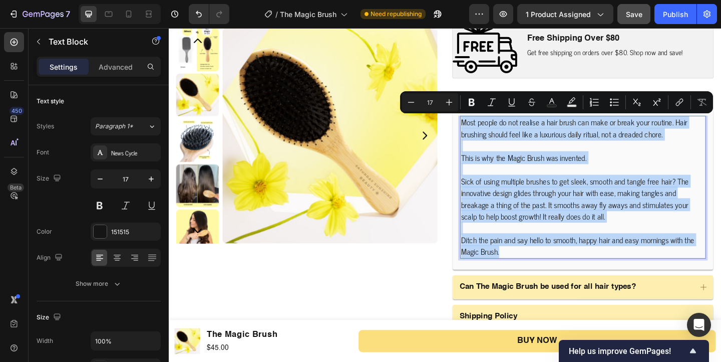
copy div "Most people do not realise a hair brush can make or break your routine. Hair br…"
click at [569, 270] on p "Ditch the pain and say hello to smooth, happy hair and easy mornings with the M…" at bounding box center [619, 265] width 265 height 26
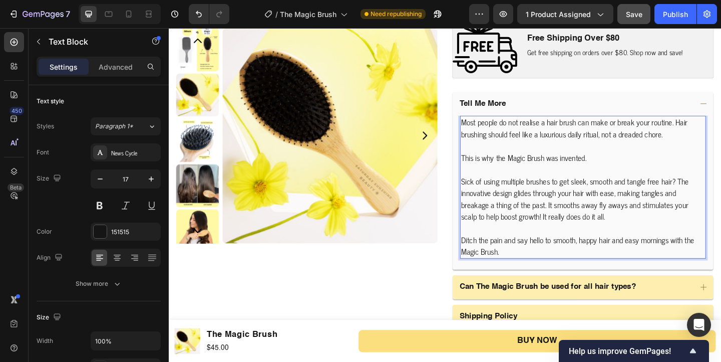
click at [547, 272] on p "Ditch the pain and say hello to smooth, happy hair and easy mornings with the M…" at bounding box center [619, 265] width 265 height 26
click at [487, 133] on p "Most people do not realise a hair brush can make or break your routine. Hair br…" at bounding box center [619, 137] width 265 height 26
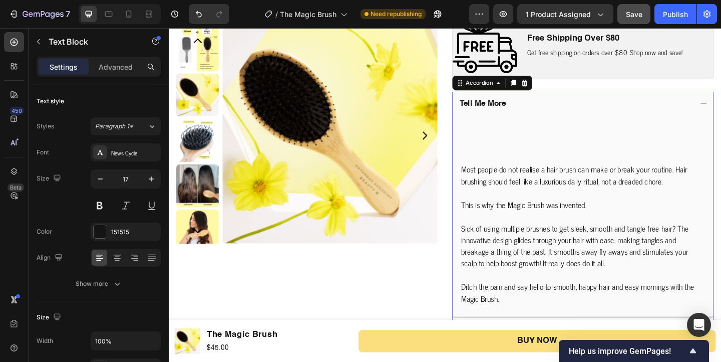
click at [503, 123] on div "Tell Me More" at bounding box center [619, 110] width 283 height 26
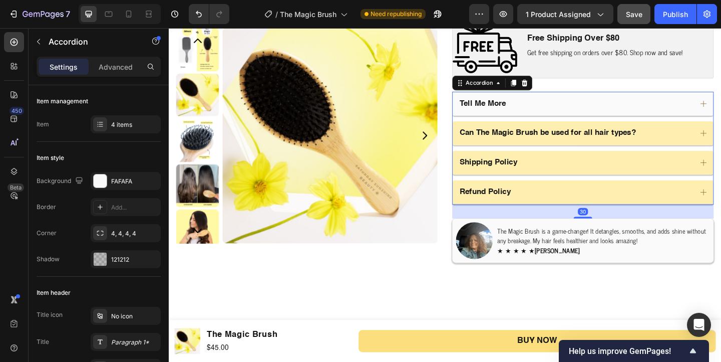
click at [510, 115] on p "Tell Me More" at bounding box center [510, 110] width 51 height 11
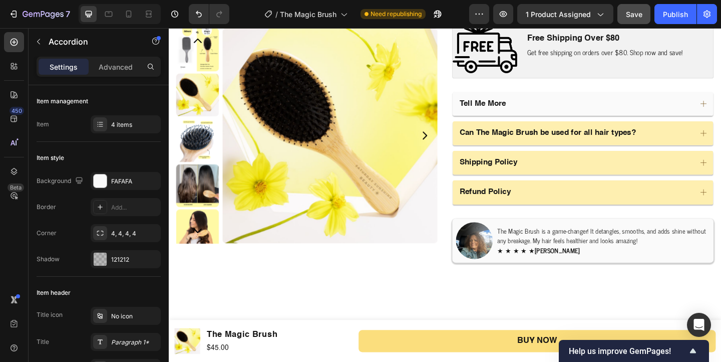
click at [553, 108] on div "Tell Me More" at bounding box center [611, 110] width 254 height 14
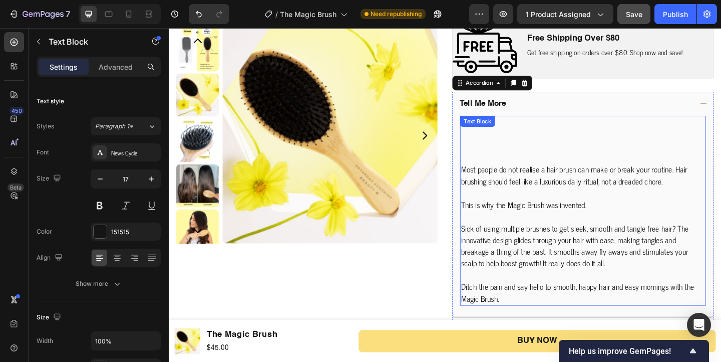
click at [519, 139] on div "Most people do not realise a hair brush can make or break your routine. Hair br…" at bounding box center [619, 226] width 267 height 206
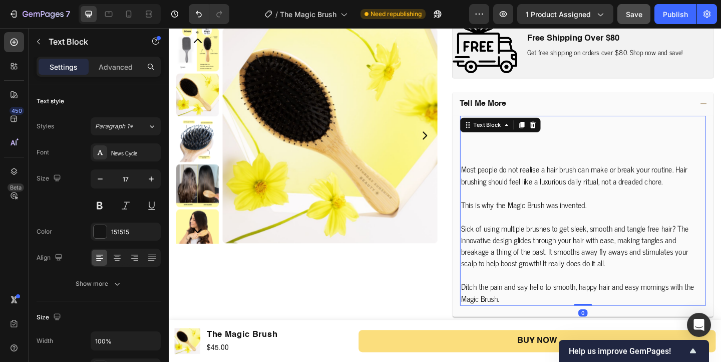
click at [531, 163] on p "Rich Text Editor. Editing area: main" at bounding box center [619, 156] width 265 height 13
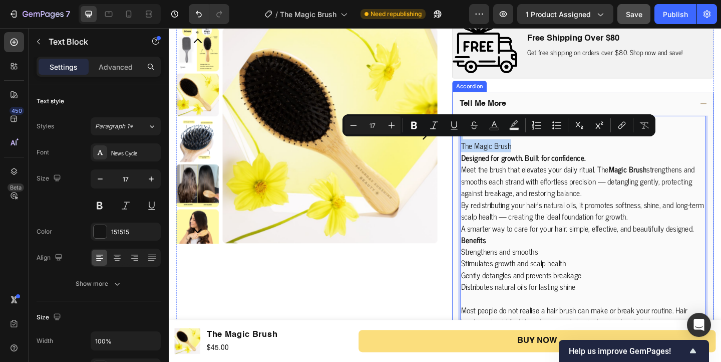
drag, startPoint x: 563, startPoint y: 157, endPoint x: 478, endPoint y: 147, distance: 85.2
click at [478, 147] on div "The Magic Brush Designed for growth. Built for confidence. Meet the brush that …" at bounding box center [619, 309] width 283 height 372
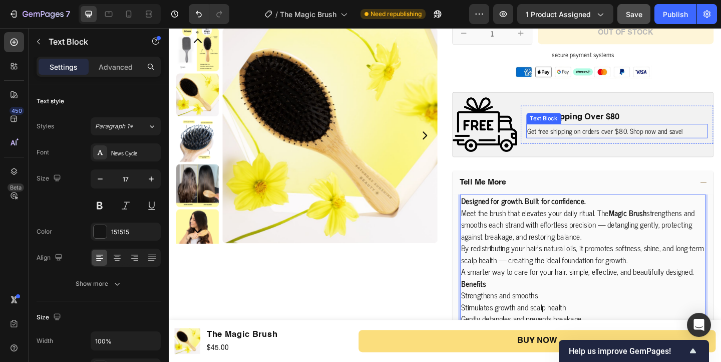
scroll to position [387, 0]
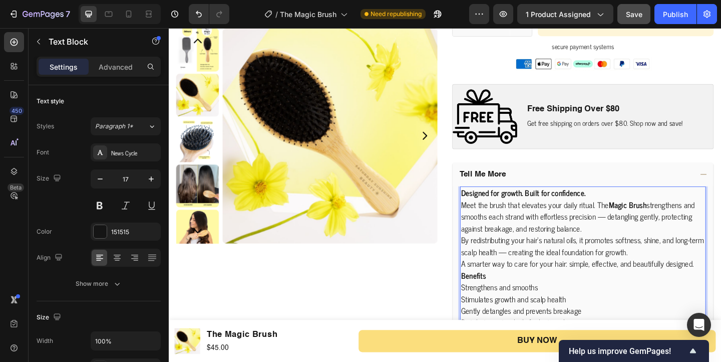
click at [553, 206] on strong "Designed for growth. Built for confidence." at bounding box center [555, 207] width 136 height 14
click at [616, 227] on p "Meet the brush that elevates your daily ritual. The Magic Brush strengthens and…" at bounding box center [619, 233] width 265 height 39
click at [637, 273] on p "By redistributing your hair’s natural oils, it promotes softness, shine, and lo…" at bounding box center [619, 265] width 265 height 26
click at [660, 210] on p "Designed for simplicity. Built for confidence." at bounding box center [619, 207] width 265 height 13
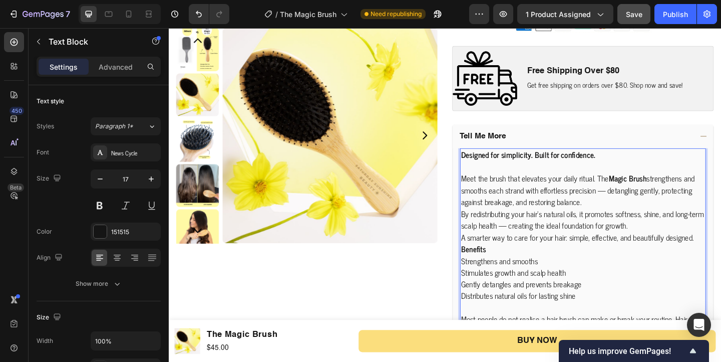
scroll to position [430, 0]
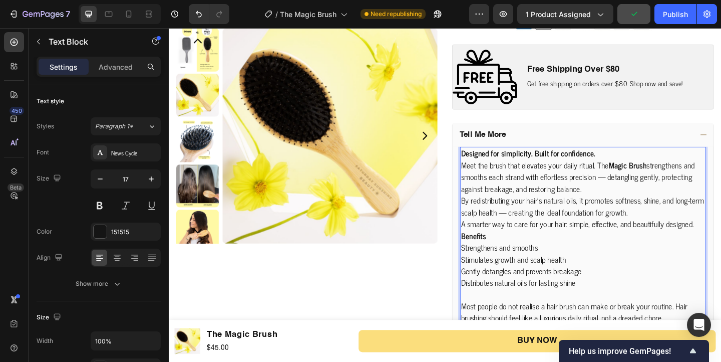
click at [638, 208] on div "Designed for simplicity. Built for confidence. Meet the brush that elevates you…" at bounding box center [619, 318] width 267 height 322
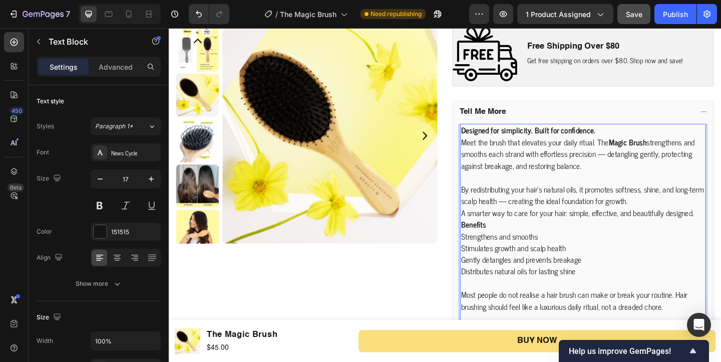
scroll to position [457, 0]
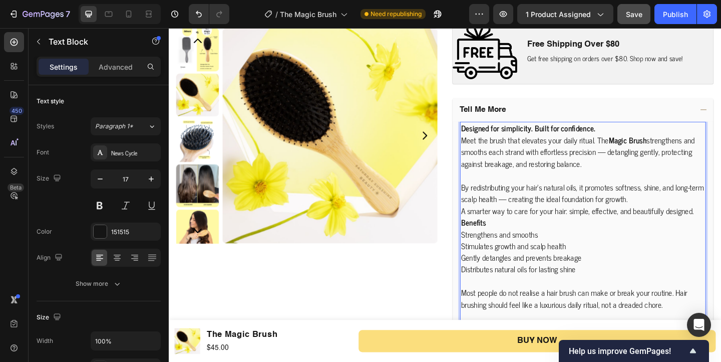
click at [721, 228] on p "A smarter way to care for your hair: simple, effective, and beautifully designe…" at bounding box center [619, 226] width 265 height 13
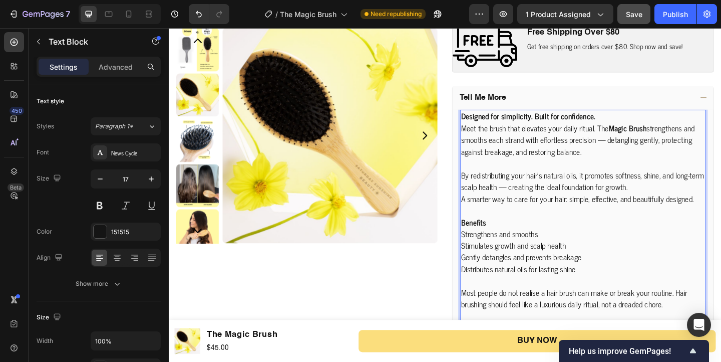
scroll to position [475, 0]
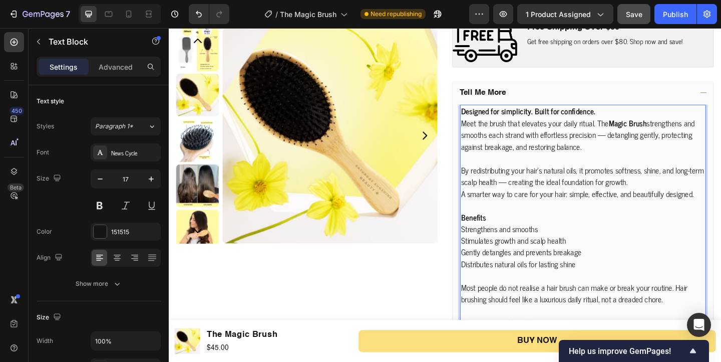
click at [590, 258] on p "Stimulates growth and scalp health" at bounding box center [619, 259] width 265 height 13
click at [574, 247] on p "Strengthens and smooths" at bounding box center [619, 246] width 265 height 13
click at [598, 259] on p "Stimulates growth and scalp health" at bounding box center [619, 259] width 265 height 13
click at [610, 259] on p "Stimulates growth and scalp health" at bounding box center [619, 259] width 265 height 13
click at [622, 278] on p "Gently detangles and prevents breakage" at bounding box center [619, 271] width 265 height 13
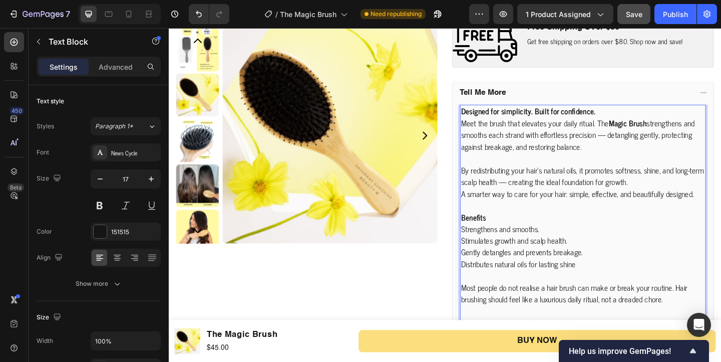
click at [618, 283] on p "Distributes natural oils for lasting shine" at bounding box center [619, 284] width 265 height 13
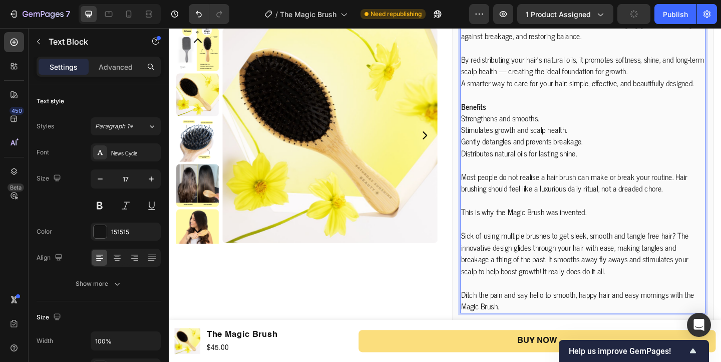
scroll to position [599, 0]
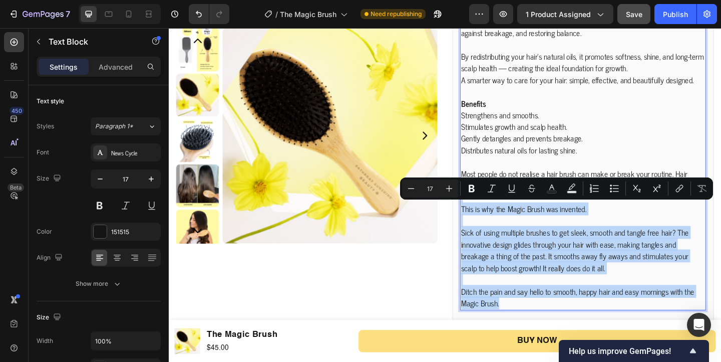
drag, startPoint x: 548, startPoint y: 328, endPoint x: 488, endPoint y: 218, distance: 125.5
click at [488, 218] on div "Designed for simplicity. Built for confidence. Meet the brush that elevates you…" at bounding box center [619, 160] width 267 height 347
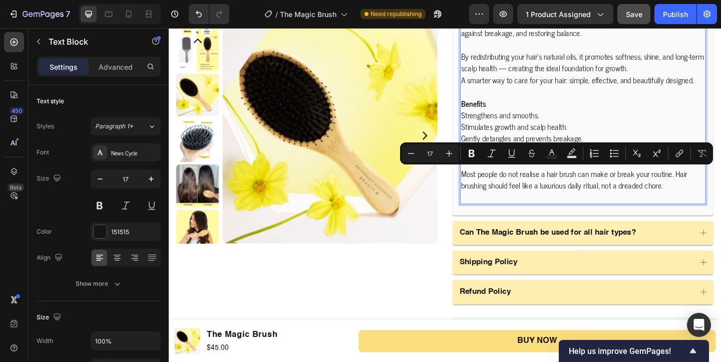
drag, startPoint x: 727, startPoint y: 204, endPoint x: 488, endPoint y: 185, distance: 239.7
click at [488, 185] on p "Most people do not realise a hair brush can make or break your routine. Hair br…" at bounding box center [619, 193] width 265 height 26
copy p "Most people do not realise a hair brush can make or break your routine. Hair br…"
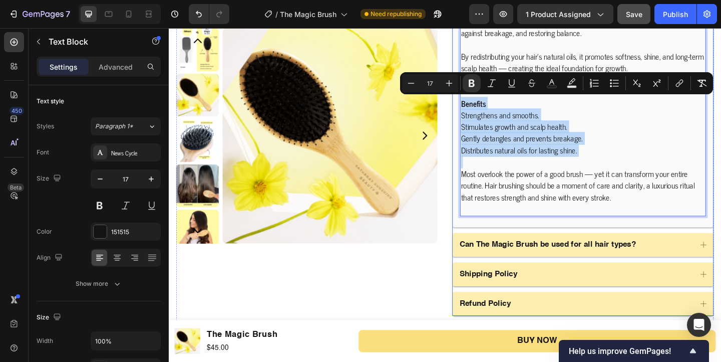
drag, startPoint x: 633, startPoint y: 176, endPoint x: 485, endPoint y: 113, distance: 160.7
click at [485, 113] on div "Designed for simplicity. Built for confidence. Meet the brush that elevates you…" at bounding box center [619, 115] width 283 height 257
copy div "Benefits Strengthens and smooths. Stimulates growth and scalp health. Gently de…"
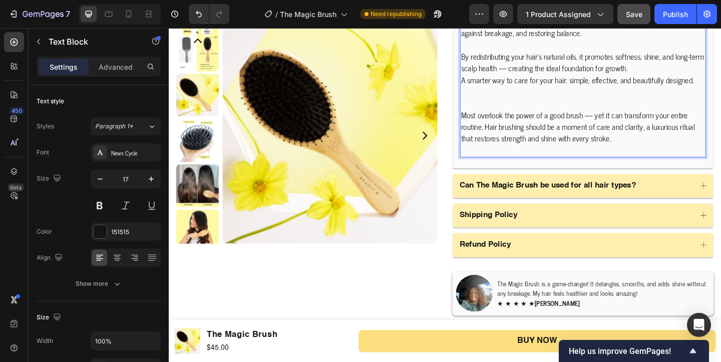
click at [538, 101] on p "Rich Text Editor. Editing area: main" at bounding box center [619, 97] width 265 height 13
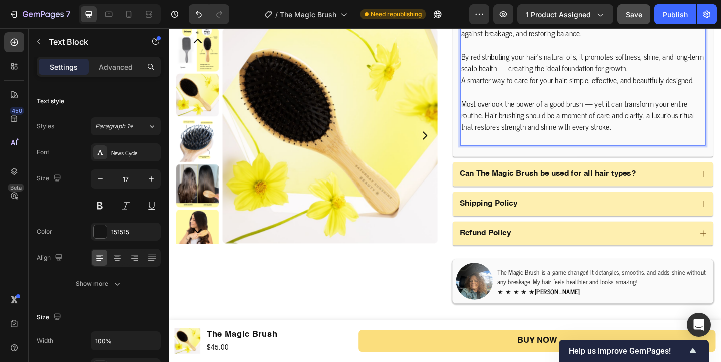
click at [677, 141] on p "Most overlook the power of a good brush — yet it can transform your entire rout…" at bounding box center [619, 123] width 265 height 39
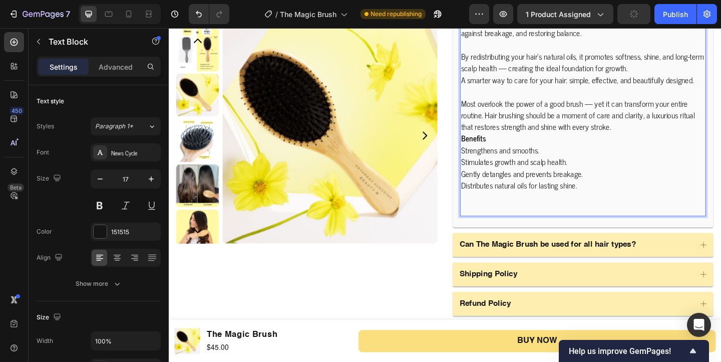
click at [679, 137] on p "Most overlook the power of a good brush — yet it can transform your entire rout…" at bounding box center [619, 123] width 265 height 39
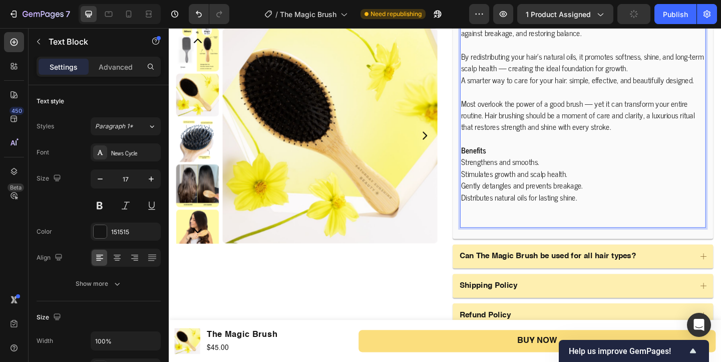
scroll to position [681, 0]
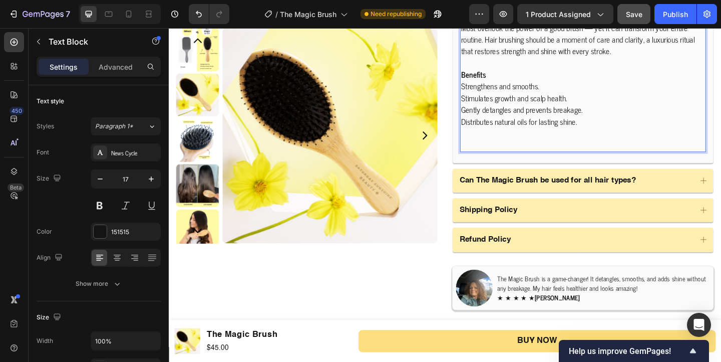
click at [644, 149] on p "Rich Text Editor. Editing area: main" at bounding box center [619, 142] width 265 height 13
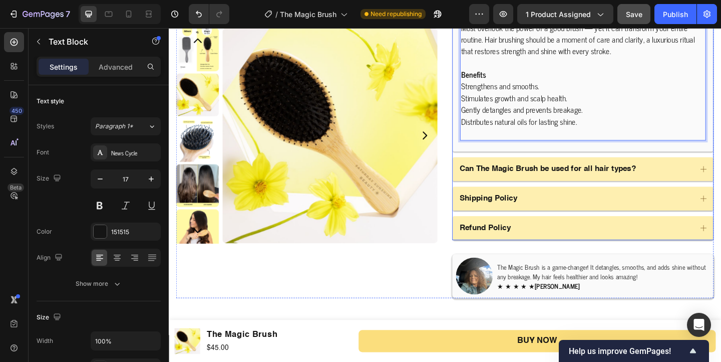
click at [589, 146] on p "Rich Text Editor. Editing area: main" at bounding box center [619, 142] width 265 height 13
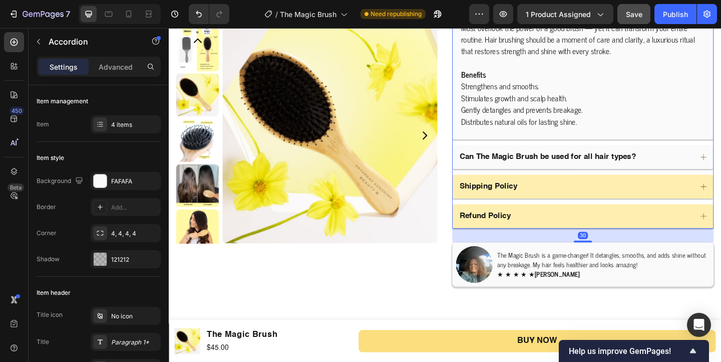
click at [570, 171] on p "Can The Magic Brush be used for all hair types?" at bounding box center [581, 168] width 192 height 11
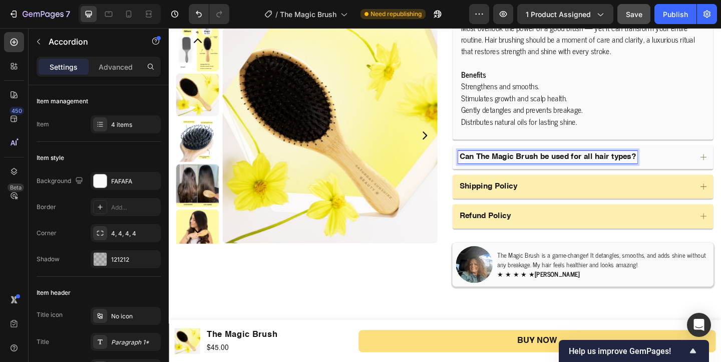
click at [721, 173] on div "Can The Magic Brush be used for all hair types?" at bounding box center [611, 168] width 254 height 14
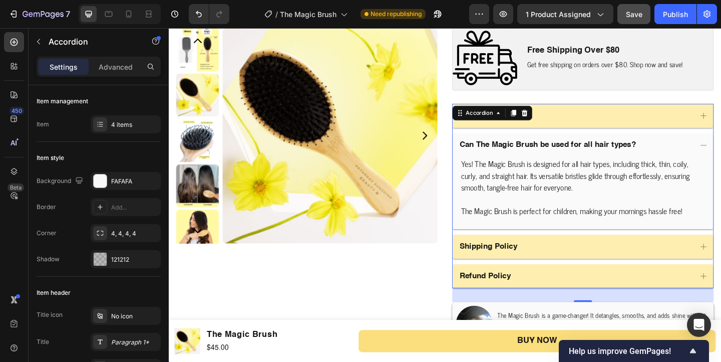
scroll to position [452, 0]
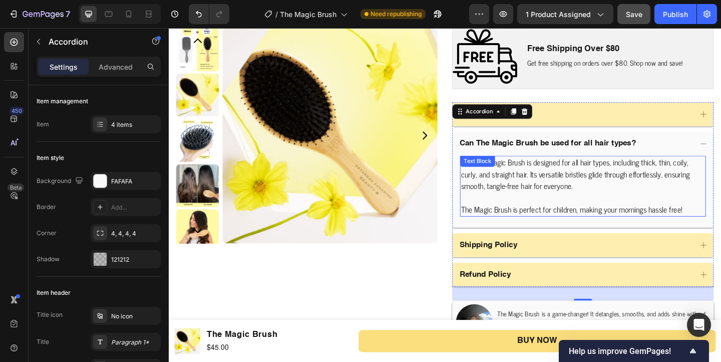
click at [674, 198] on p "Yes! The Magic Brush is designed for all hair types, including thick, thin, coi…" at bounding box center [619, 187] width 265 height 39
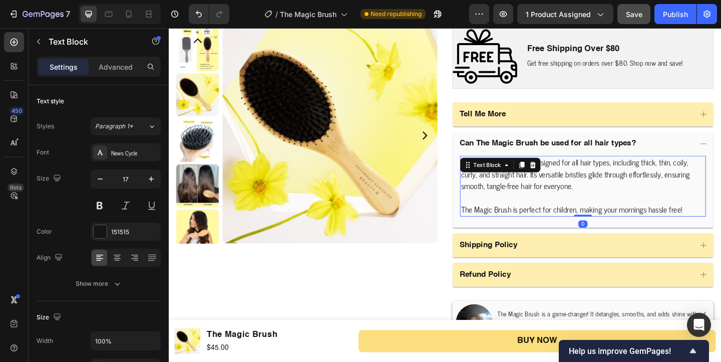
click at [721, 203] on div "Yes! The Magic Brush is designed for all hair types, including thick, thin, coi…" at bounding box center [619, 206] width 283 height 78
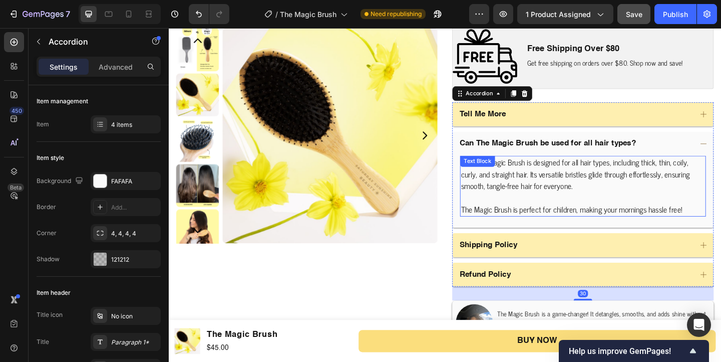
click at [721, 214] on p at bounding box center [619, 212] width 265 height 13
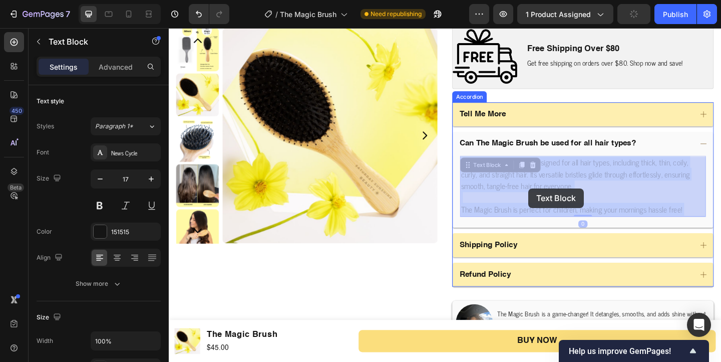
drag, startPoint x: 732, startPoint y: 221, endPoint x: 553, endPoint y: 202, distance: 179.4
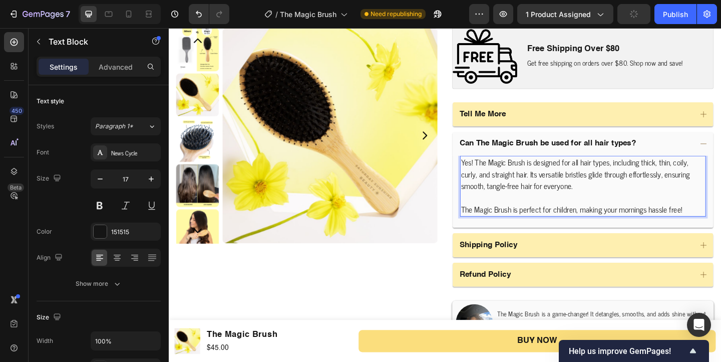
click at [721, 227] on p "The Magic Brush is perfect for children, making your mornings hassle free!" at bounding box center [619, 225] width 265 height 13
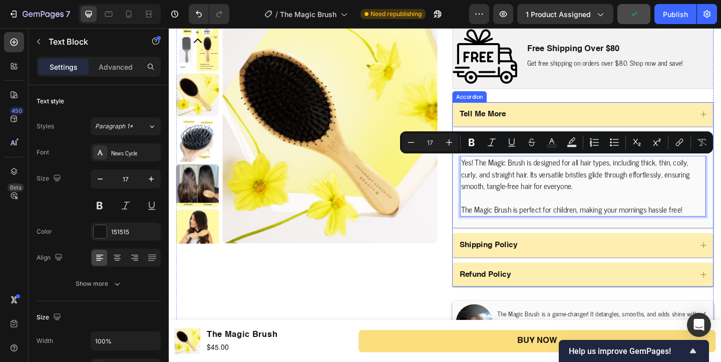
drag, startPoint x: 736, startPoint y: 228, endPoint x: 479, endPoint y: 174, distance: 262.0
click at [479, 174] on div "Yes! The Magic Brush is designed for all hair types, including thick, thin, coi…" at bounding box center [619, 206] width 283 height 78
copy div "Yes! The Magic Brush is designed for all hair types, including thick, thin, coi…"
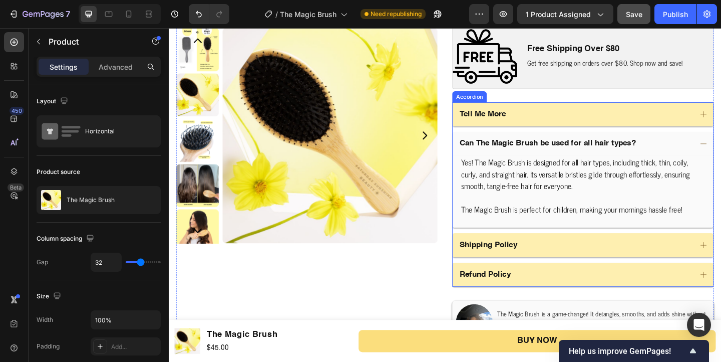
click at [721, 145] on div "Can The Magic Brush be used for all hair types?" at bounding box center [619, 154] width 283 height 26
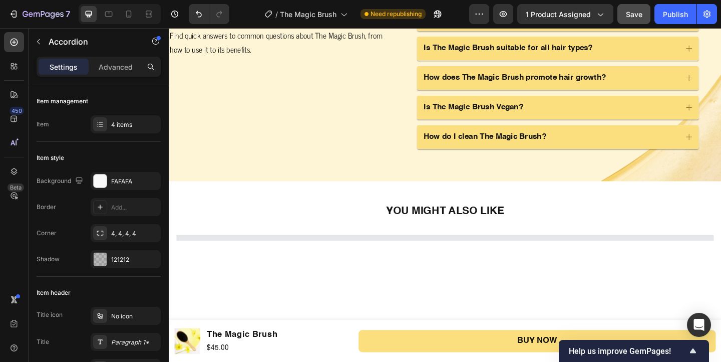
scroll to position [2083, 0]
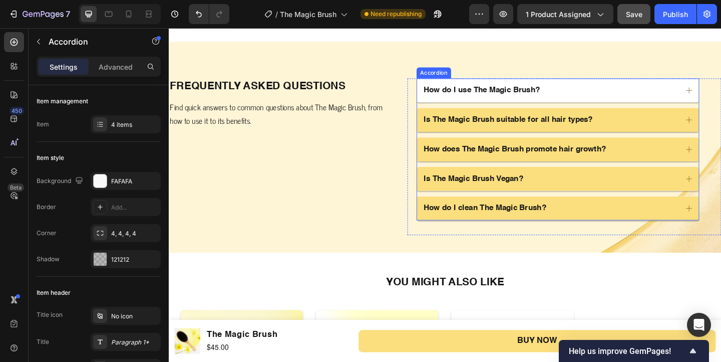
click at [644, 105] on div "How do I use The Magic Brush?" at bounding box center [592, 96] width 307 height 26
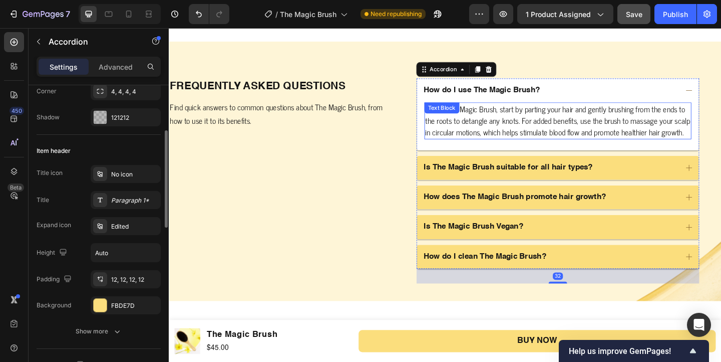
click at [538, 148] on p "To use The Magic Brush, start by parting your hair and gently brushing from the…" at bounding box center [592, 129] width 289 height 39
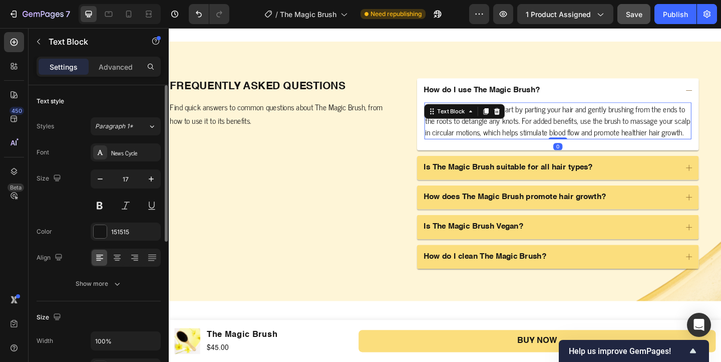
click at [488, 148] on p "To use The Magic Brush, start by parting your hair and gently brushing from the…" at bounding box center [592, 129] width 289 height 39
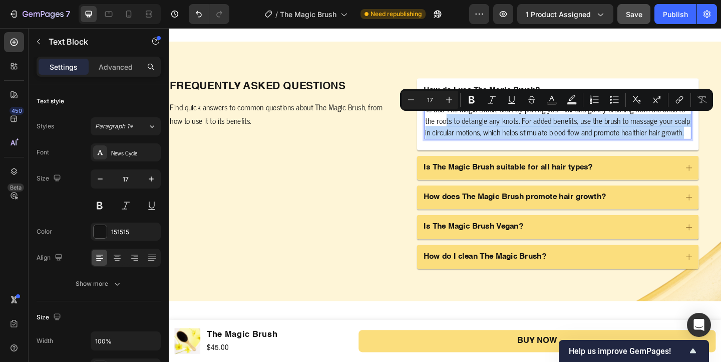
drag, startPoint x: 488, startPoint y: 155, endPoint x: 471, endPoint y: 130, distance: 30.7
click at [471, 130] on p "To use The Magic Brush, start by parting your hair and gently brushing from the…" at bounding box center [592, 129] width 289 height 39
click at [486, 148] on p "To use The Magic Brush, start by parting your hair and gently brushing from the…" at bounding box center [592, 129] width 289 height 39
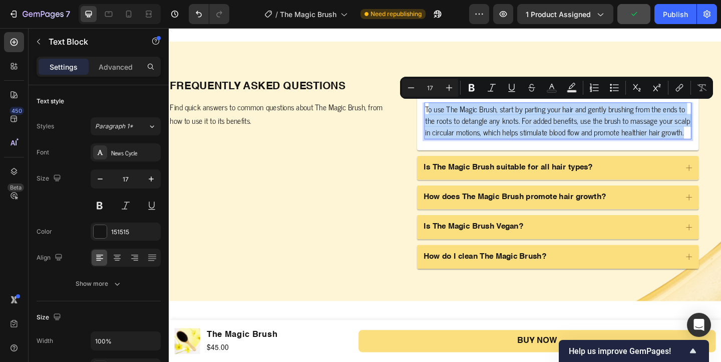
drag, startPoint x: 482, startPoint y: 152, endPoint x: 449, endPoint y: 114, distance: 50.4
click at [449, 114] on p "To use The Magic Brush, start by parting your hair and gently brushing from the…" at bounding box center [592, 129] width 289 height 39
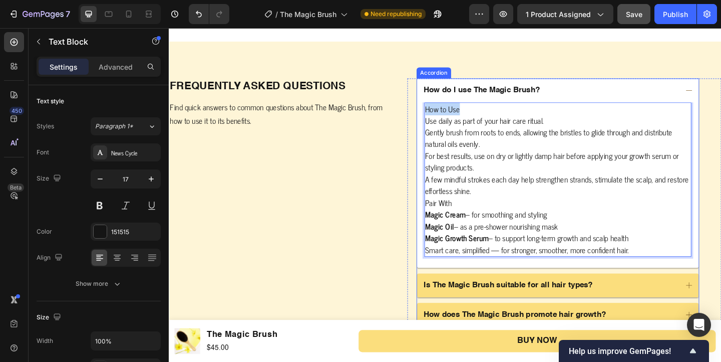
drag, startPoint x: 494, startPoint y: 116, endPoint x: 439, endPoint y: 121, distance: 55.4
click at [439, 121] on div "How to Use Use daily as part of your hair care ritual. Gently brush from roots …" at bounding box center [592, 199] width 307 height 180
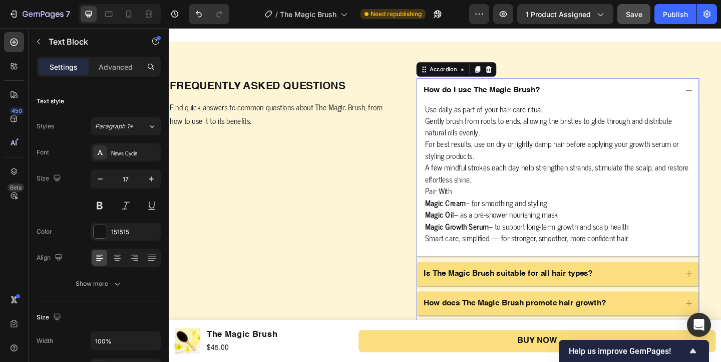
click at [446, 130] on div "Use daily as part of your hair care ritual. Gently brush from roots to ends, al…" at bounding box center [592, 192] width 307 height 167
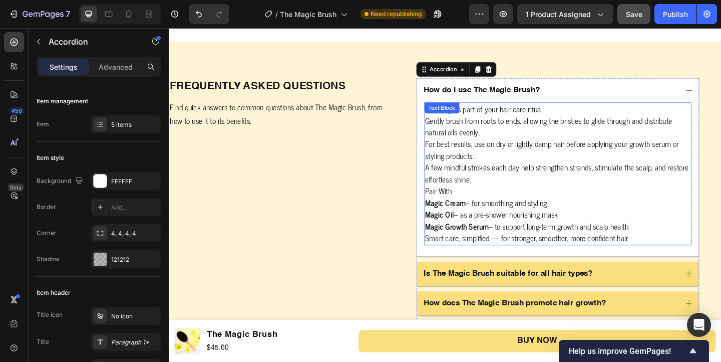
click at [450, 130] on p "Use daily as part of your hair care ritual. Gently brush from roots to ends, al…" at bounding box center [592, 142] width 289 height 64
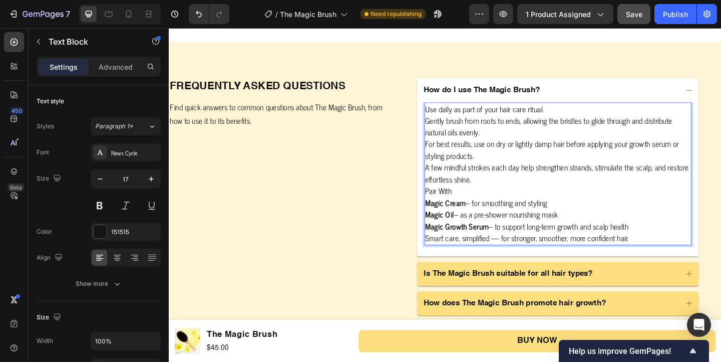
click at [450, 130] on p "Use daily as part of your hair care ritual. Gently brush from roots to ends, al…" at bounding box center [592, 142] width 289 height 64
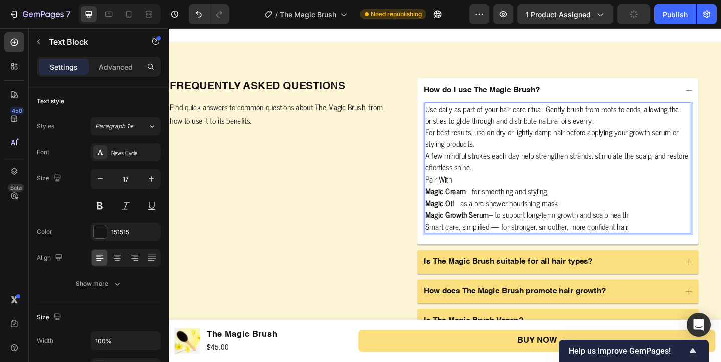
click at [448, 167] on p "A few mindful strokes each day help strengthen strands, stimulate the scalp, an…" at bounding box center [592, 174] width 289 height 26
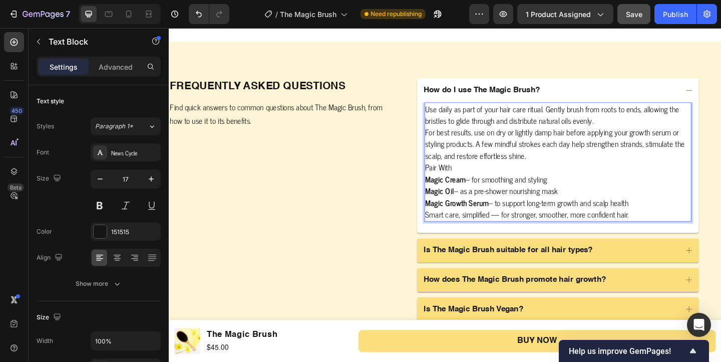
click at [664, 128] on p "Use daily as part of your hair care ritual. Gently brush from roots to ends, al…" at bounding box center [592, 142] width 289 height 64
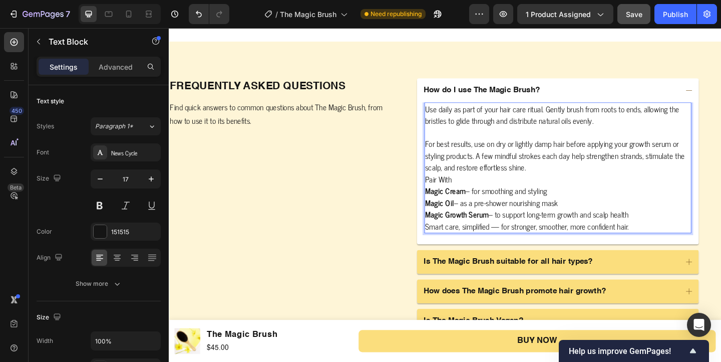
click at [649, 191] on p "Pair With" at bounding box center [592, 192] width 289 height 13
click at [617, 179] on p "For best results, use on dry or lightly damp hair before applying your growth s…" at bounding box center [592, 160] width 289 height 51
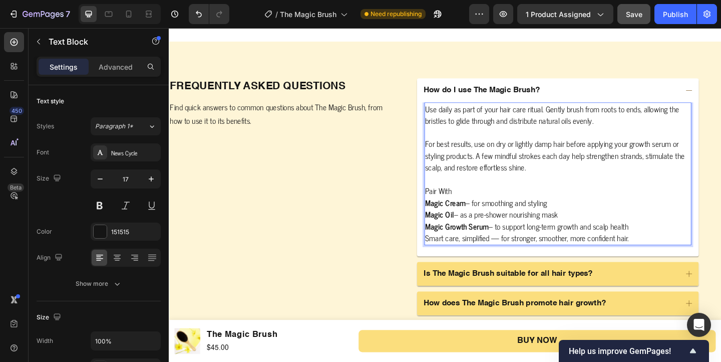
click at [704, 246] on p "Magic Growth Serum – to support long-term growth and scalp health" at bounding box center [592, 243] width 289 height 13
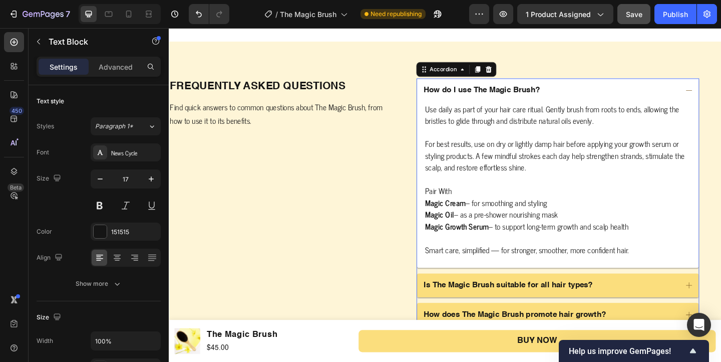
click at [721, 97] on icon at bounding box center [734, 95] width 9 height 9
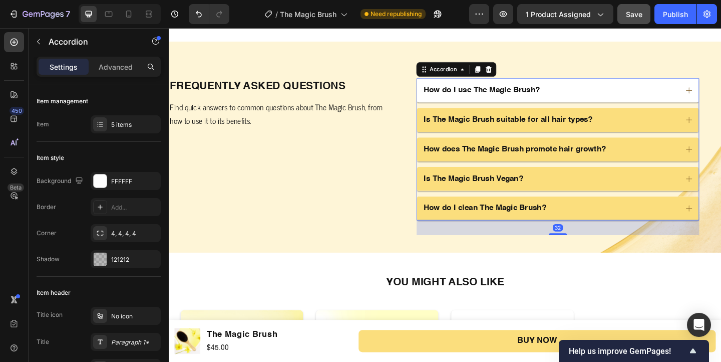
click at [721, 97] on icon at bounding box center [734, 95] width 9 height 9
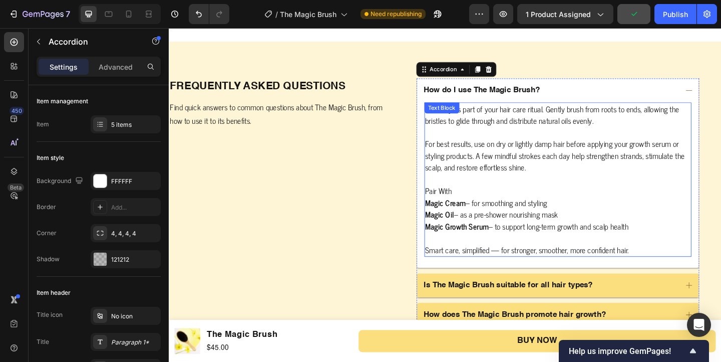
click at [477, 234] on strong "Magic Oil" at bounding box center [464, 230] width 32 height 14
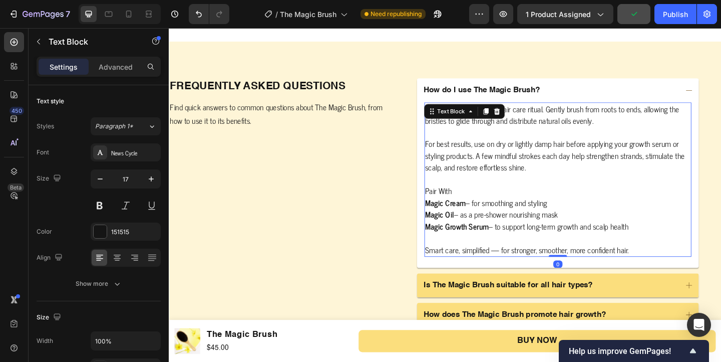
click at [652, 237] on p "Magic Growth Serum – to support long-term growth and scalp health" at bounding box center [592, 243] width 289 height 13
click at [672, 249] on p "Magic Growth Serum – to support long-term growth and scalp health" at bounding box center [592, 243] width 289 height 13
click at [684, 241] on p "Magic Growth Serum – to support long-term growth and scalp health" at bounding box center [592, 243] width 289 height 13
click at [601, 233] on p "Magic Oil – as a pre-shower nourishing mask" at bounding box center [592, 230] width 289 height 13
click at [588, 217] on p "Magic Cream – for smoothing and styling" at bounding box center [592, 218] width 289 height 13
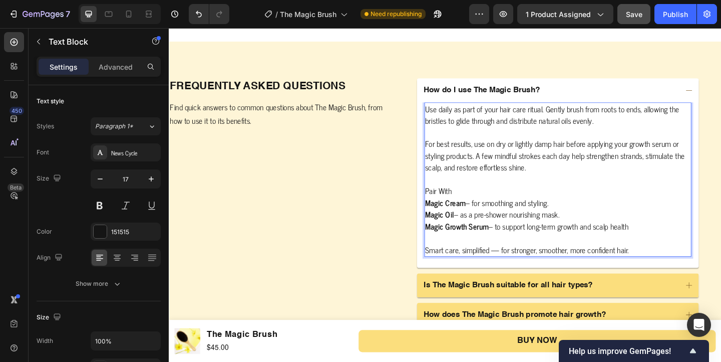
click at [680, 242] on p "Magic Growth Serum – to support long-term growth and scalp health" at bounding box center [592, 243] width 289 height 13
drag, startPoint x: 685, startPoint y: 242, endPoint x: 543, endPoint y: 229, distance: 142.3
click at [543, 229] on div "Use daily as part of your hair care ritual. Gently brush from roots to ends, al…" at bounding box center [592, 193] width 291 height 168
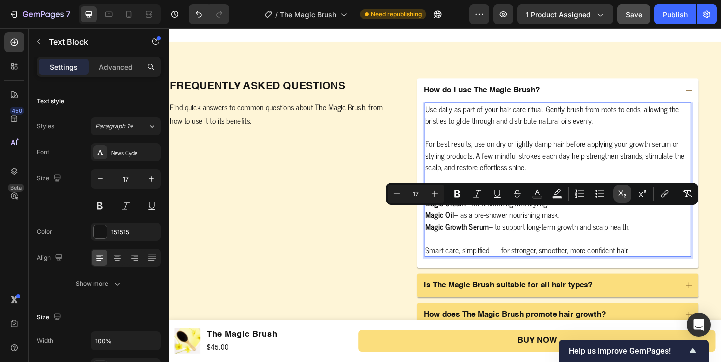
click at [615, 194] on button "Subscript" at bounding box center [623, 193] width 18 height 18
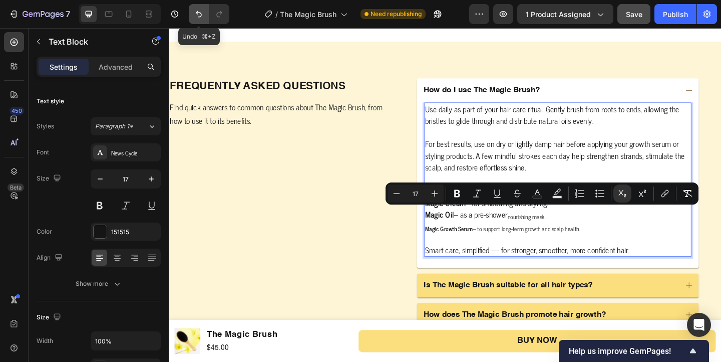
click at [200, 13] on icon "Undo/Redo" at bounding box center [199, 14] width 10 height 10
type input "16"
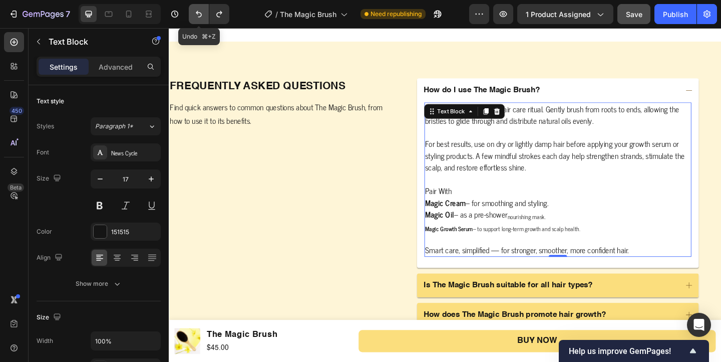
click at [202, 14] on icon "Undo/Redo" at bounding box center [199, 14] width 10 height 10
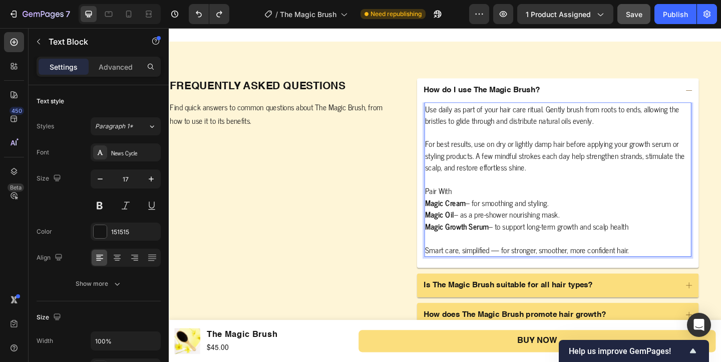
click at [680, 243] on p "Magic Growth Serum – to support long-term growth and scalp health" at bounding box center [592, 243] width 289 height 13
click at [684, 214] on p "Magic Cream – for smoothing and styling." at bounding box center [592, 218] width 289 height 13
click at [634, 6] on button "Save" at bounding box center [634, 14] width 33 height 20
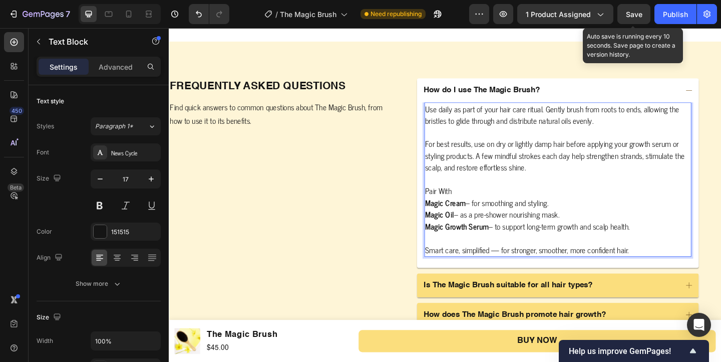
click at [640, 16] on span "Save" at bounding box center [634, 14] width 17 height 9
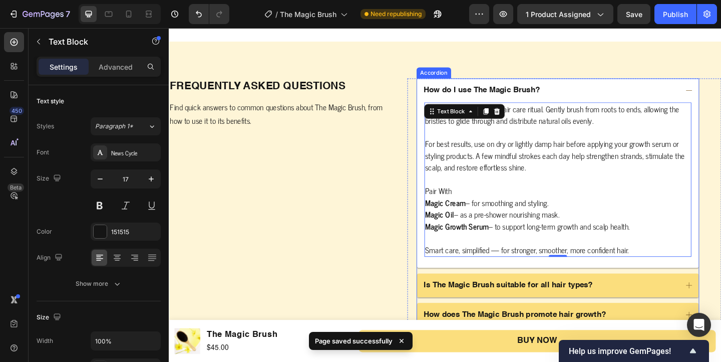
click at [704, 93] on div "How do I use The Magic Brush?" at bounding box center [584, 96] width 278 height 14
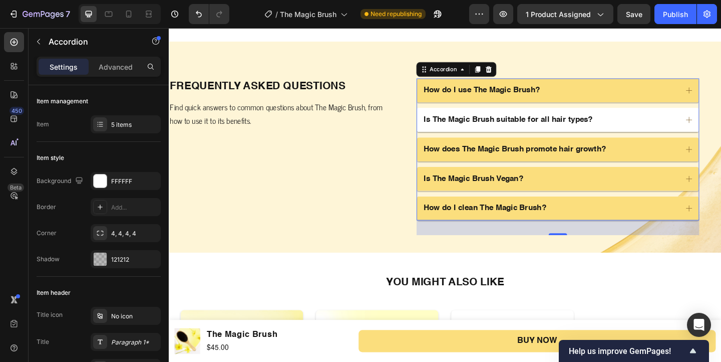
click at [662, 125] on div "Is The Magic Brush suitable for all hair types?" at bounding box center [584, 128] width 278 height 14
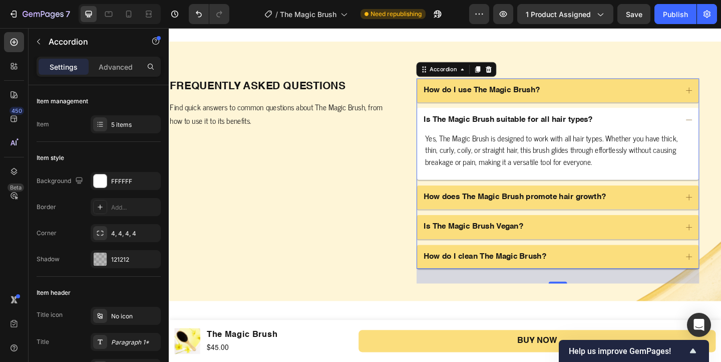
click at [721, 120] on div "Is The Magic Brush suitable for all hair types?" at bounding box center [592, 128] width 307 height 26
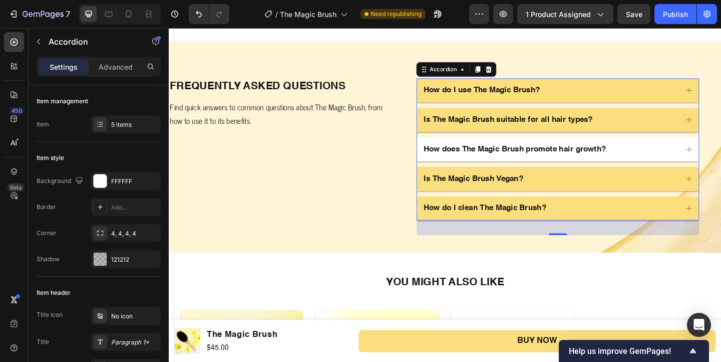
click at [721, 160] on icon at bounding box center [734, 159] width 9 height 9
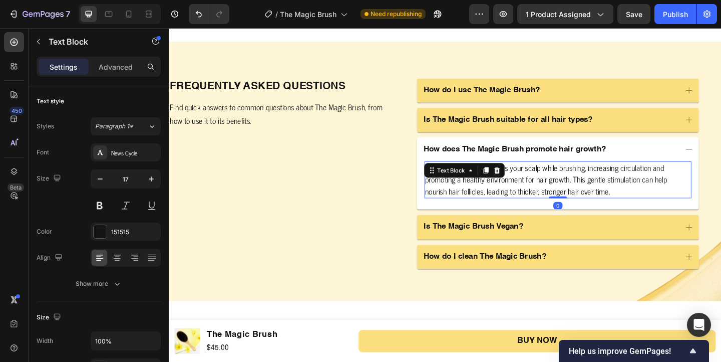
click at [711, 204] on p "The Magic Brush stimulates your scalp while brushing, increasing circulation an…" at bounding box center [592, 193] width 289 height 39
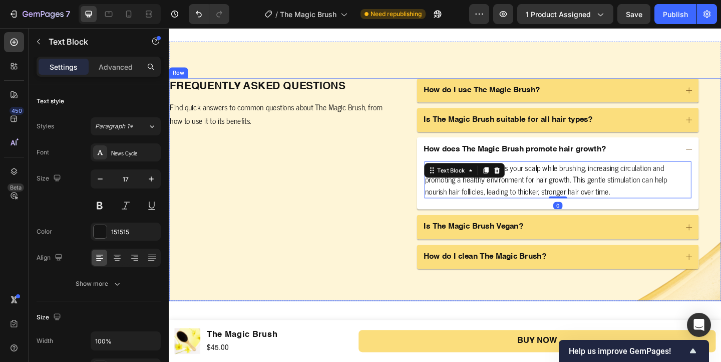
click at [397, 142] on div "Image Frequently asked questions Heading Find quick answers to common questions…" at bounding box center [291, 204] width 244 height 242
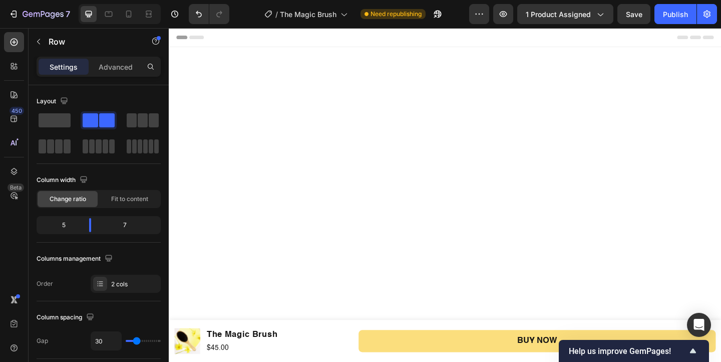
scroll to position [2083, 0]
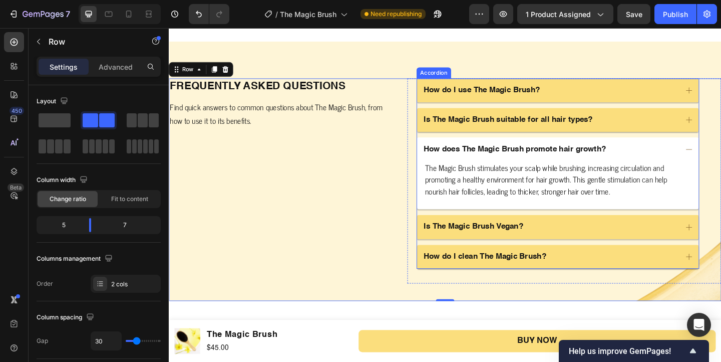
click at [721, 157] on div "How does The Magic Brush promote hair growth?" at bounding box center [592, 160] width 307 height 26
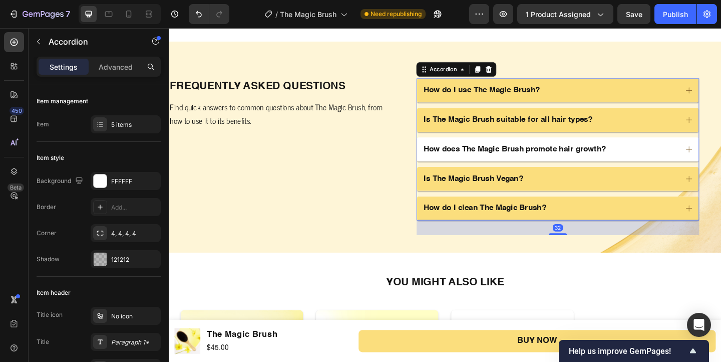
click at [721, 157] on div "How does The Magic Brush promote hair growth?" at bounding box center [592, 160] width 307 height 26
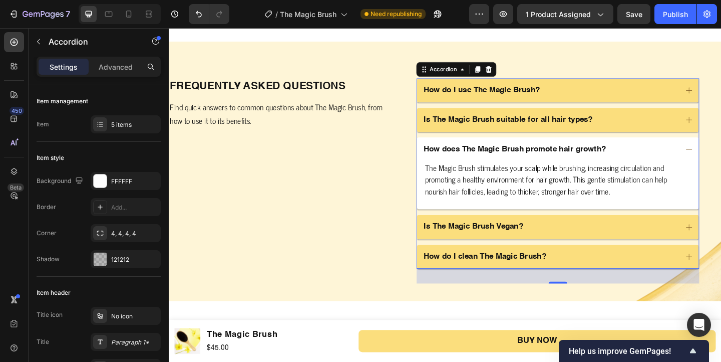
click at [721, 157] on div "How does The Magic Brush promote hair growth?" at bounding box center [592, 160] width 307 height 26
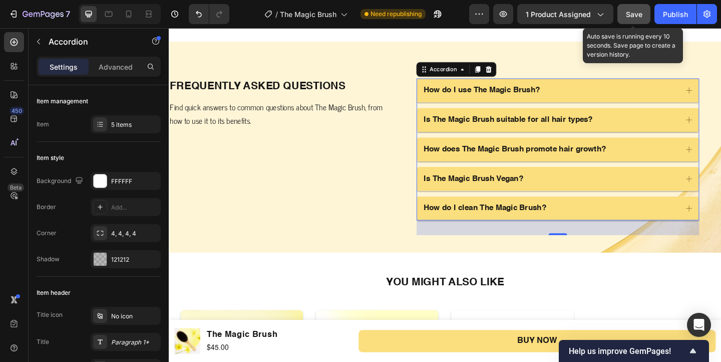
click at [630, 18] on span "Save" at bounding box center [634, 14] width 17 height 9
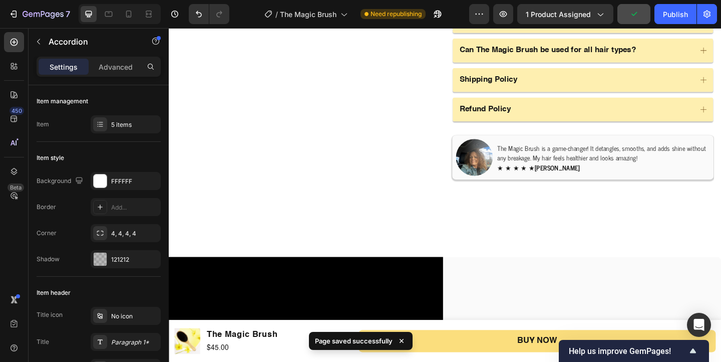
scroll to position [0, 0]
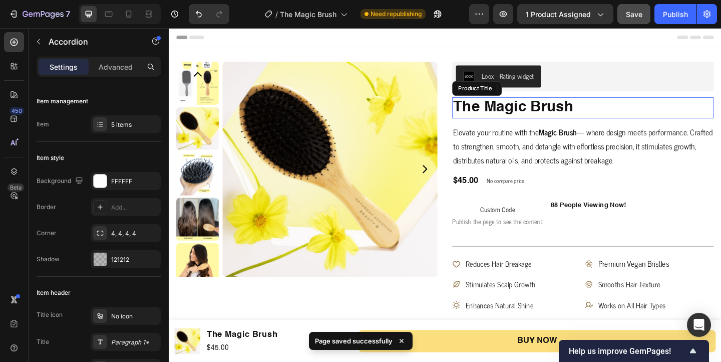
click at [528, 120] on h1 "The Magic Brush" at bounding box center [619, 114] width 284 height 23
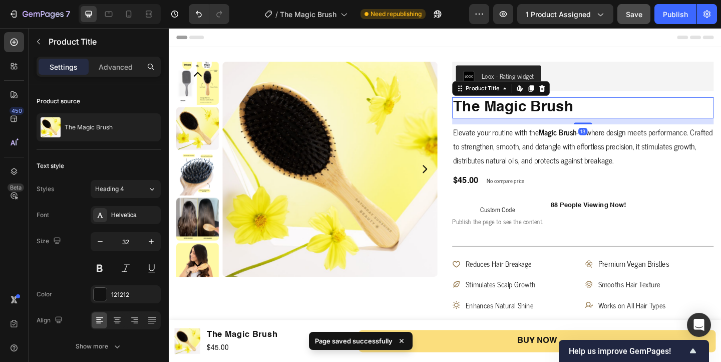
click at [528, 120] on h1 "The Magic Brush" at bounding box center [619, 114] width 284 height 23
click at [676, 14] on div "Publish" at bounding box center [675, 14] width 25 height 11
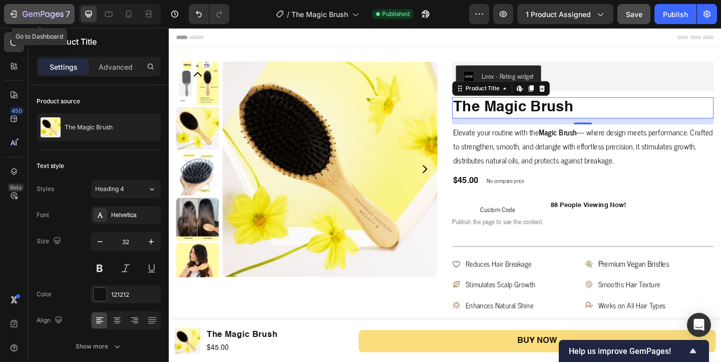
click at [11, 12] on icon "button" at bounding box center [14, 14] width 10 height 10
